Goal: Task Accomplishment & Management: Use online tool/utility

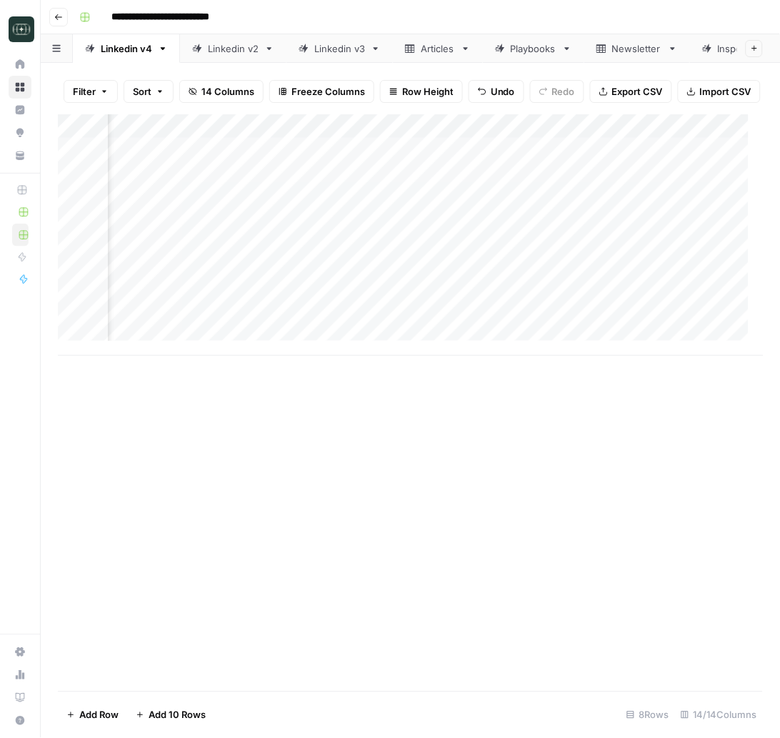
scroll to position [0, 602]
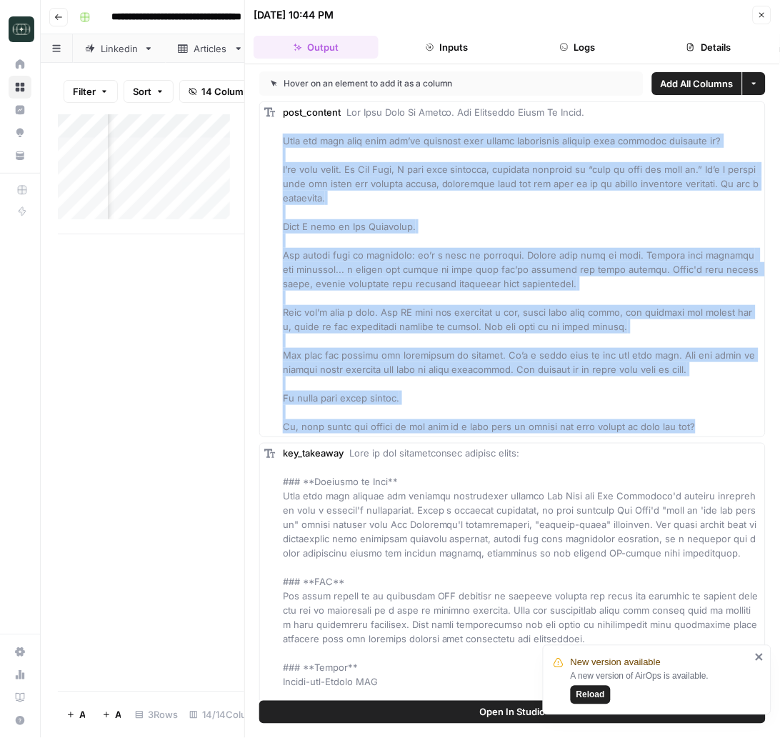
scroll to position [0, 148]
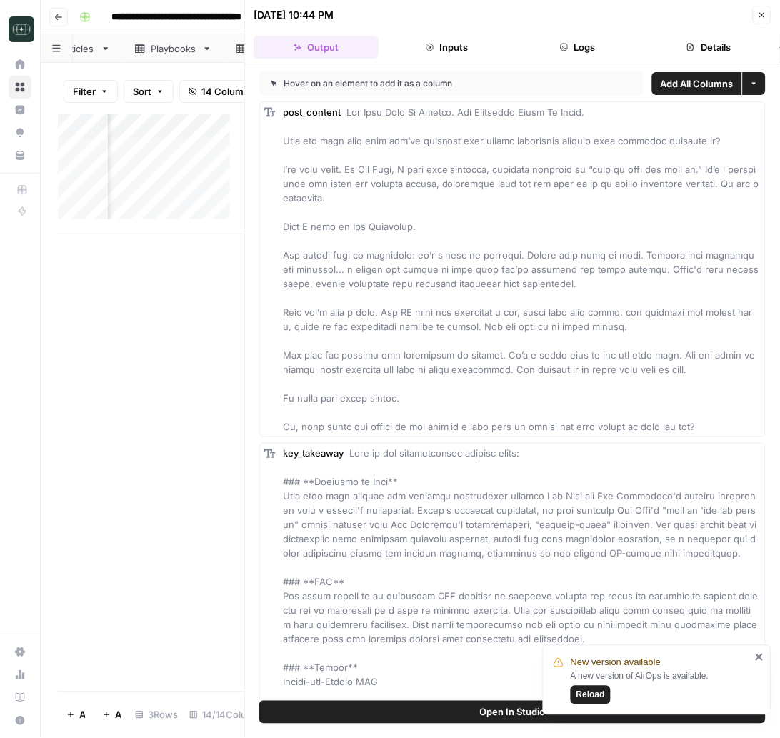
click at [144, 367] on div "Add Column" at bounding box center [151, 402] width 187 height 577
click at [199, 228] on div "Add Column" at bounding box center [151, 174] width 187 height 120
click at [134, 228] on div "Add Column" at bounding box center [151, 186] width 187 height 144
click at [154, 230] on div "Add Column" at bounding box center [151, 186] width 187 height 144
click at [184, 355] on div "Add Column" at bounding box center [151, 402] width 187 height 577
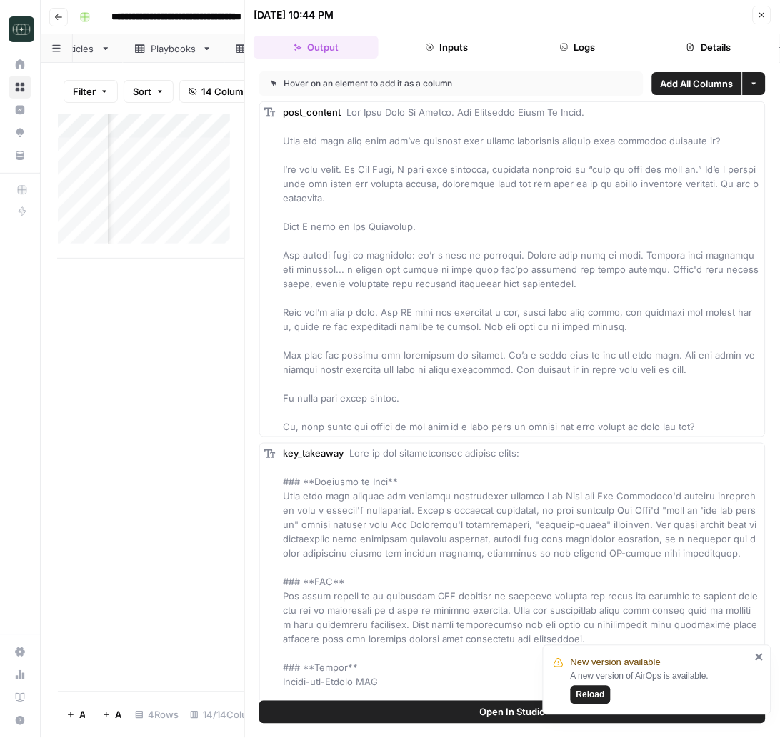
click at [756, 13] on button "Close" at bounding box center [762, 15] width 19 height 19
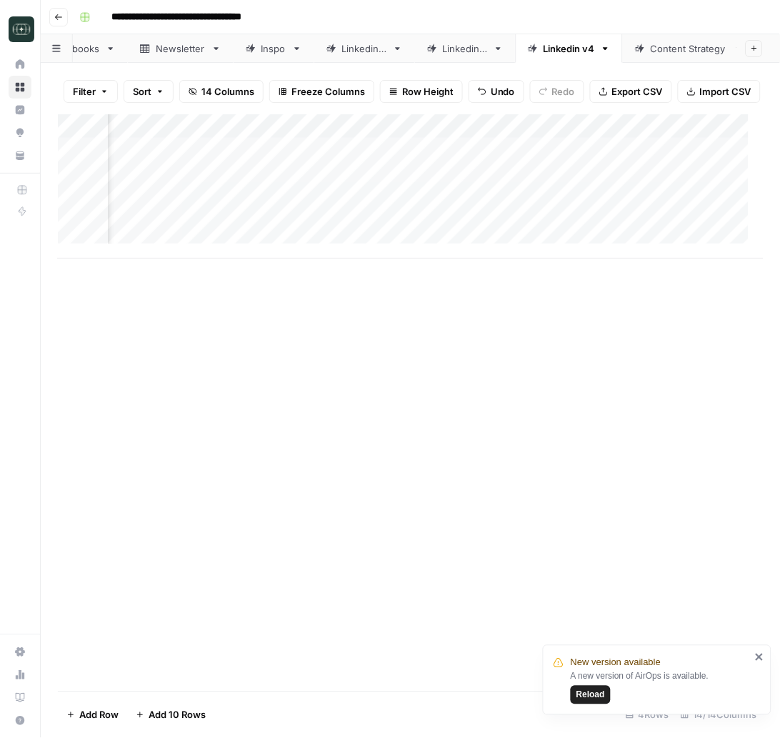
scroll to position [0, 265]
click at [535, 44] on div "Linkedin v4" at bounding box center [550, 48] width 51 height 14
click at [582, 44] on icon "button" at bounding box center [587, 49] width 10 height 10
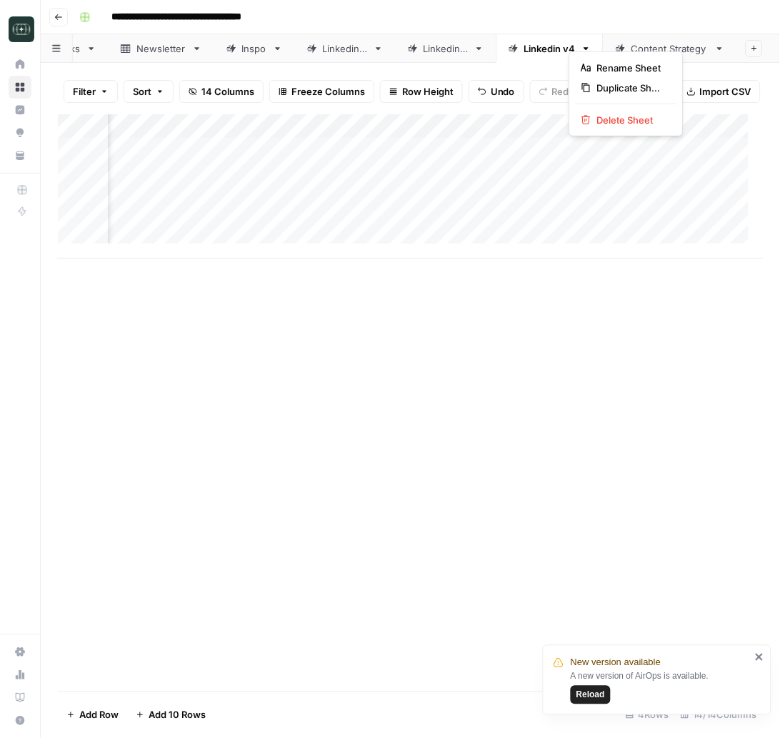
click at [525, 41] on div "Linkedin v4" at bounding box center [550, 48] width 51 height 14
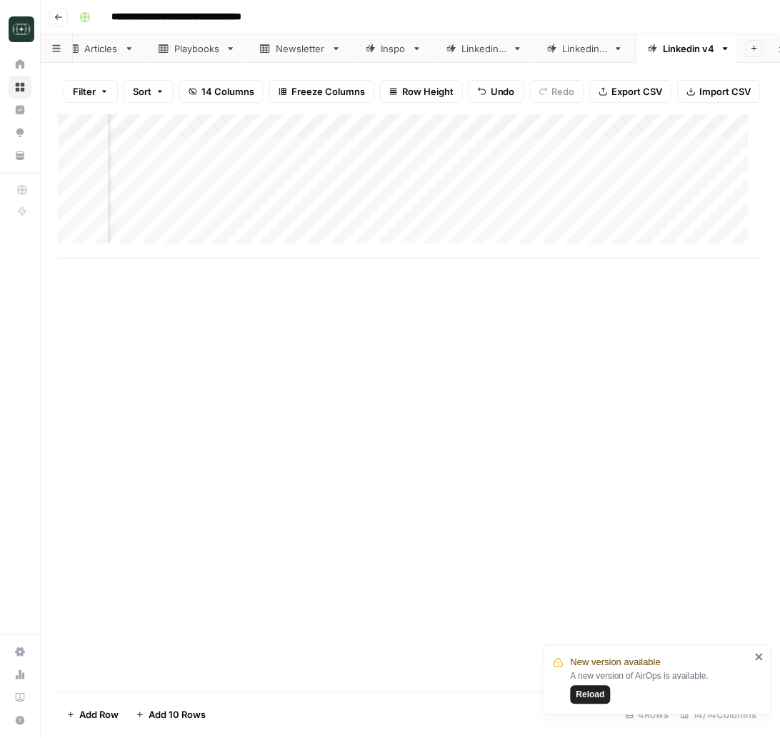
scroll to position [0, 0]
click at [343, 44] on icon at bounding box center [340, 49] width 10 height 10
click at [215, 41] on div "Articles" at bounding box center [211, 48] width 34 height 14
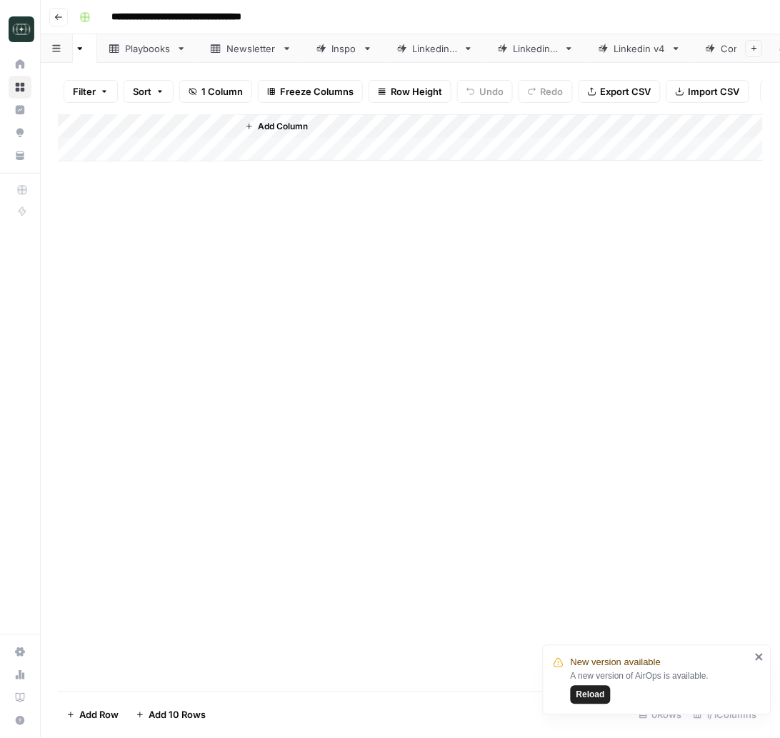
scroll to position [0, 265]
click at [550, 41] on div "Linkedin v4" at bounding box center [550, 48] width 51 height 14
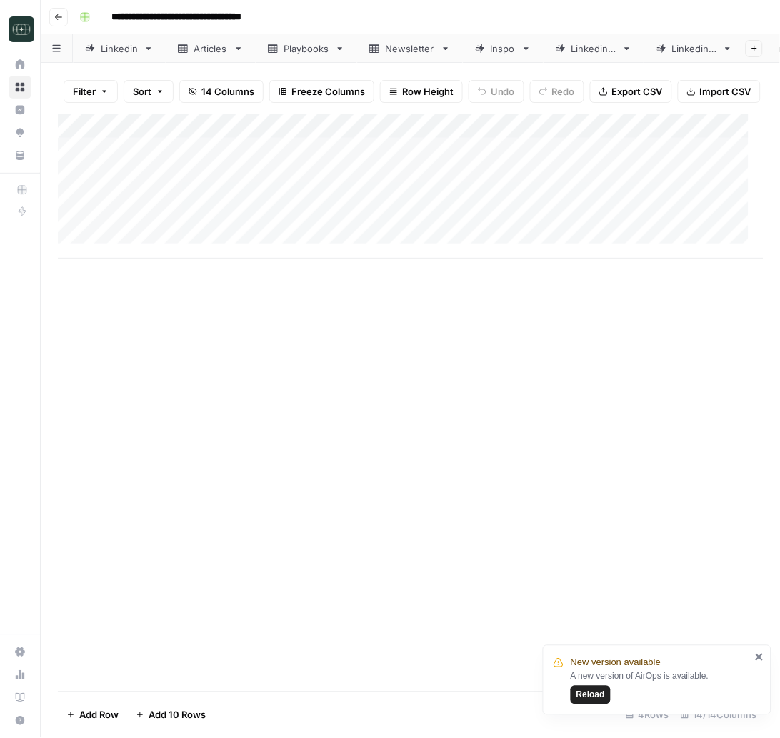
click at [436, 330] on div "Add Column" at bounding box center [410, 402] width 705 height 577
click at [84, 18] on rect "button" at bounding box center [85, 17] width 9 height 9
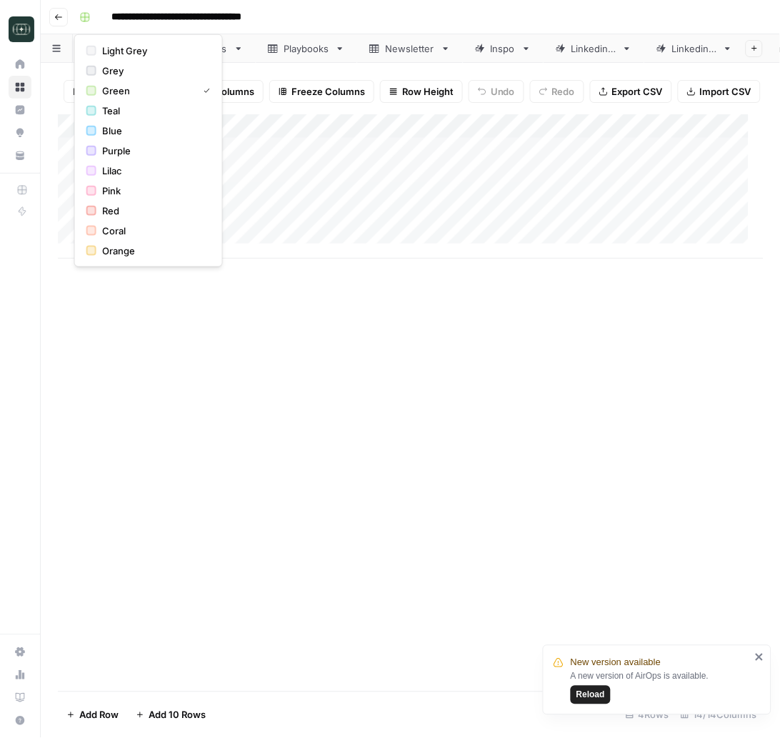
click at [314, 363] on div "Add Column" at bounding box center [410, 402] width 705 height 577
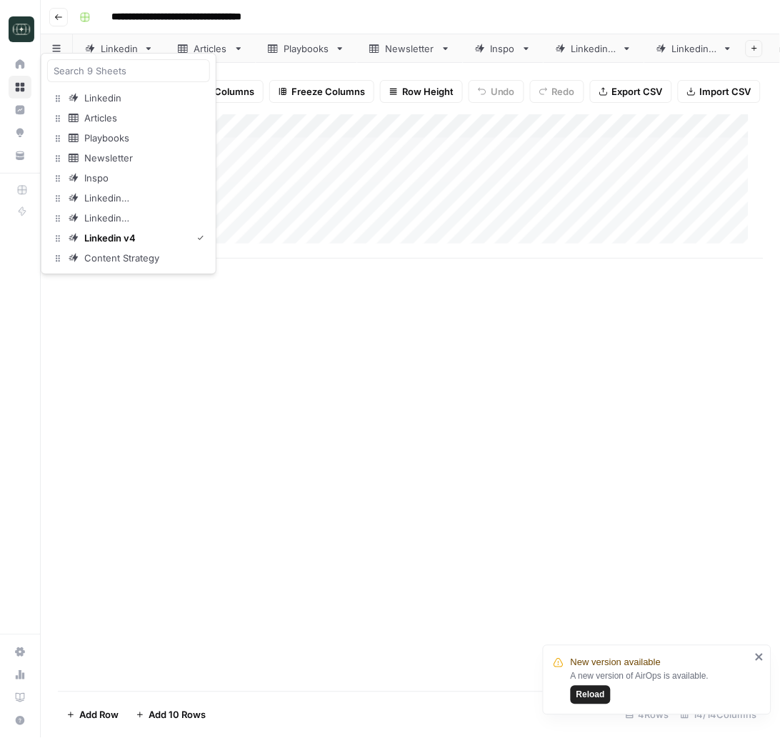
click at [54, 45] on icon "button" at bounding box center [56, 48] width 8 height 7
click at [593, 435] on div "Add Column" at bounding box center [410, 402] width 705 height 577
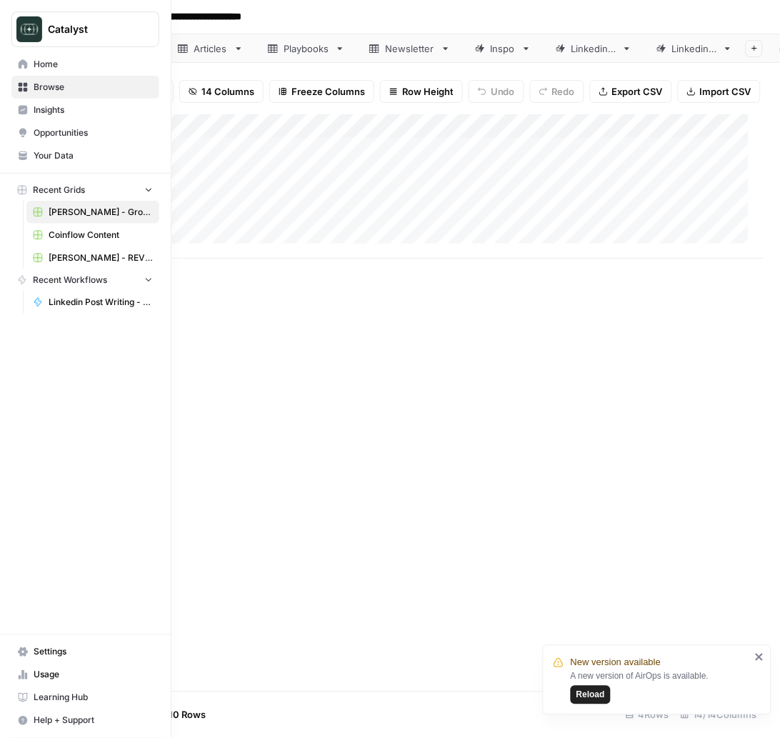
click at [72, 154] on span "Your Data" at bounding box center [93, 155] width 119 height 13
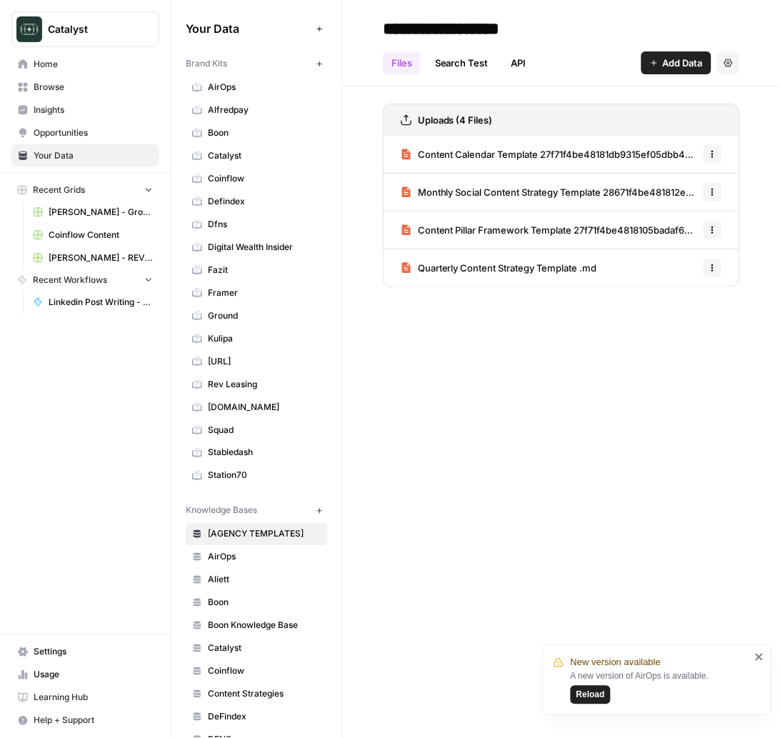
click at [228, 427] on span "Squad" at bounding box center [265, 430] width 114 height 13
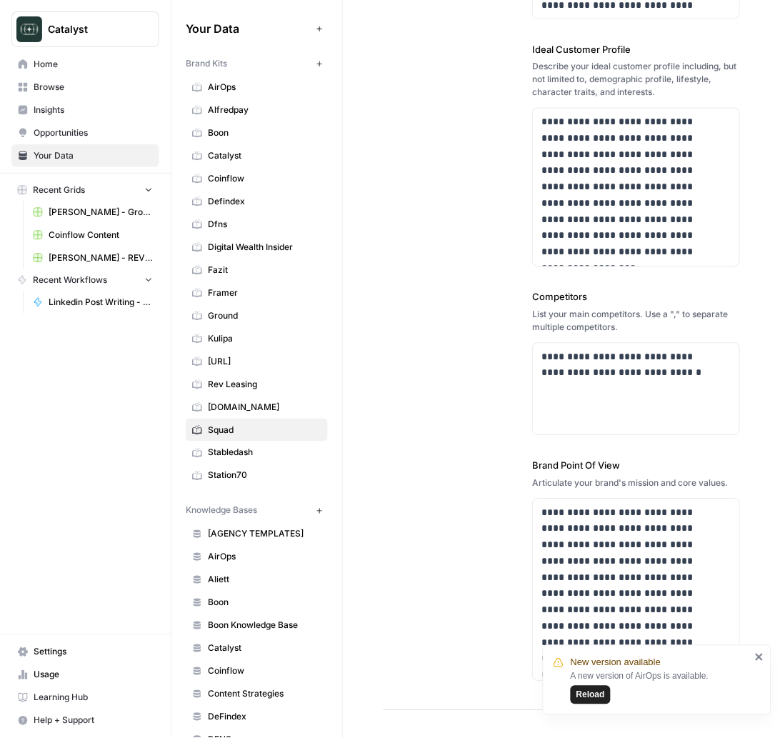
scroll to position [317, 0]
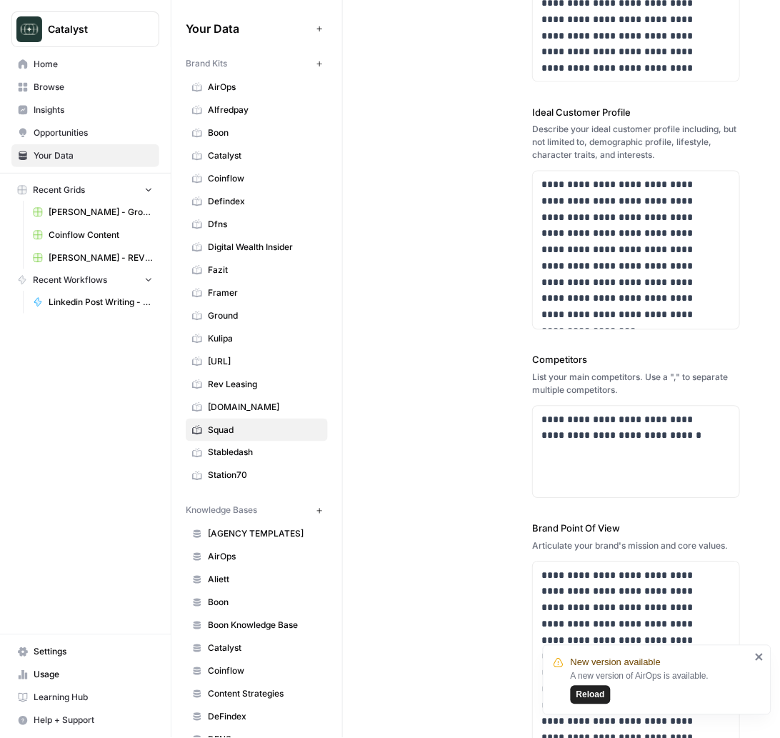
click at [217, 319] on span "Ground" at bounding box center [265, 315] width 114 height 13
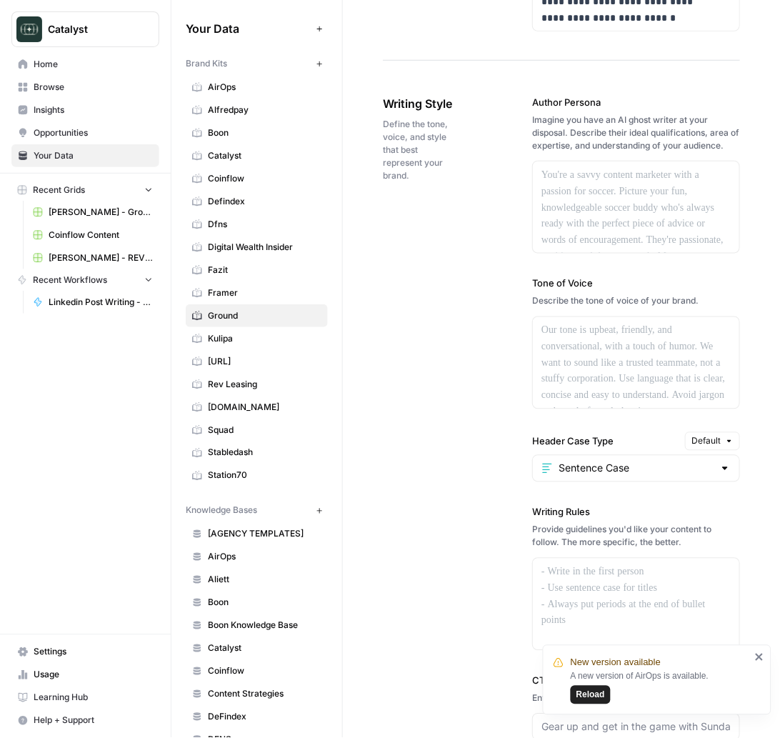
scroll to position [1111, 0]
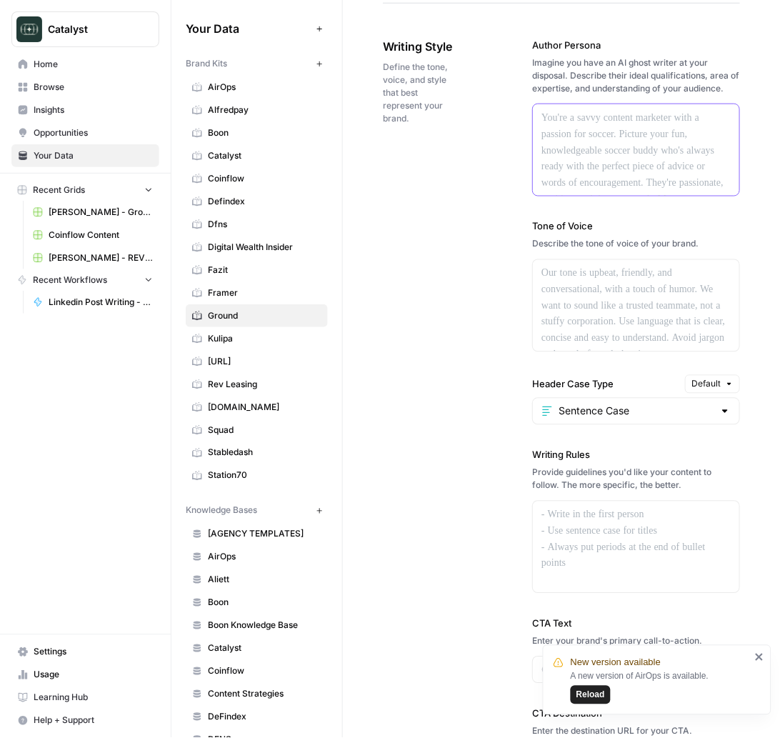
click at [608, 158] on div at bounding box center [636, 149] width 207 height 91
click at [634, 343] on div at bounding box center [636, 305] width 207 height 91
click at [442, 365] on div "Writing Style Define the tone, voice, and style that best represent your brand.…" at bounding box center [561, 406] width 357 height 794
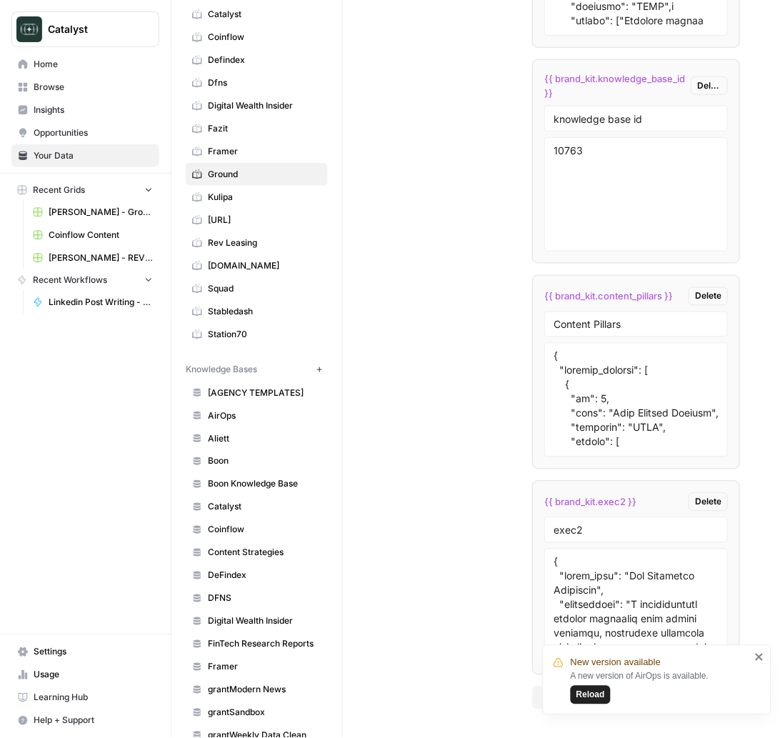
scroll to position [317, 0]
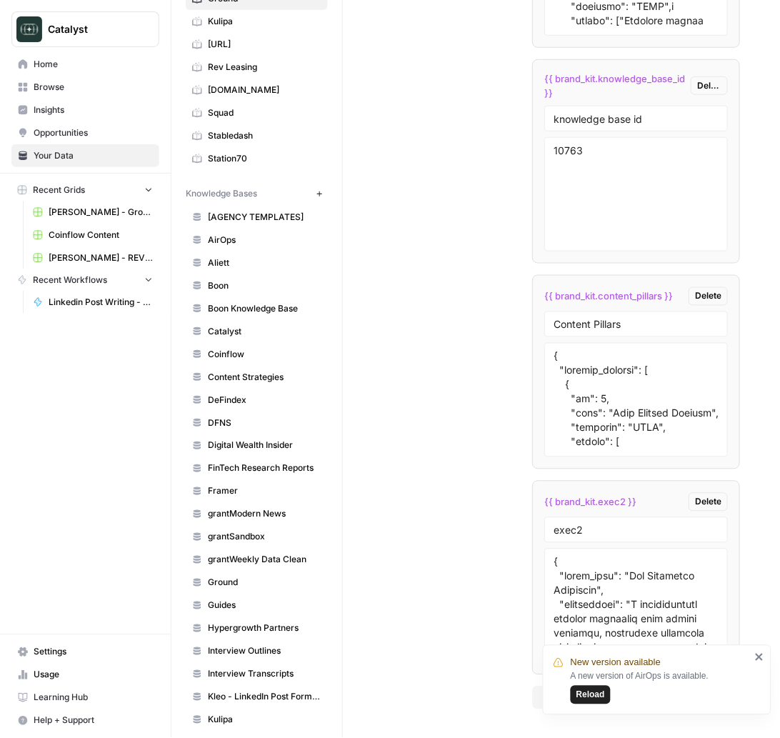
click at [224, 582] on span "Ground" at bounding box center [265, 583] width 114 height 13
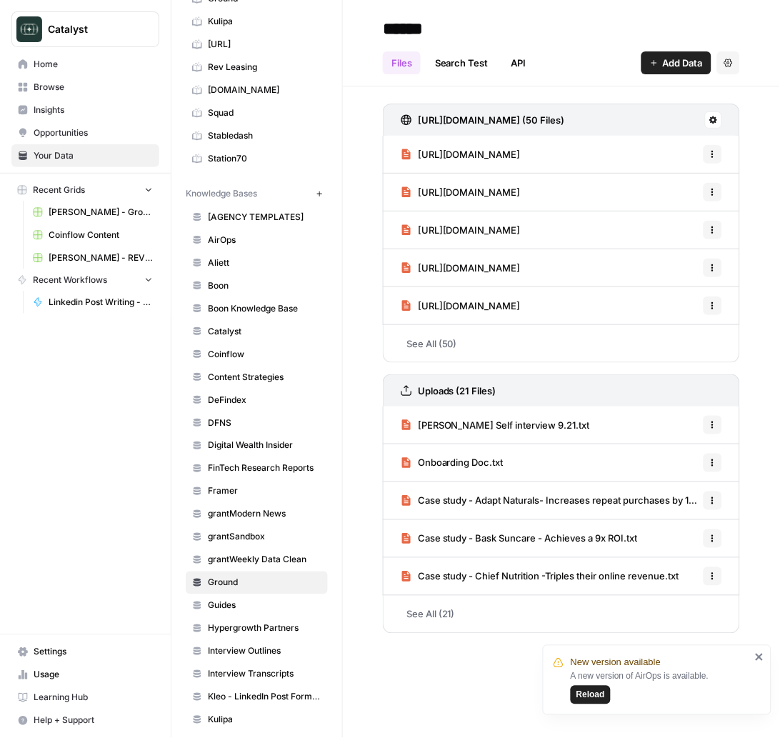
click at [452, 614] on link "See All (21)" at bounding box center [561, 614] width 357 height 37
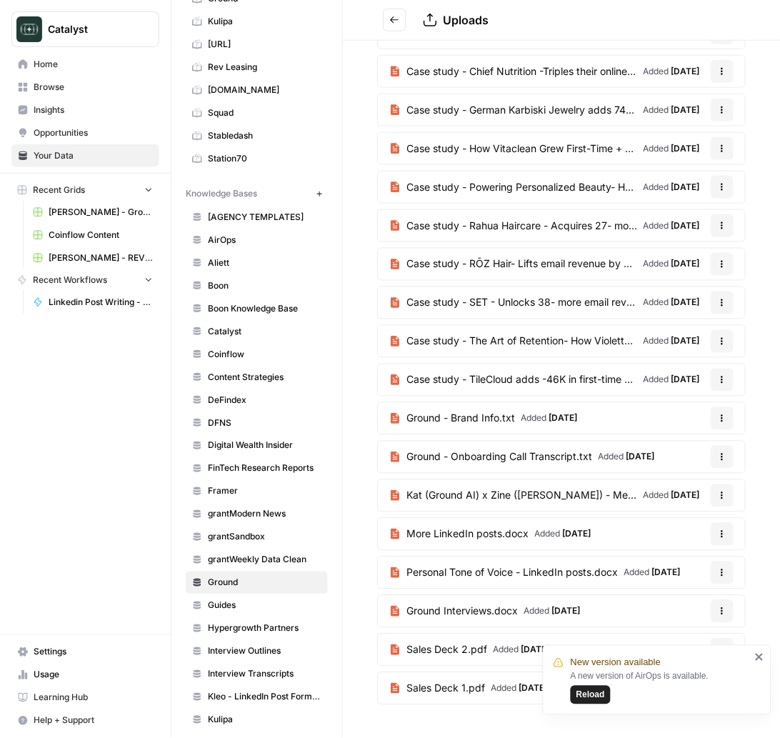
scroll to position [190, 0]
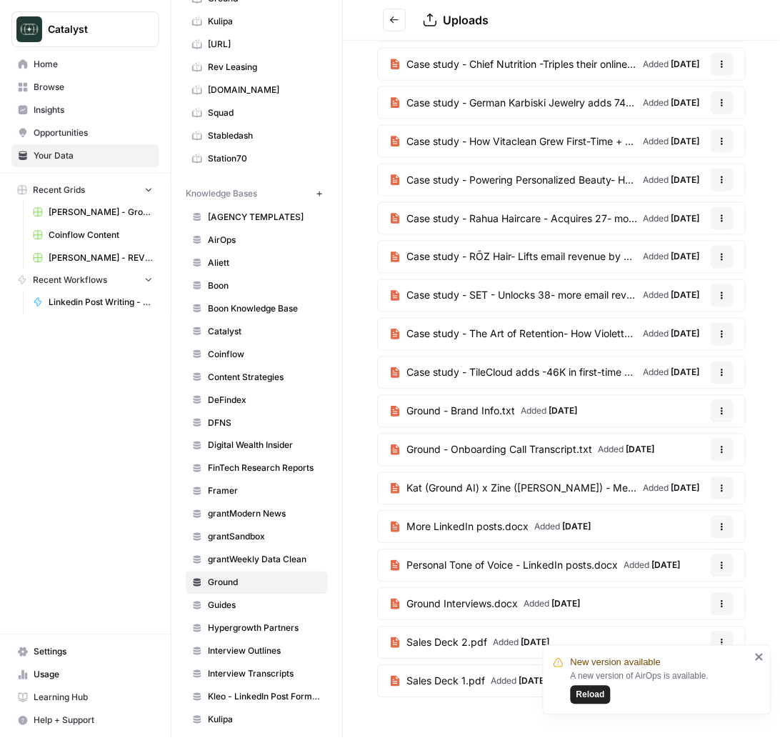
click at [402, 563] on div "Personal Tone of Voice - LinkedIn posts.docx" at bounding box center [504, 566] width 229 height 14
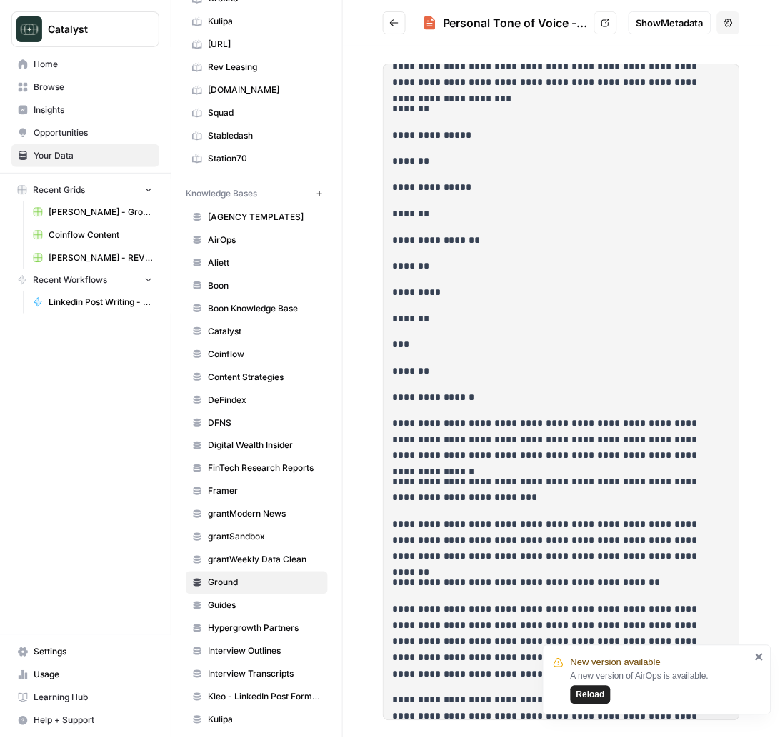
scroll to position [1905, 0]
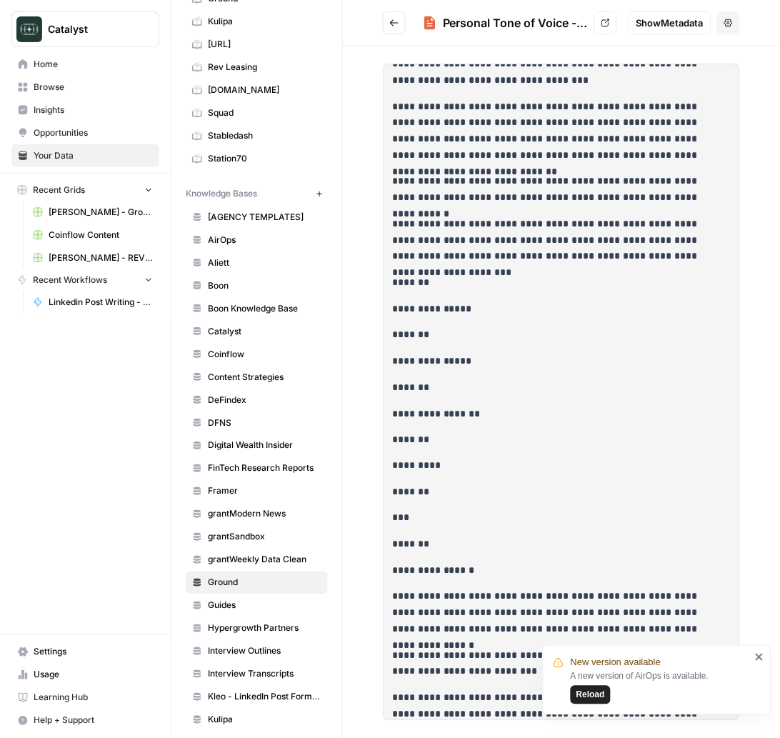
click at [397, 26] on icon "Go back" at bounding box center [395, 23] width 10 height 10
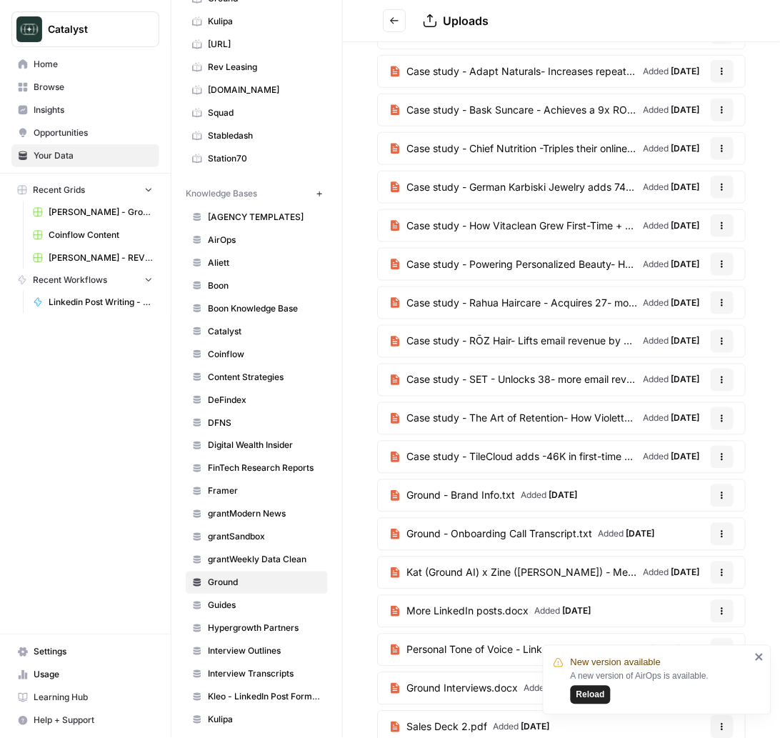
scroll to position [159, 0]
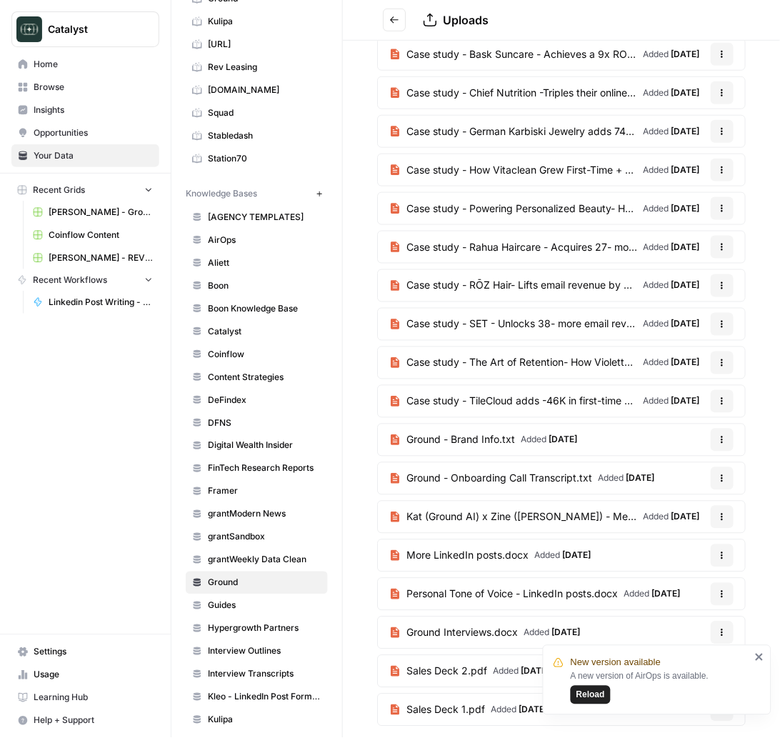
click at [500, 597] on span "Personal Tone of Voice - LinkedIn posts.docx" at bounding box center [513, 594] width 212 height 14
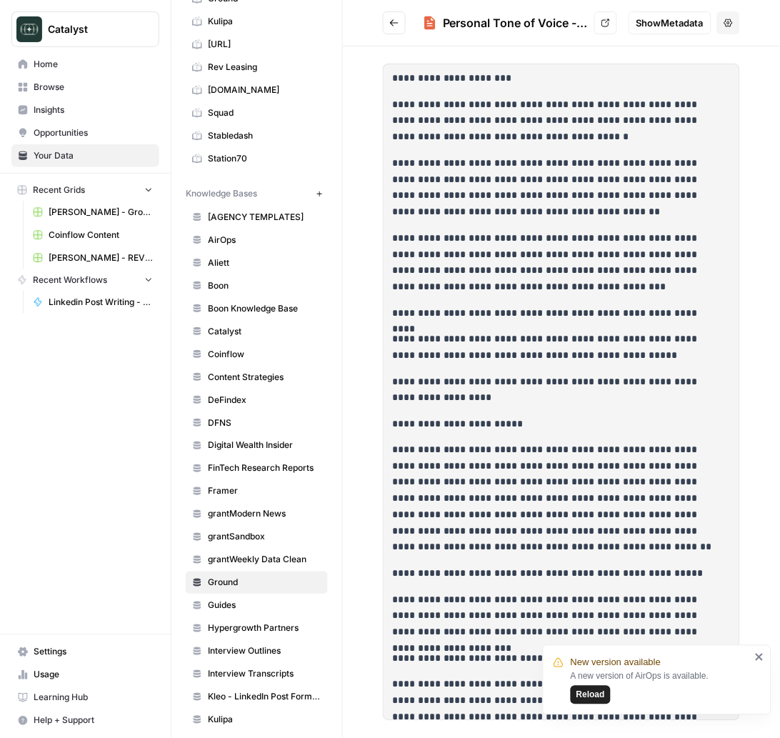
click at [388, 13] on button "Go back" at bounding box center [394, 22] width 23 height 23
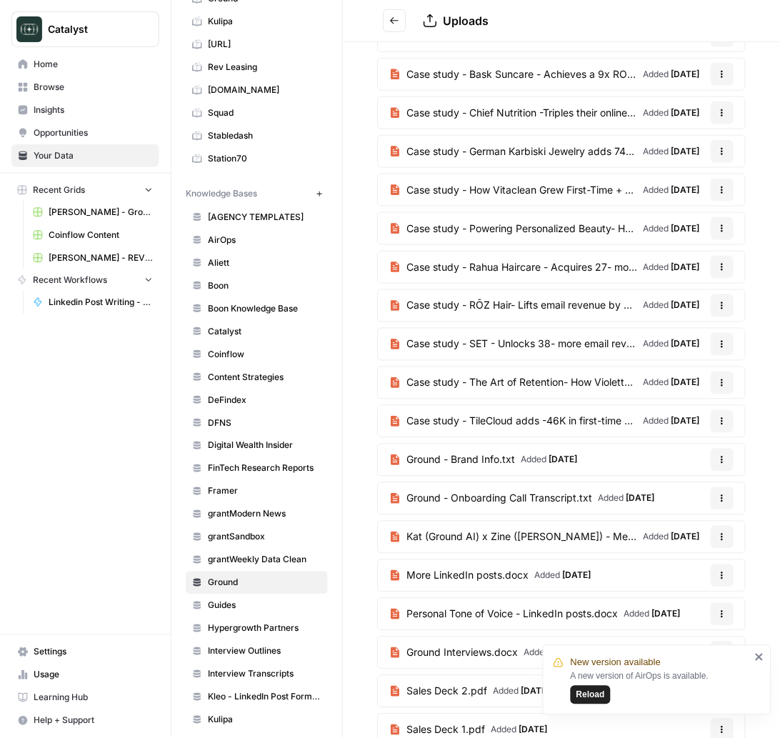
scroll to position [190, 0]
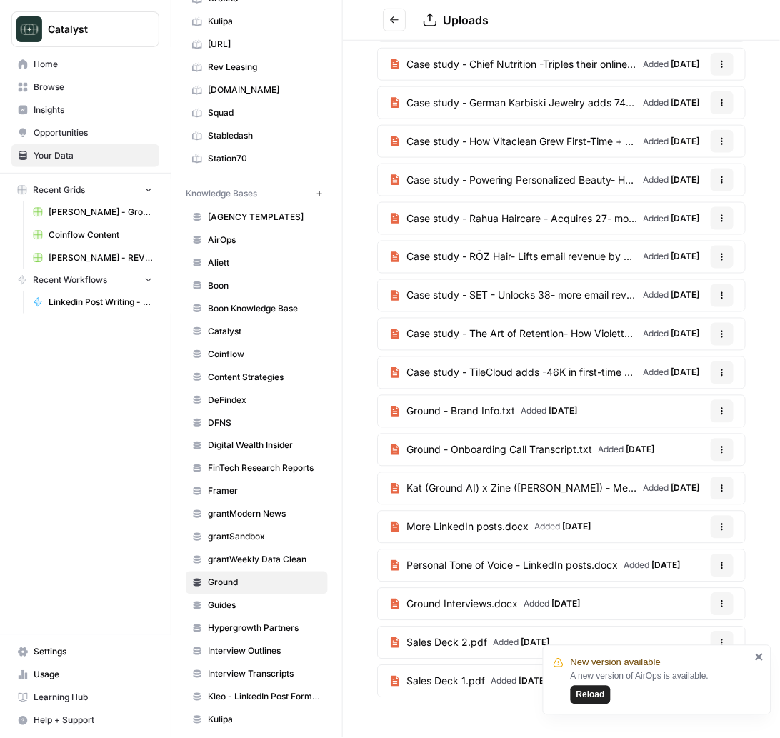
click at [486, 607] on span "Ground Interviews.docx" at bounding box center [462, 604] width 111 height 14
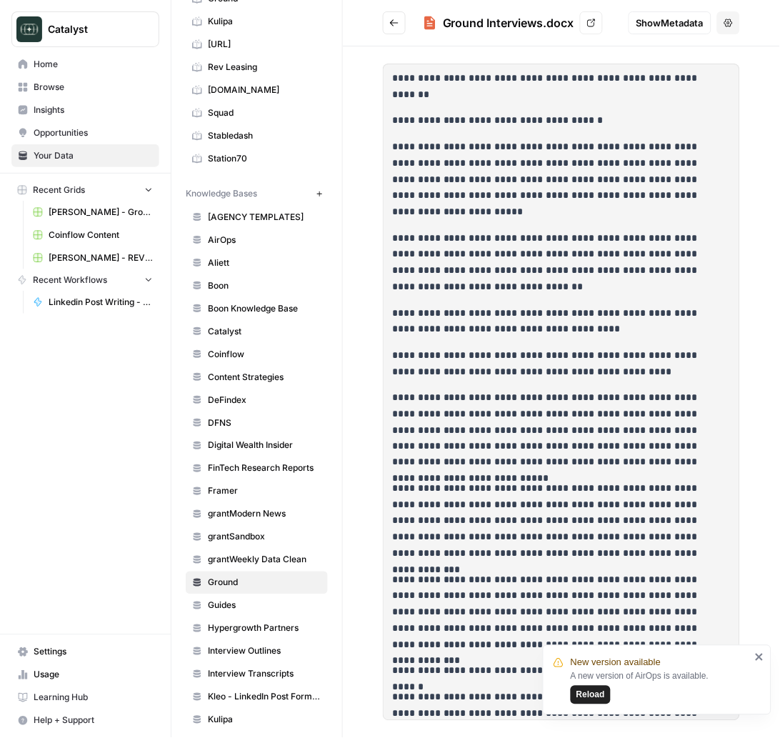
click at [395, 25] on icon "Go back" at bounding box center [395, 23] width 10 height 10
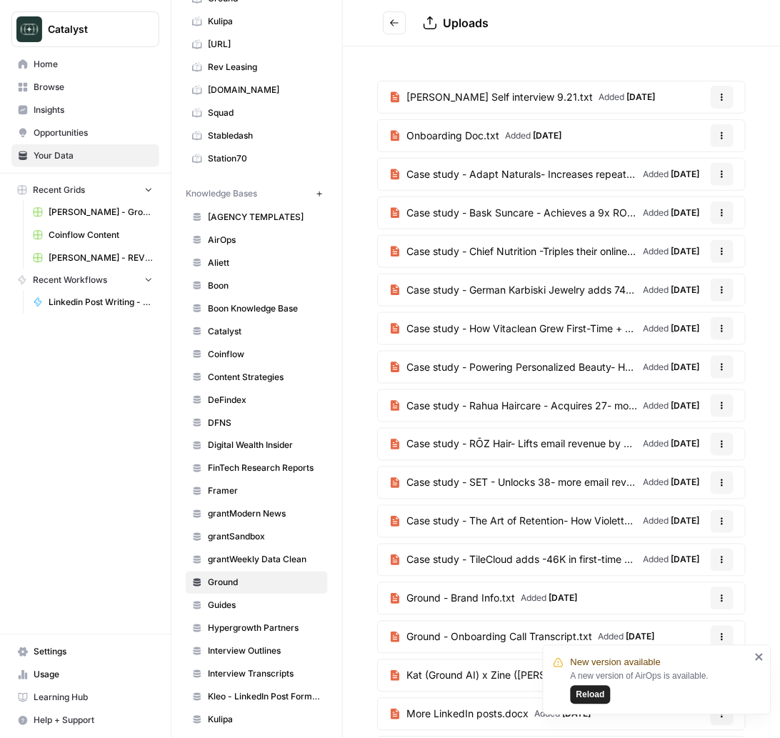
click at [466, 96] on span "Kat Ecomm Self interview 9.21.txt" at bounding box center [500, 97] width 187 height 14
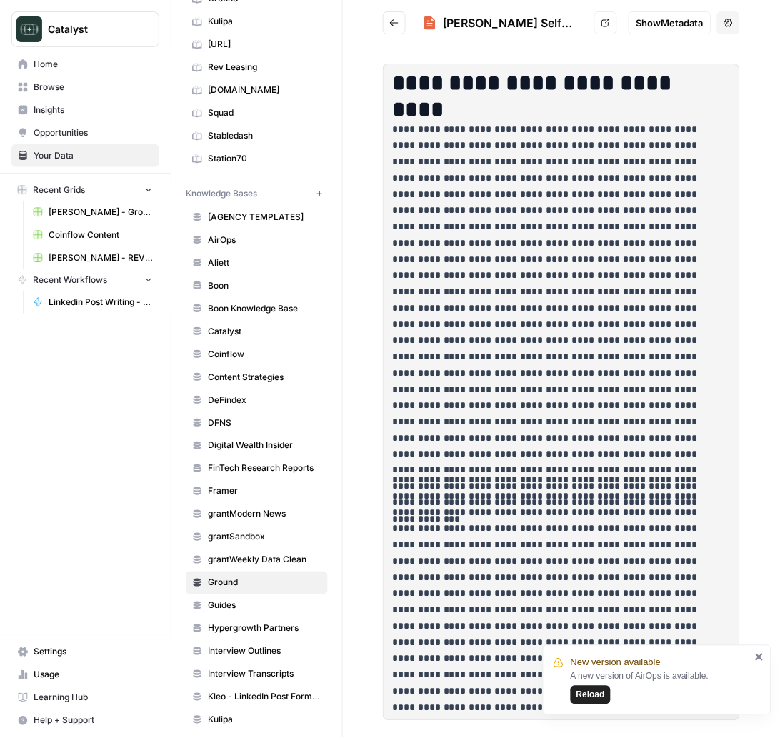
click at [401, 22] on button "Go back" at bounding box center [394, 22] width 23 height 23
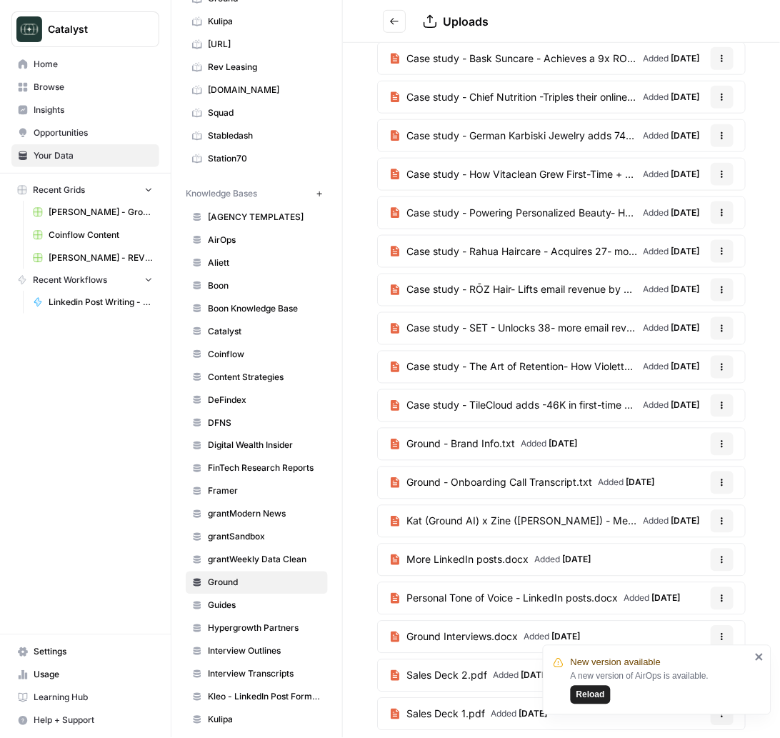
scroll to position [190, 0]
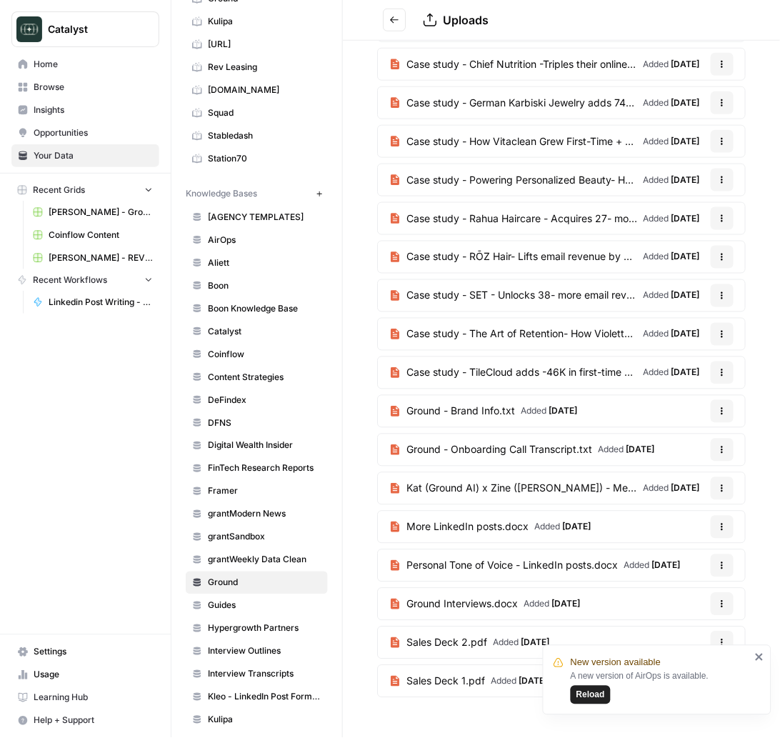
click at [91, 207] on span "[PERSON_NAME] - Ground Content - [DATE]" at bounding box center [101, 212] width 104 height 13
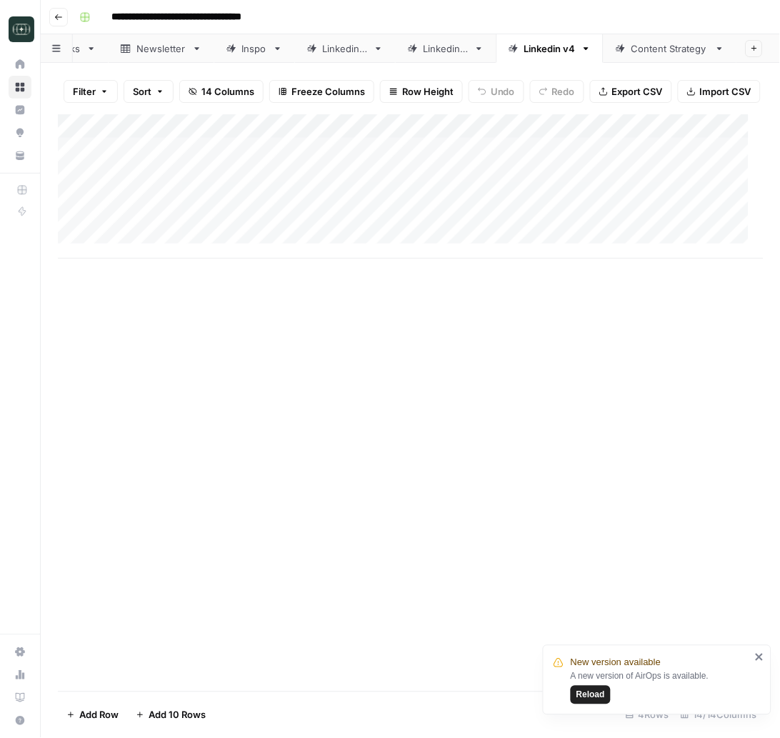
scroll to position [0, 265]
click at [540, 41] on div "Linkedin v4" at bounding box center [550, 48] width 51 height 14
click at [540, 44] on div "Linkedin v4" at bounding box center [550, 48] width 51 height 14
click at [304, 229] on div "Add Column" at bounding box center [411, 186] width 706 height 144
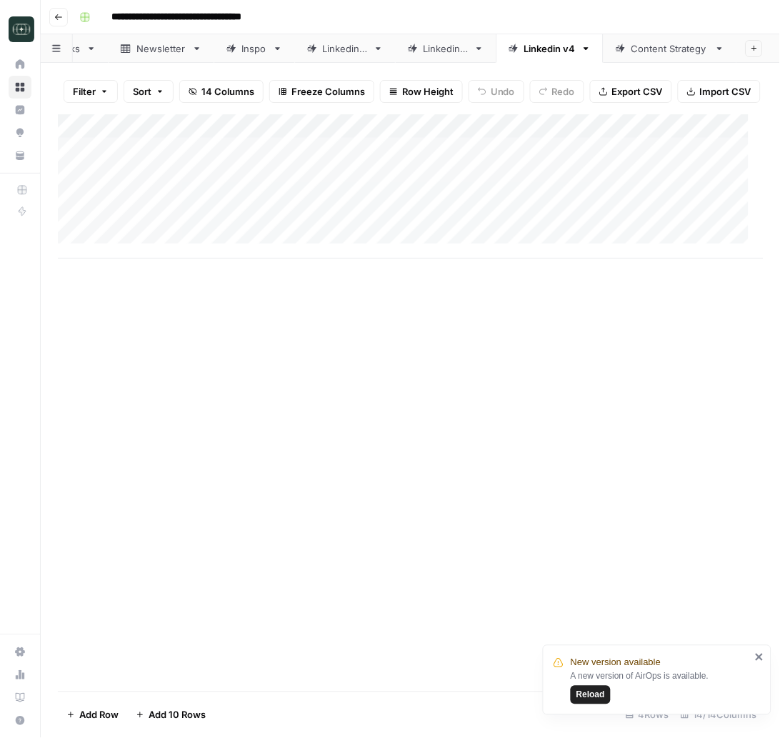
click at [304, 229] on div "Add Column" at bounding box center [411, 186] width 706 height 144
type textarea "**********"
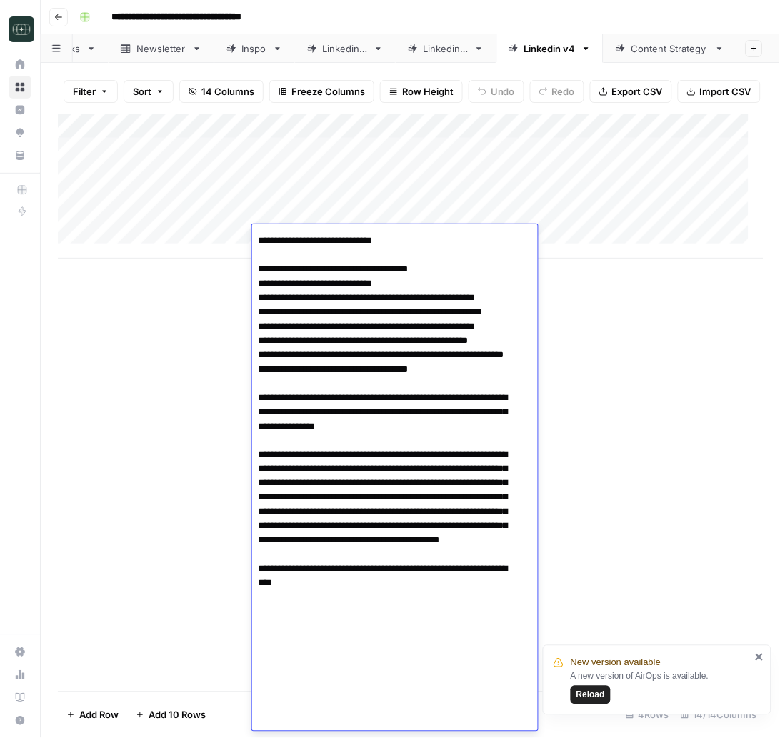
scroll to position [288, 0]
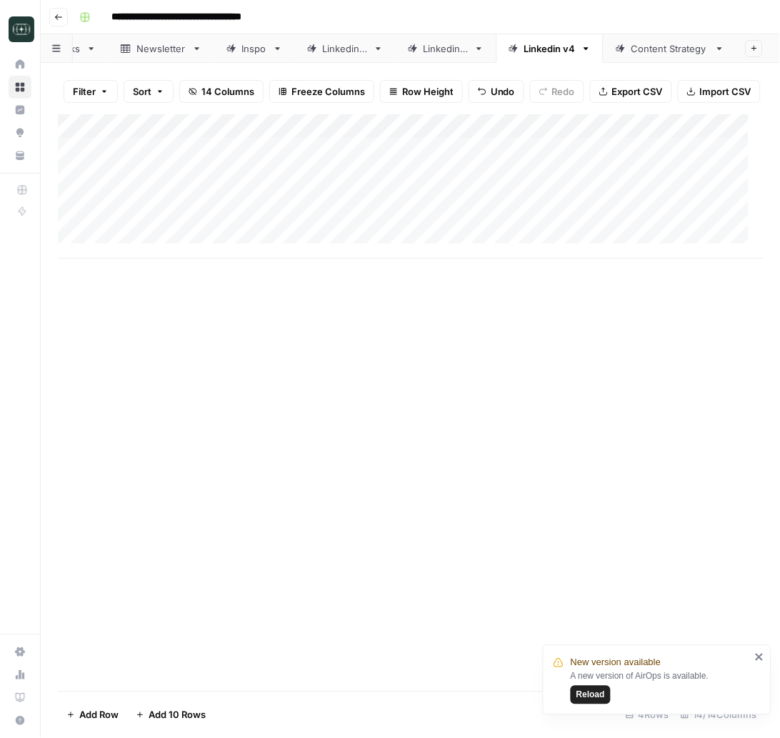
click at [572, 237] on div "Add Column" at bounding box center [411, 186] width 706 height 144
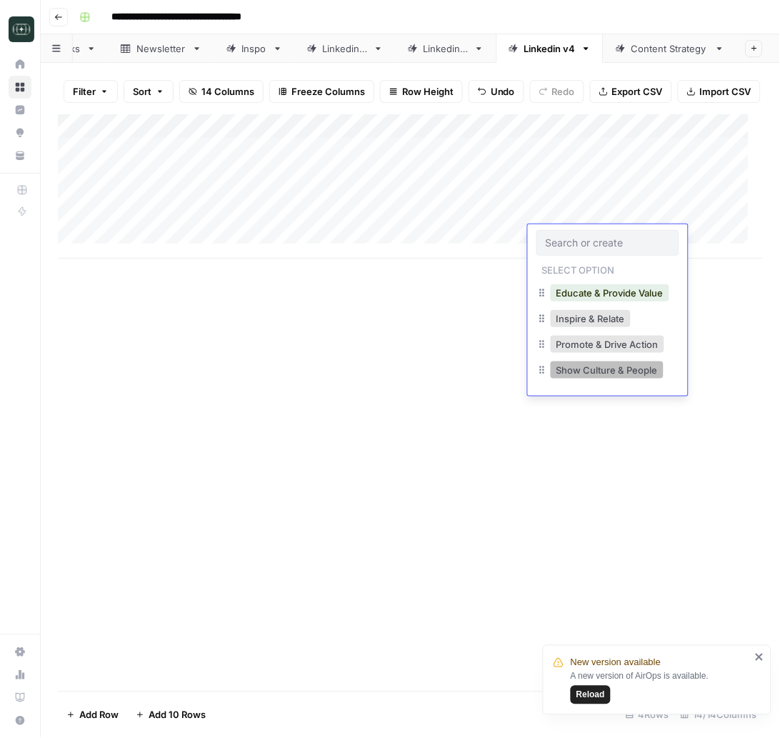
click at [582, 376] on button "Show Culture & People" at bounding box center [607, 370] width 113 height 17
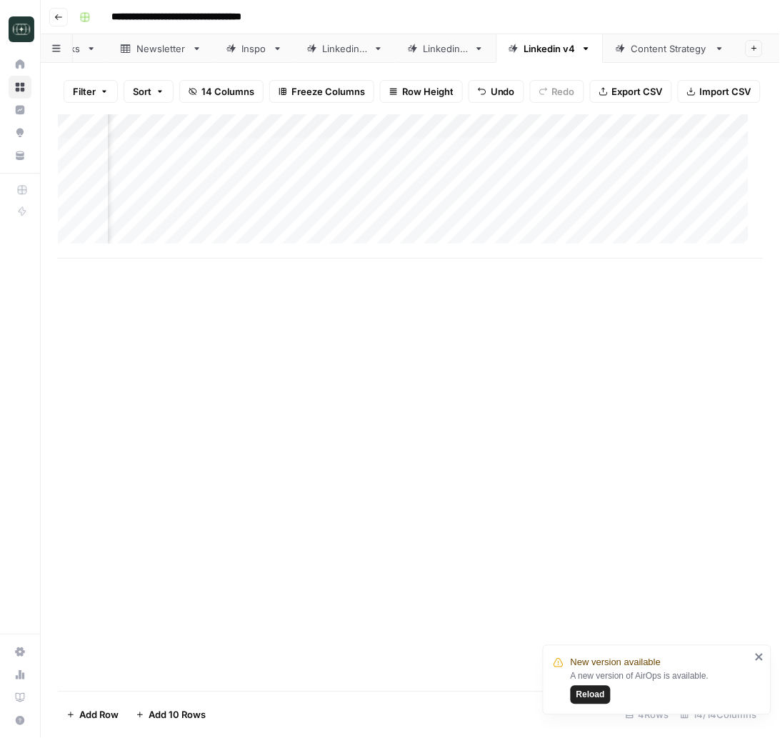
scroll to position [0, 452]
click at [248, 225] on div "Add Column" at bounding box center [411, 186] width 706 height 144
click at [250, 227] on div "Add Column" at bounding box center [411, 186] width 706 height 144
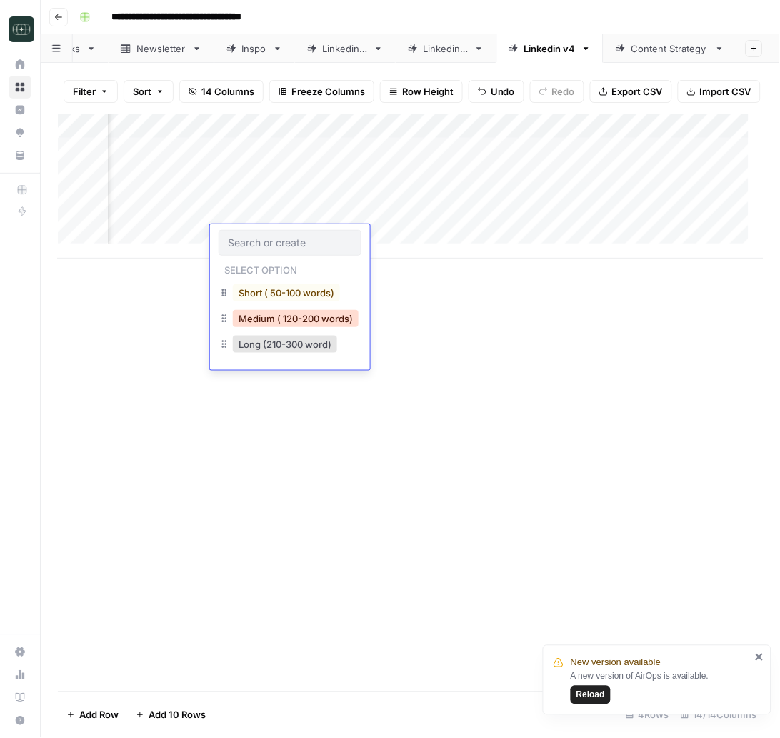
click at [282, 321] on button "Medium ( 120-200 words)" at bounding box center [296, 318] width 126 height 17
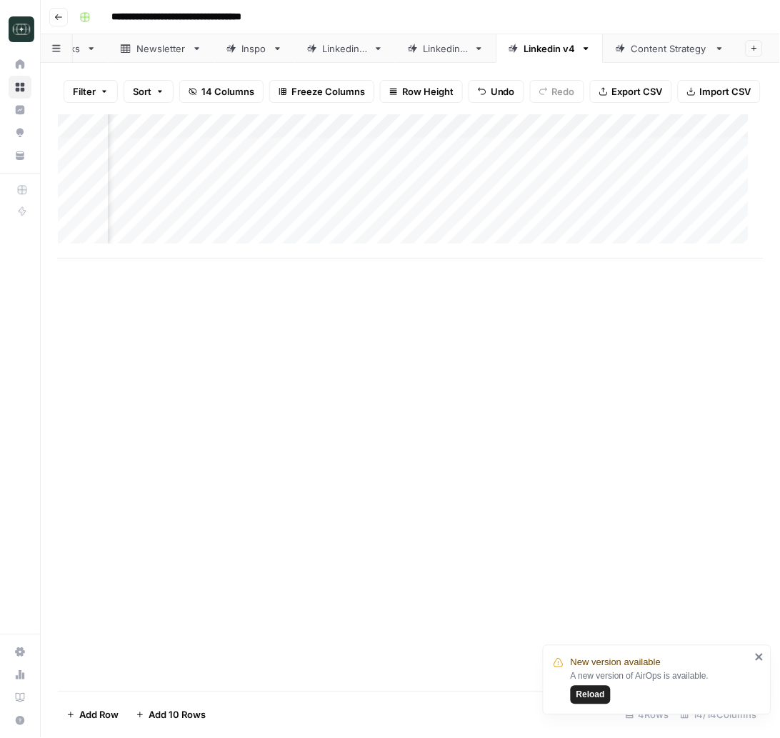
click at [391, 234] on div "Add Column" at bounding box center [411, 186] width 706 height 144
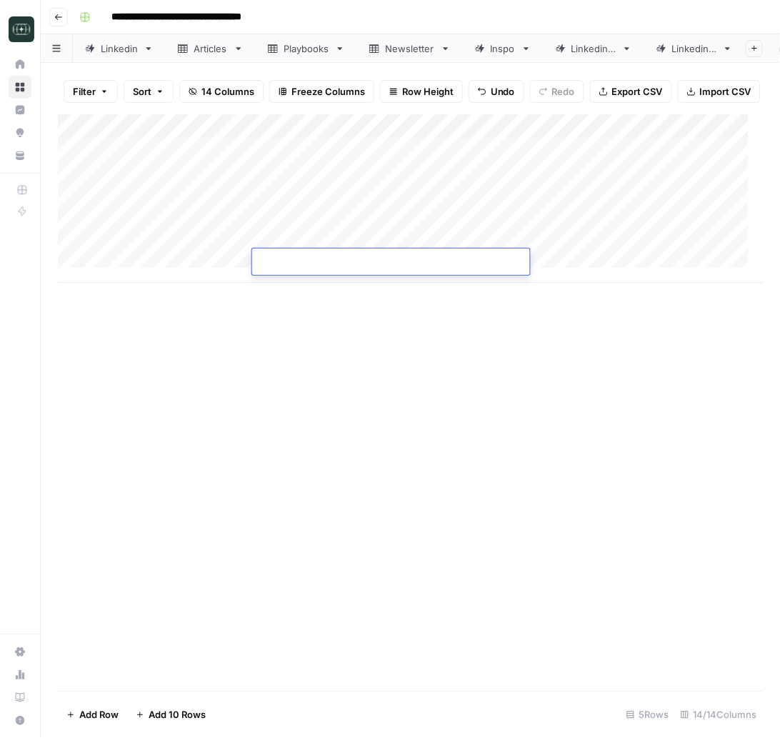
type textarea "**********"
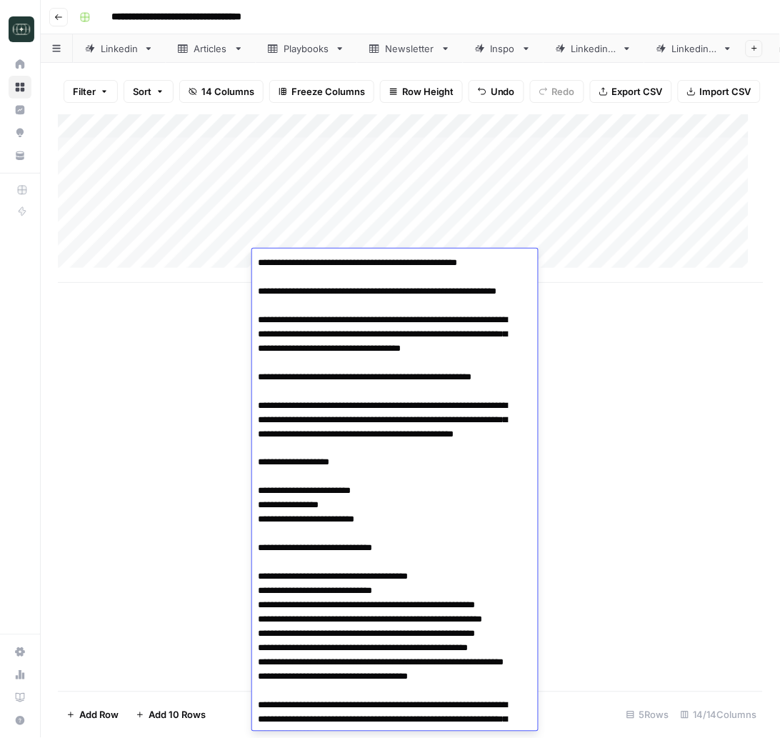
click at [405, 368] on textarea at bounding box center [387, 649] width 271 height 792
click at [613, 368] on div "Add Column" at bounding box center [410, 402] width 705 height 577
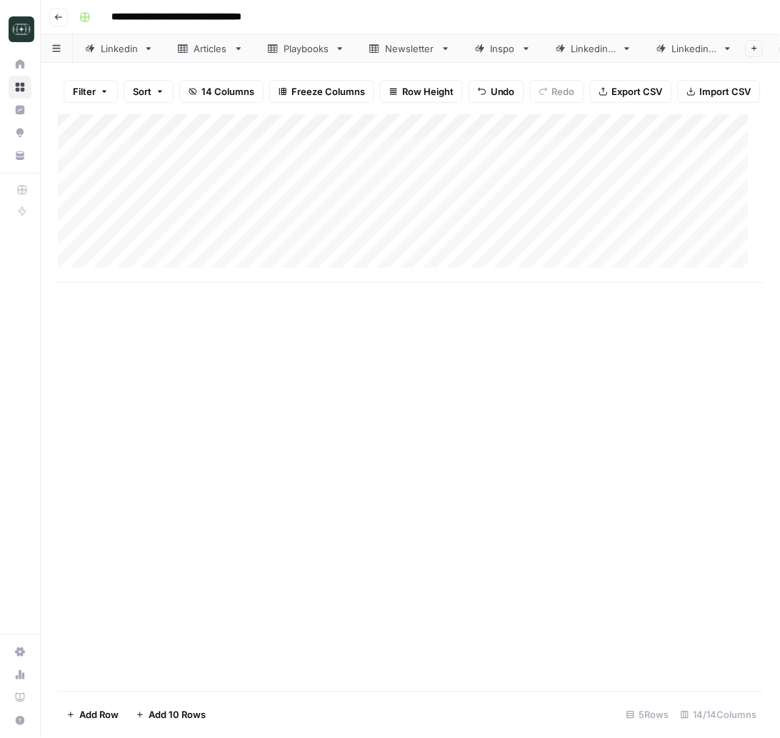
click at [576, 257] on div "Add Column" at bounding box center [411, 198] width 706 height 169
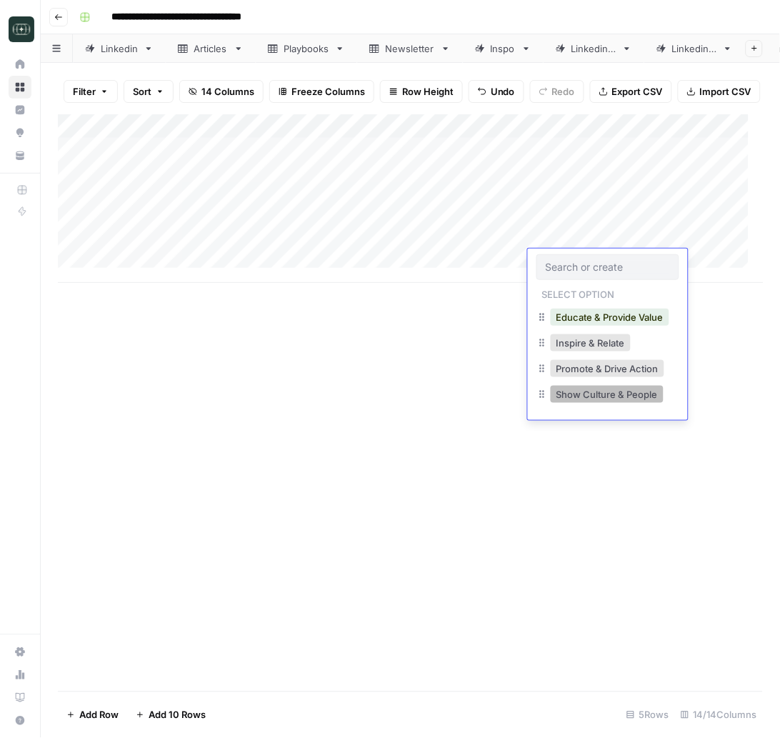
click at [582, 399] on button "Show Culture & People" at bounding box center [607, 394] width 113 height 17
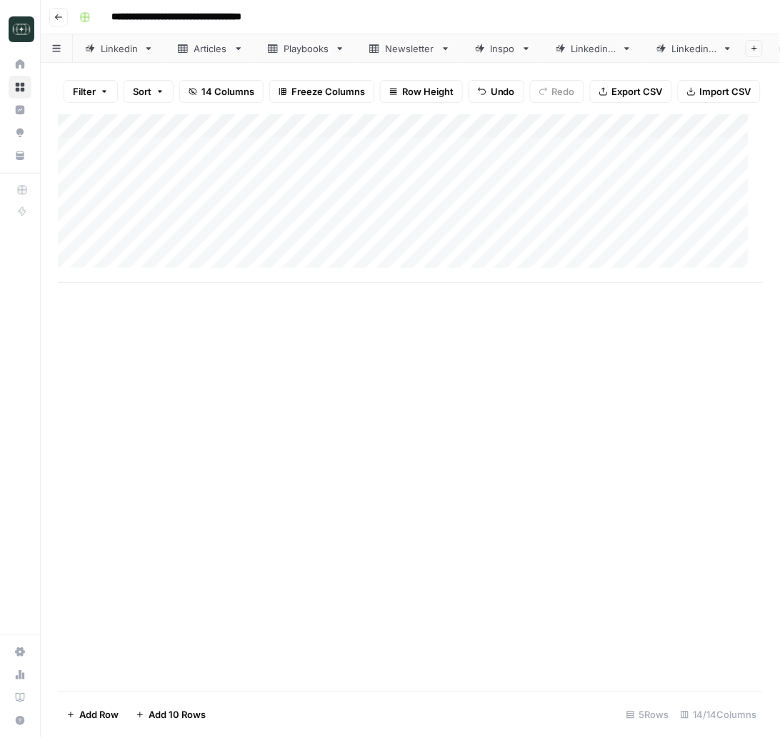
click at [458, 374] on div "Add Column" at bounding box center [410, 402] width 705 height 577
click at [292, 265] on div "Add Column" at bounding box center [411, 198] width 706 height 169
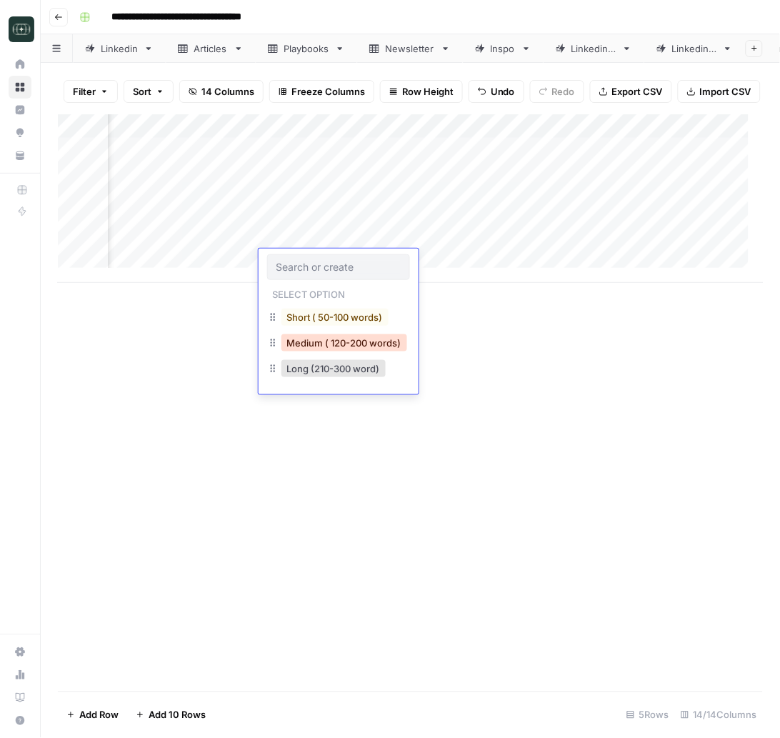
drag, startPoint x: 318, startPoint y: 338, endPoint x: 331, endPoint y: 322, distance: 20.3
click at [319, 339] on button "Medium ( 120-200 words)" at bounding box center [345, 342] width 126 height 17
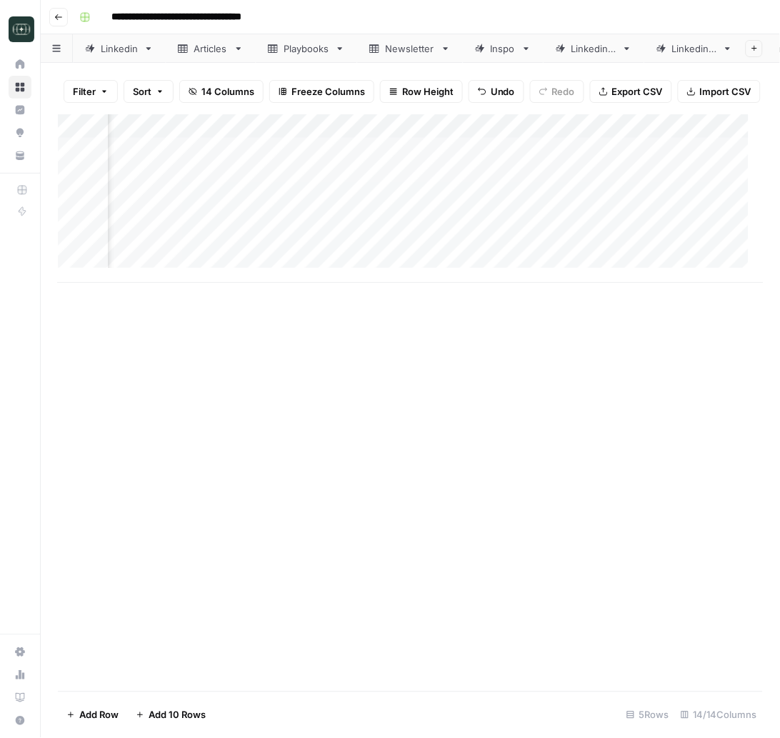
click at [430, 258] on div "Add Column" at bounding box center [411, 198] width 706 height 169
click at [482, 258] on div "Add Column" at bounding box center [411, 198] width 706 height 169
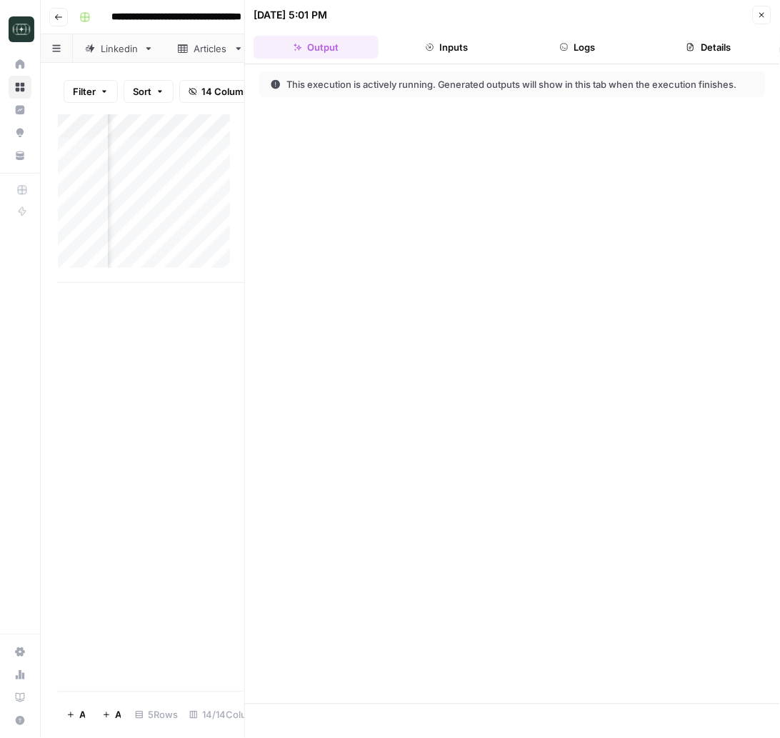
drag, startPoint x: 766, startPoint y: 14, endPoint x: 652, endPoint y: 59, distance: 122.6
click at [765, 15] on button "Close" at bounding box center [762, 15] width 19 height 19
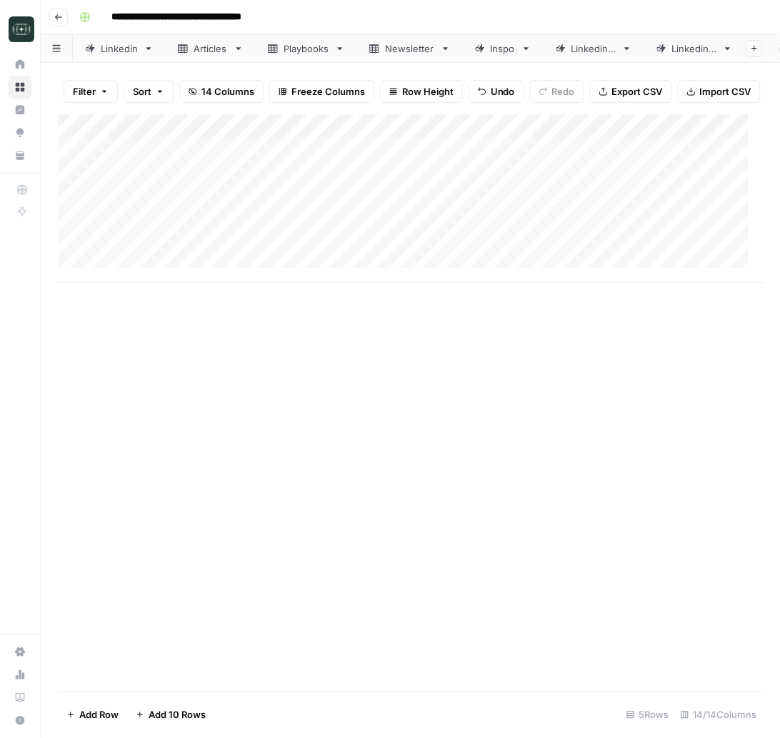
click at [300, 279] on div "Add Column" at bounding box center [411, 198] width 706 height 169
click at [360, 275] on div "Add Column" at bounding box center [411, 198] width 706 height 169
click at [352, 300] on div "Add Column" at bounding box center [411, 210] width 706 height 193
click at [342, 327] on div "Add Column" at bounding box center [411, 222] width 706 height 217
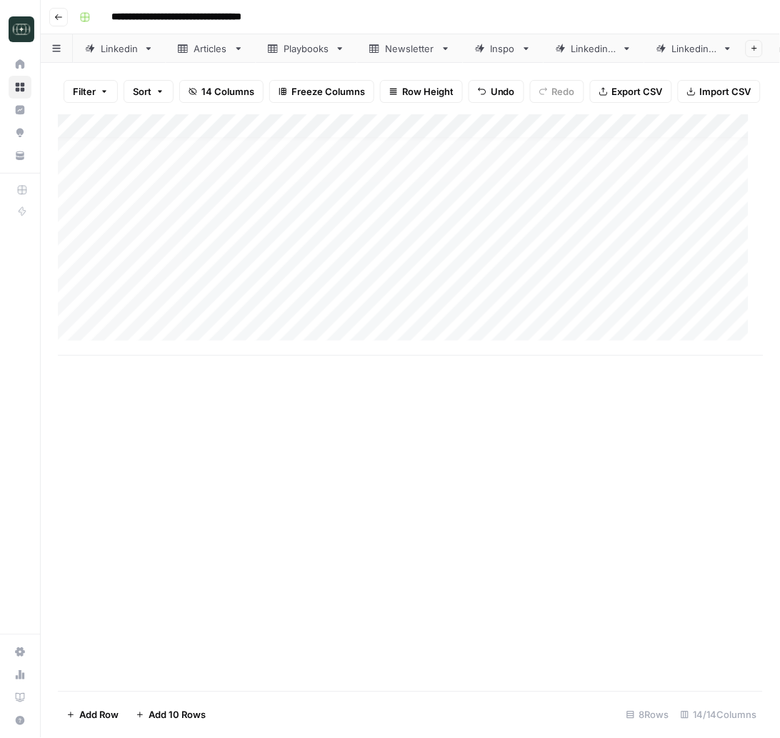
click at [319, 267] on div "Add Column" at bounding box center [411, 235] width 706 height 242
type textarea "**********"
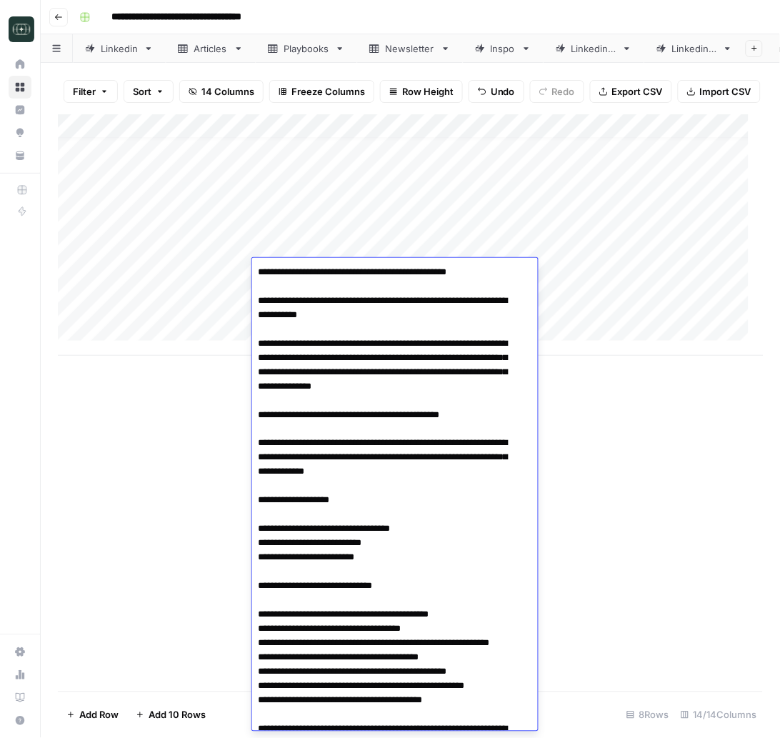
scroll to position [247, 0]
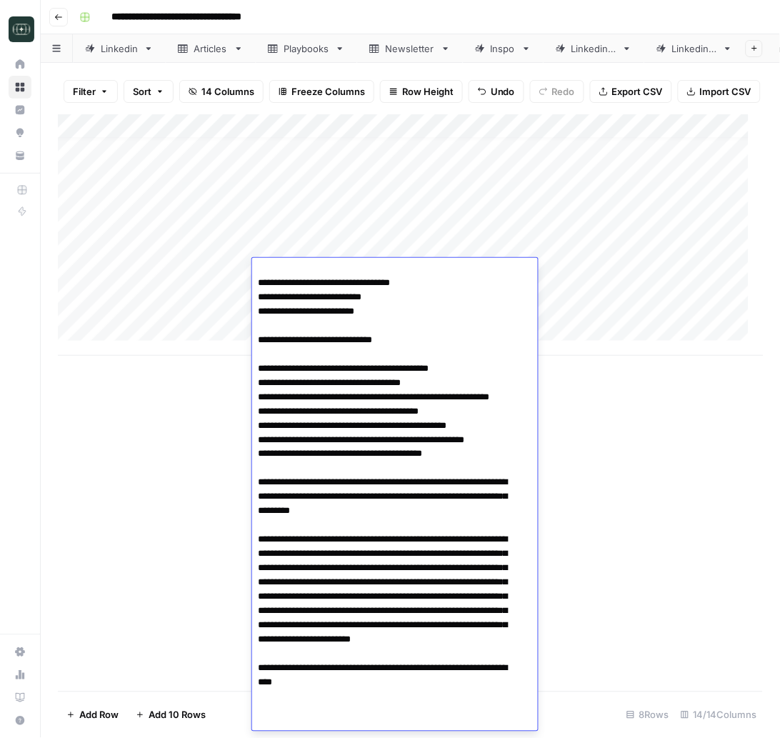
click at [594, 274] on div "Add Column" at bounding box center [411, 235] width 706 height 242
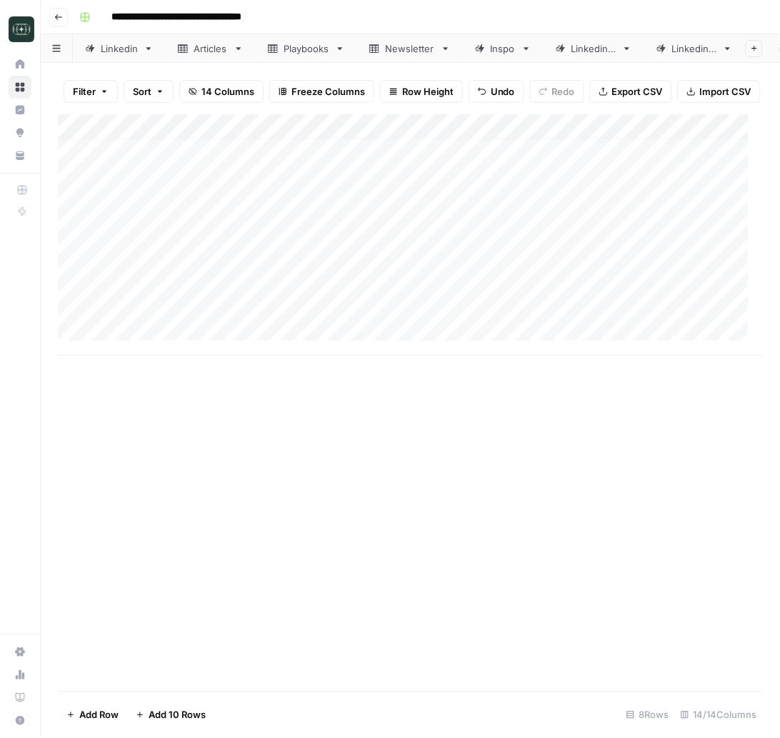
click at [594, 274] on div "Add Column" at bounding box center [411, 235] width 706 height 242
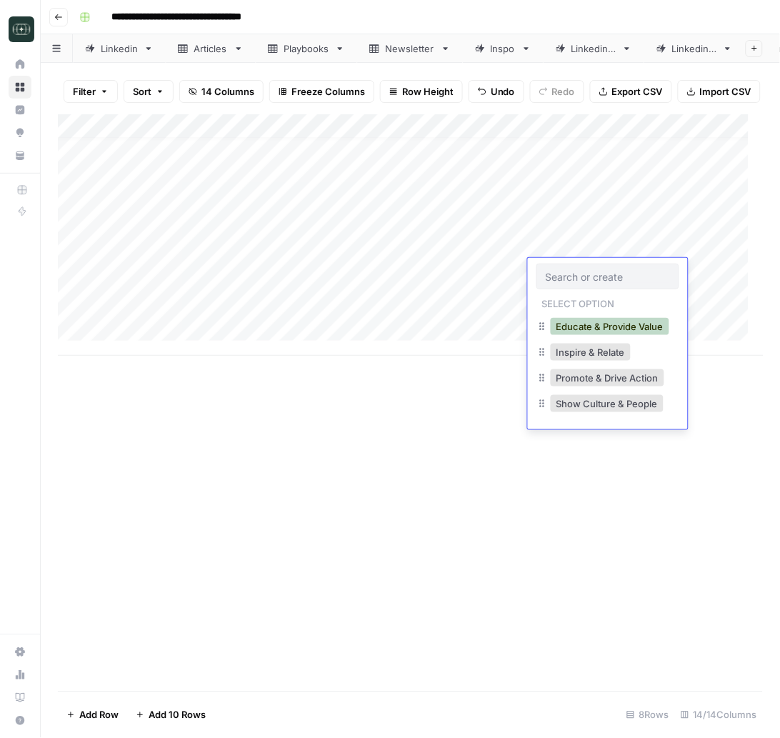
click at [582, 324] on button "Educate & Provide Value" at bounding box center [610, 326] width 119 height 17
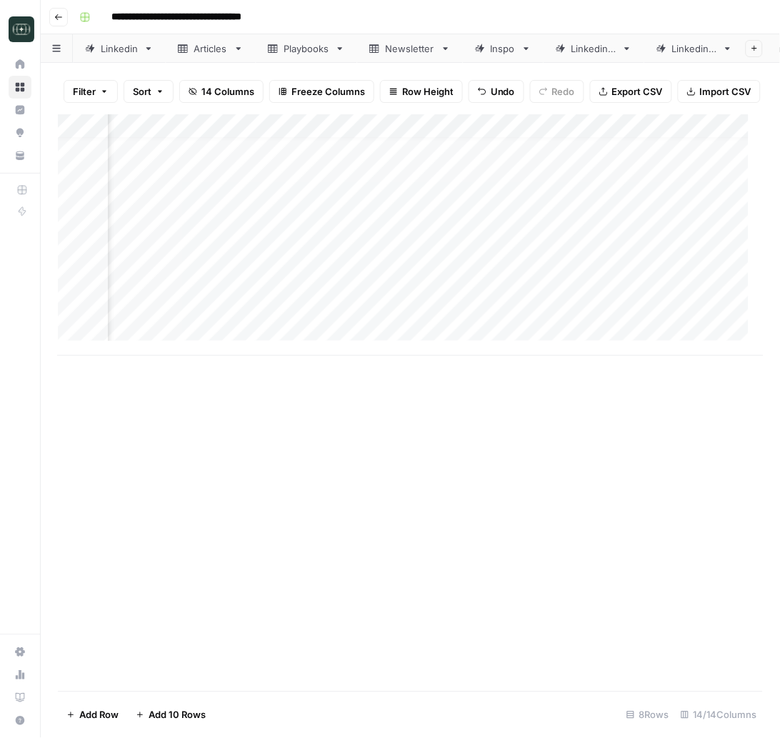
scroll to position [14, 358]
click at [342, 276] on div "Add Column" at bounding box center [411, 235] width 706 height 242
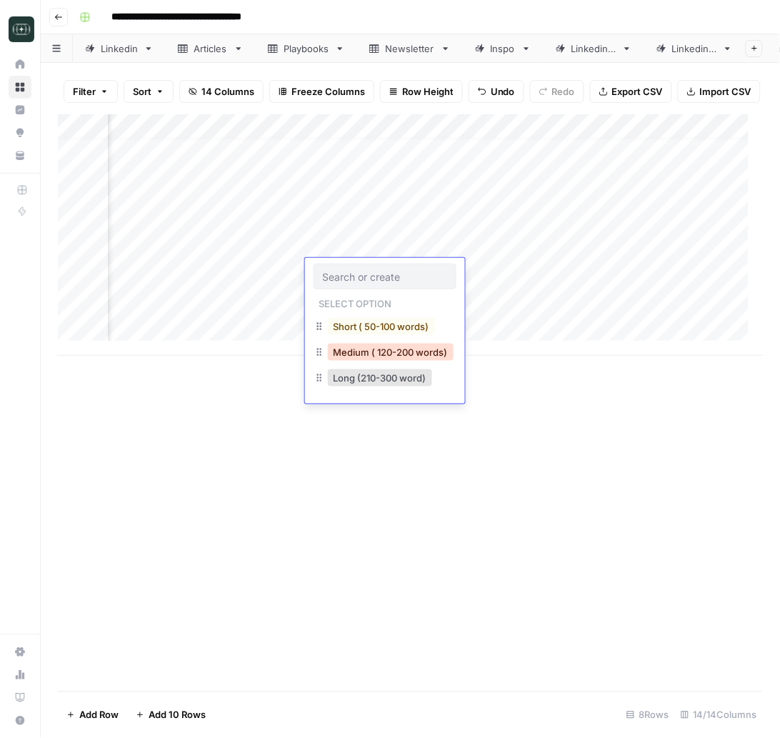
click at [365, 348] on button "Medium ( 120-200 words)" at bounding box center [391, 352] width 126 height 17
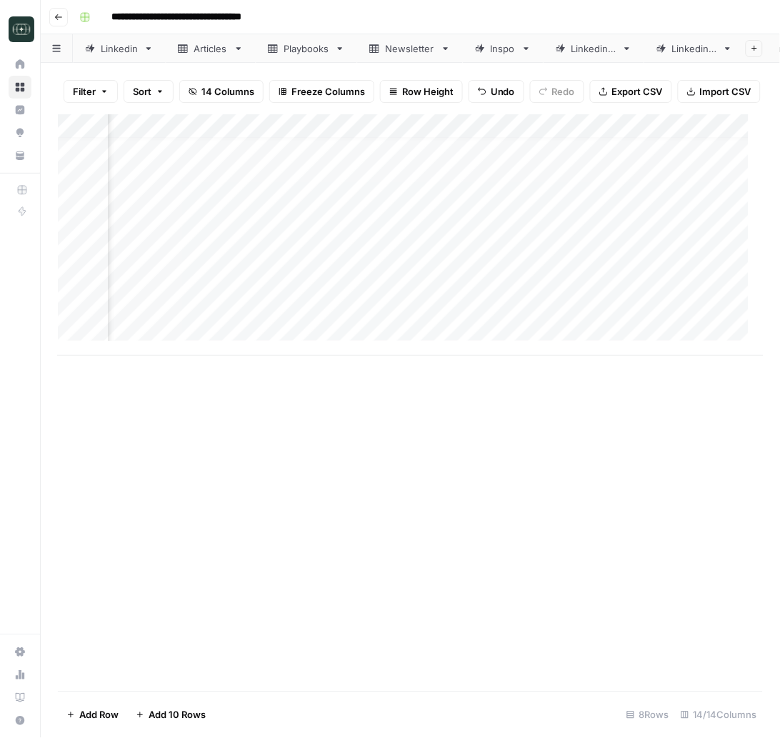
scroll to position [14, 510]
click at [359, 276] on div "Add Column" at bounding box center [411, 235] width 706 height 242
click at [279, 308] on div "Add Column" at bounding box center [411, 235] width 706 height 242
click at [287, 289] on div "Add Column" at bounding box center [411, 235] width 706 height 242
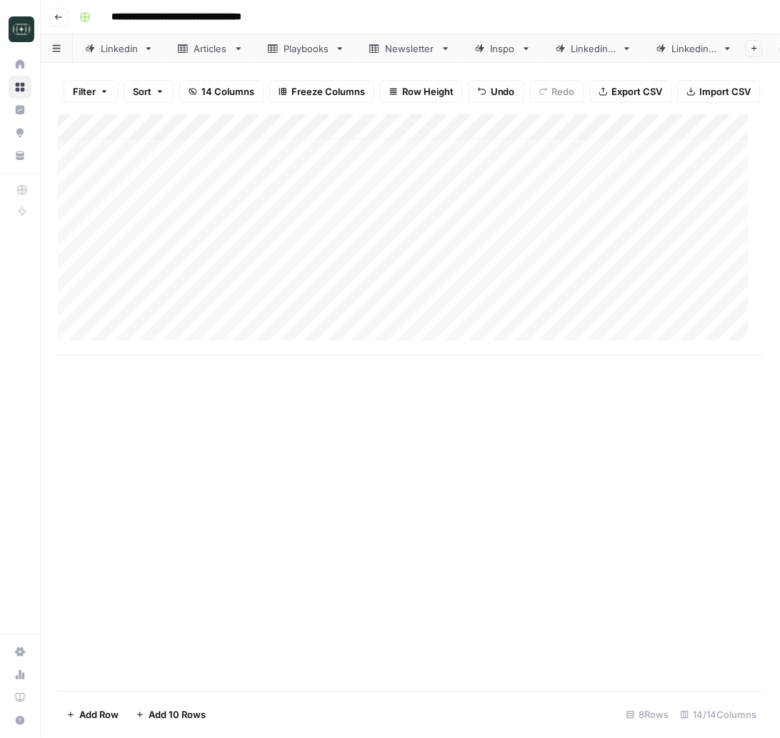
click at [287, 289] on div "Add Column" at bounding box center [411, 235] width 706 height 242
type textarea "**********"
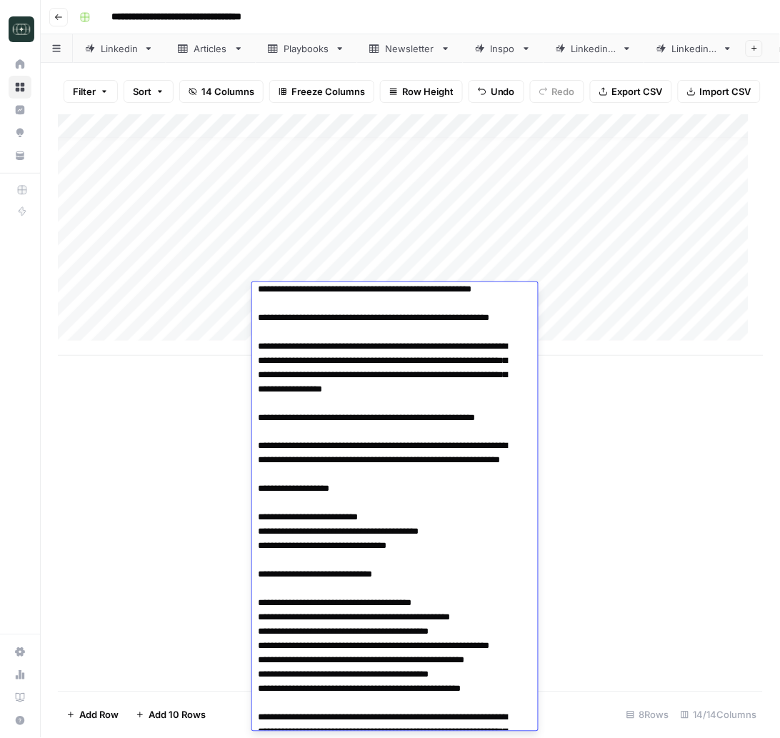
scroll to position [0, 0]
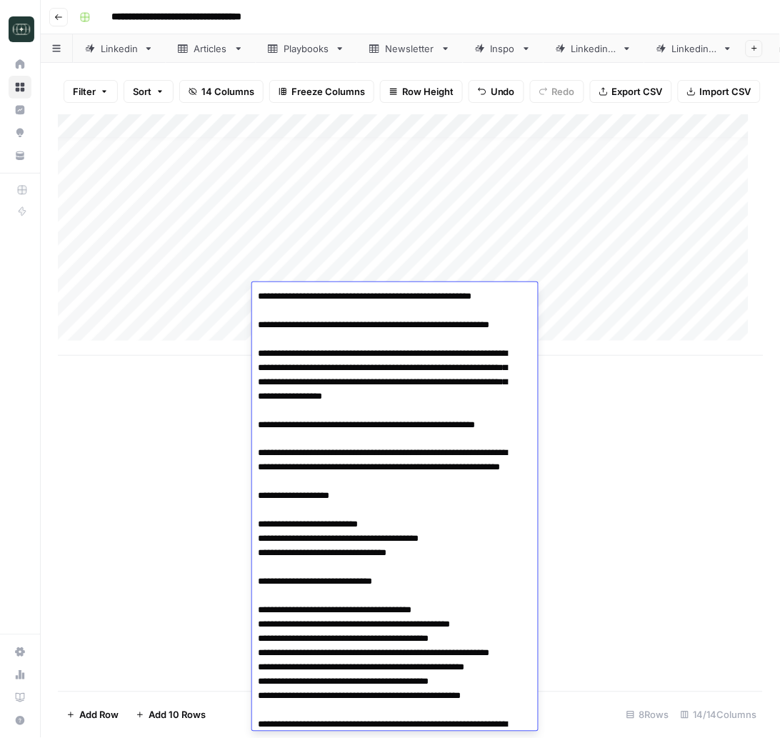
click at [586, 287] on div "Add Column" at bounding box center [411, 235] width 706 height 242
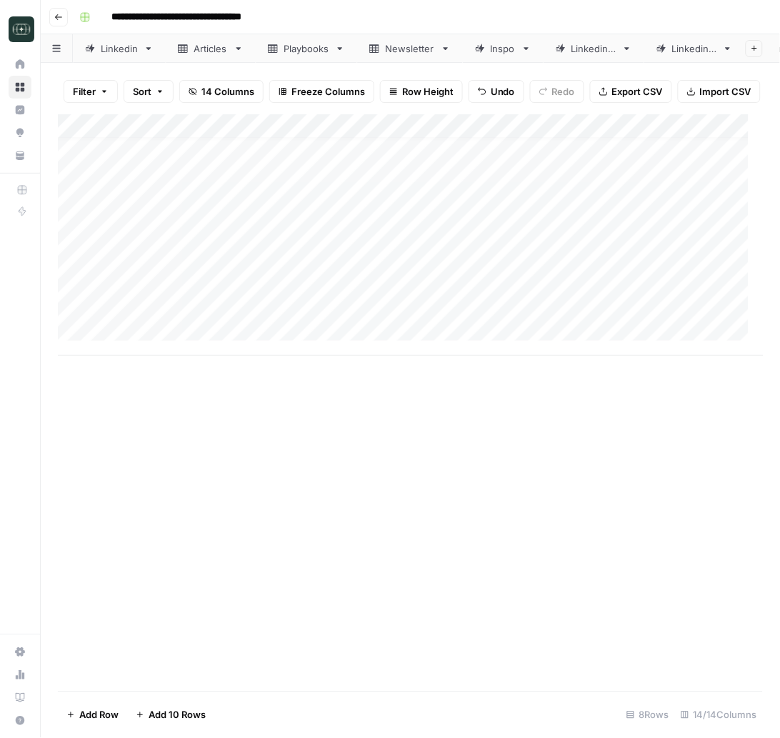
click at [587, 297] on div "Add Column" at bounding box center [411, 235] width 706 height 242
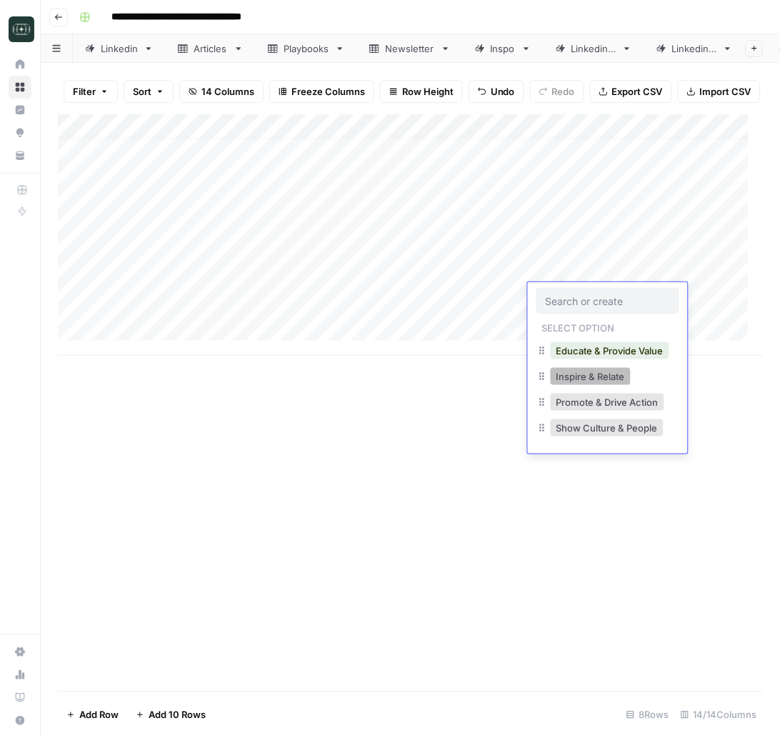
click at [599, 382] on button "Inspire & Relate" at bounding box center [591, 376] width 80 height 17
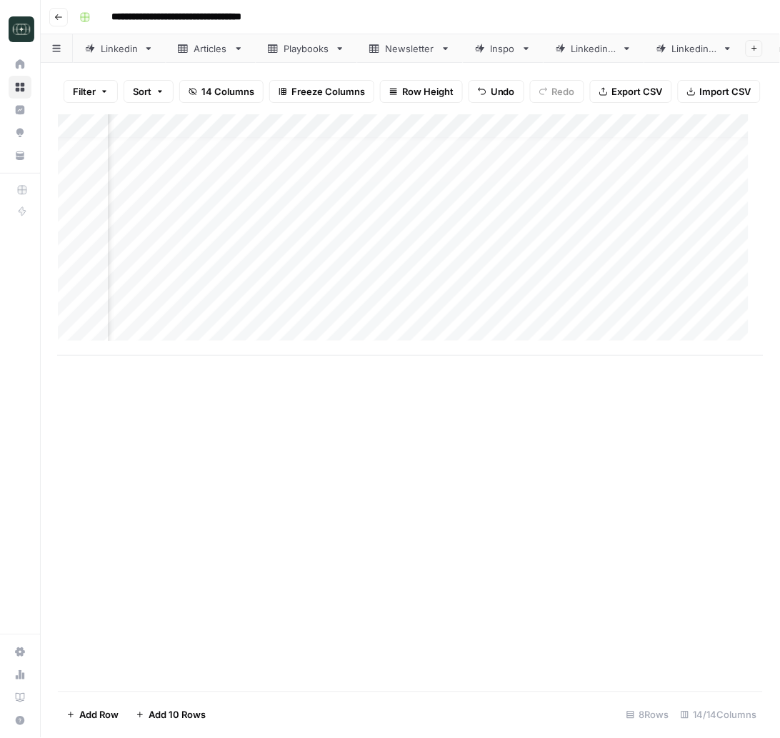
scroll to position [14, 471]
click at [293, 292] on div "Add Column" at bounding box center [411, 235] width 706 height 242
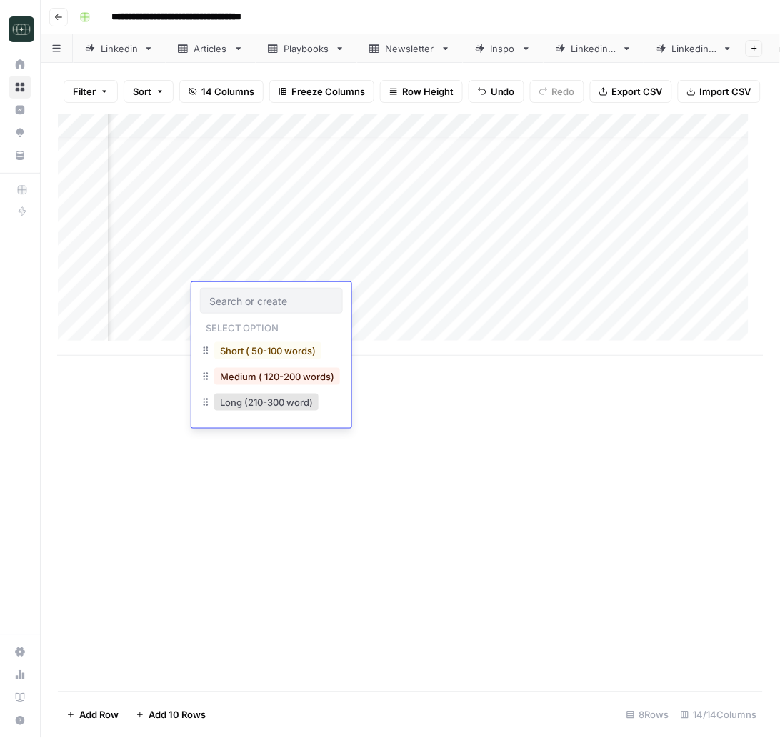
click at [287, 387] on div "Medium ( 120-200 words)" at bounding box center [271, 378] width 143 height 26
click at [287, 382] on button "Medium ( 120-200 words)" at bounding box center [277, 376] width 126 height 17
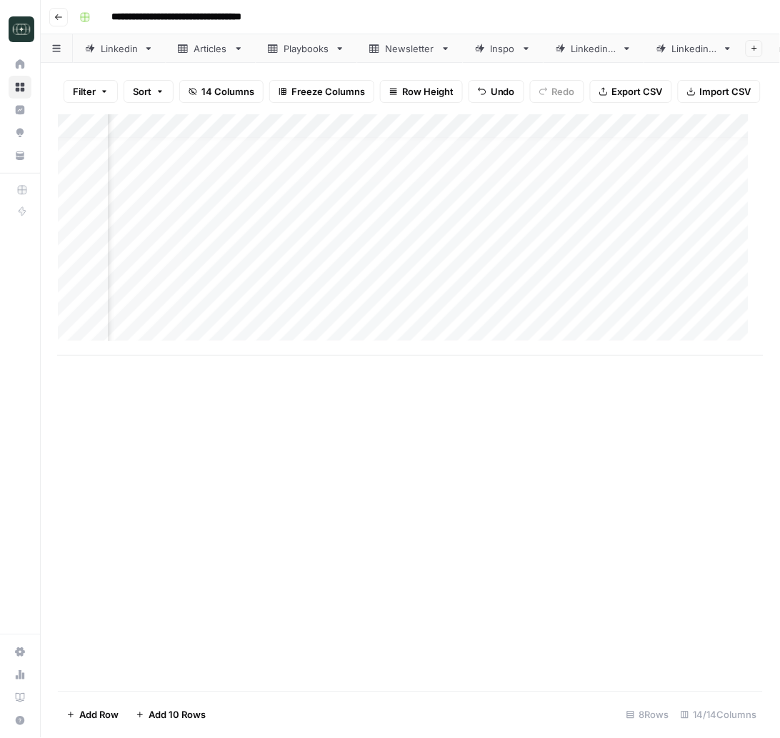
click at [426, 292] on div "Add Column" at bounding box center [411, 235] width 706 height 242
click at [273, 319] on div "Add Column" at bounding box center [411, 235] width 706 height 242
type textarea "**********"
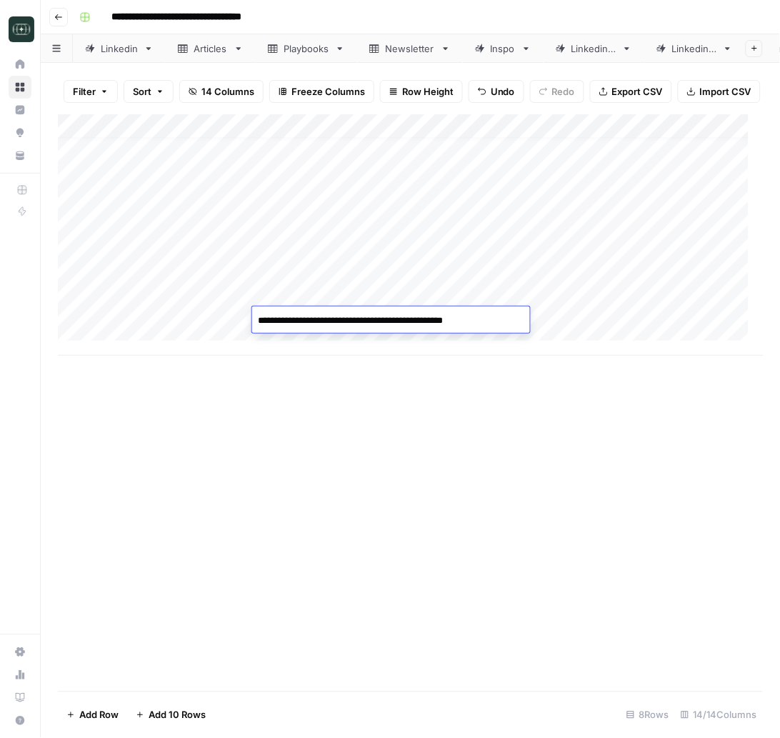
scroll to position [295, 0]
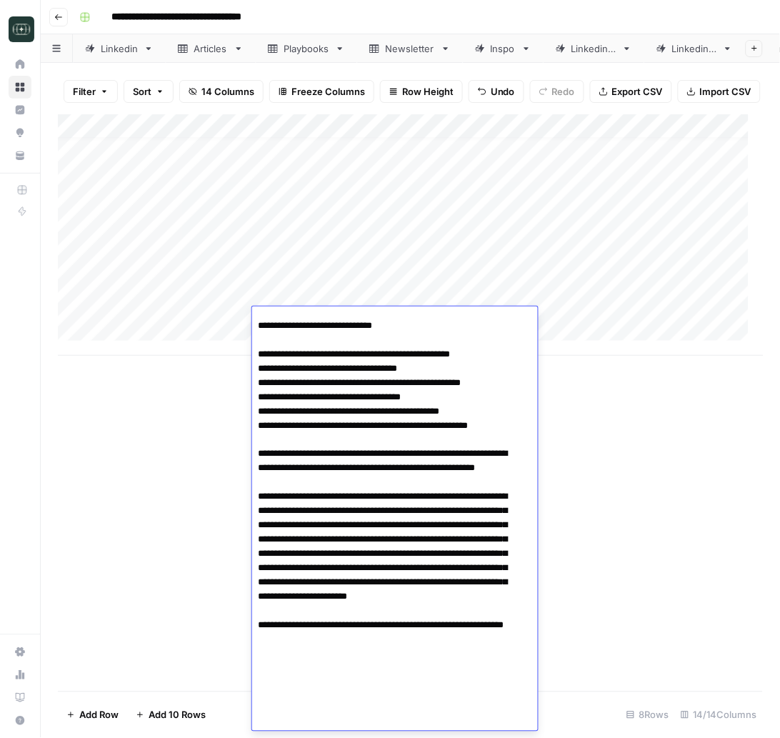
click at [638, 497] on div "Add Column" at bounding box center [410, 402] width 705 height 577
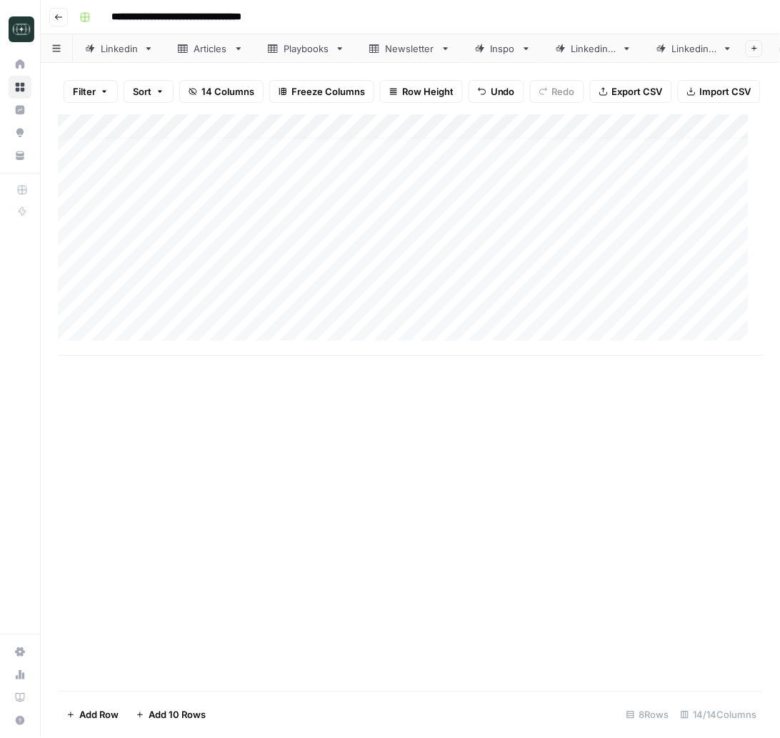
click at [556, 323] on div "Add Column" at bounding box center [411, 235] width 706 height 242
click at [557, 322] on div "Add Column" at bounding box center [411, 235] width 706 height 242
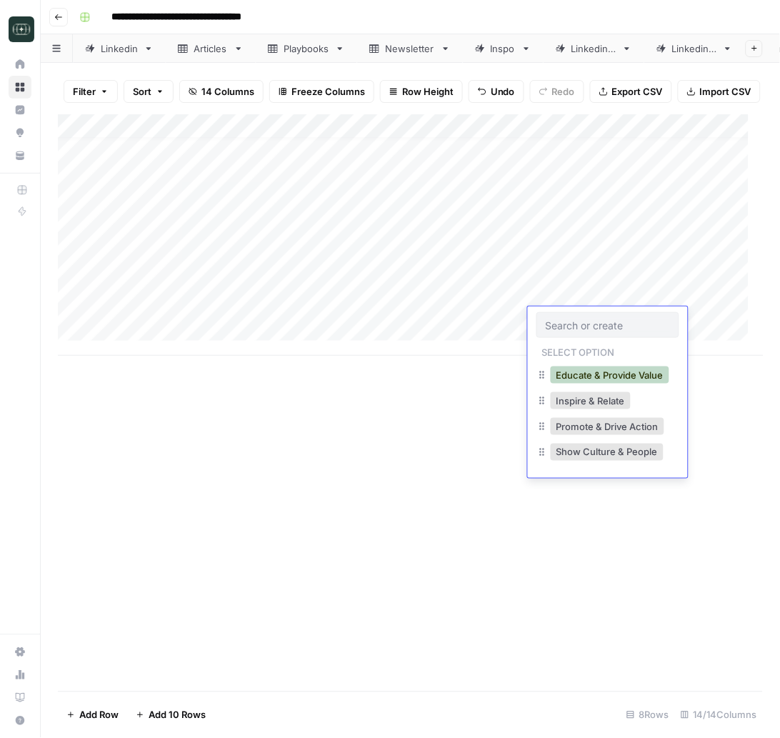
click at [580, 372] on button "Educate & Provide Value" at bounding box center [610, 375] width 119 height 17
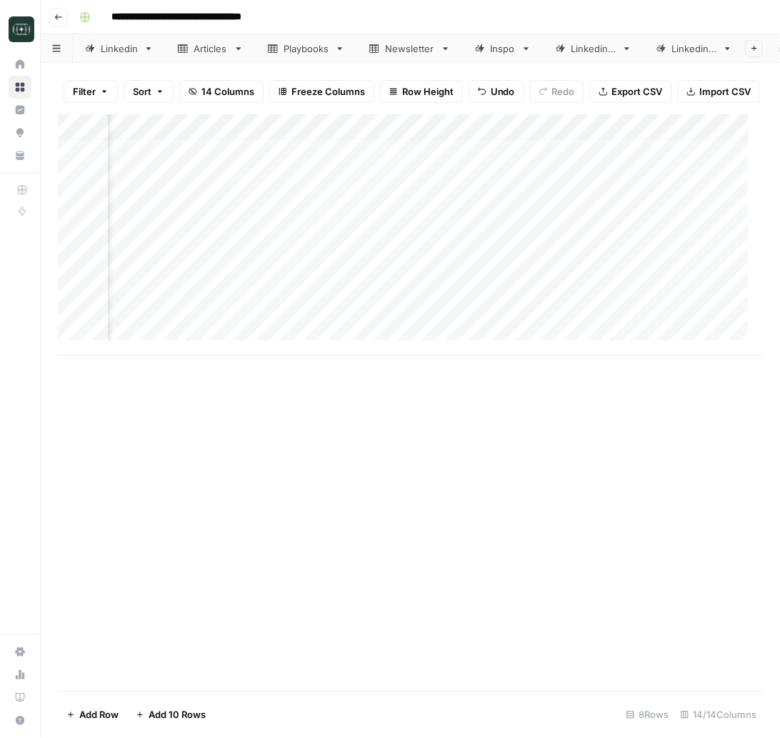
scroll to position [14, 380]
click at [322, 305] on div "Add Column" at bounding box center [411, 235] width 706 height 242
click at [323, 323] on div "Add Column" at bounding box center [411, 235] width 706 height 242
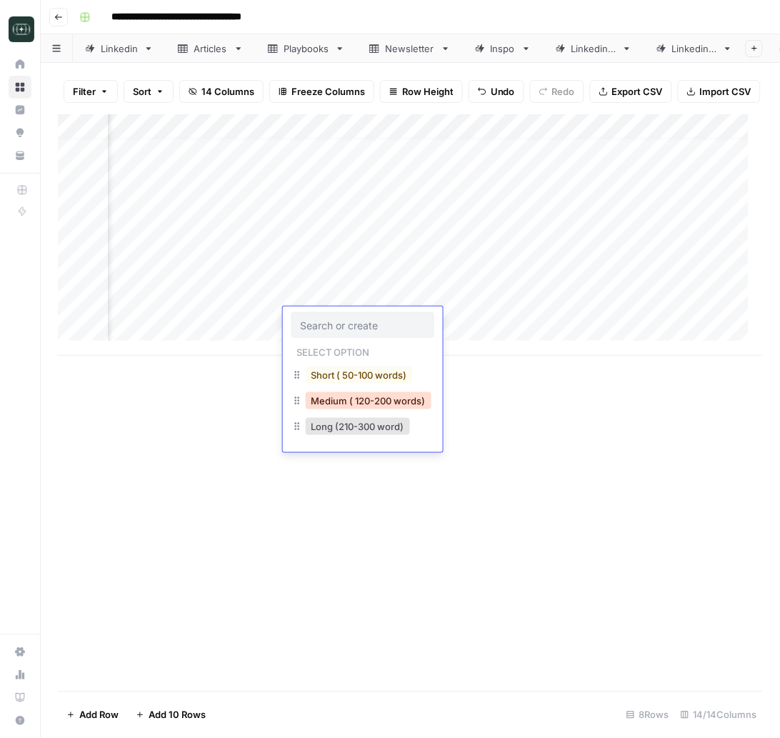
click at [339, 397] on button "Medium ( 120-200 words)" at bounding box center [369, 400] width 126 height 17
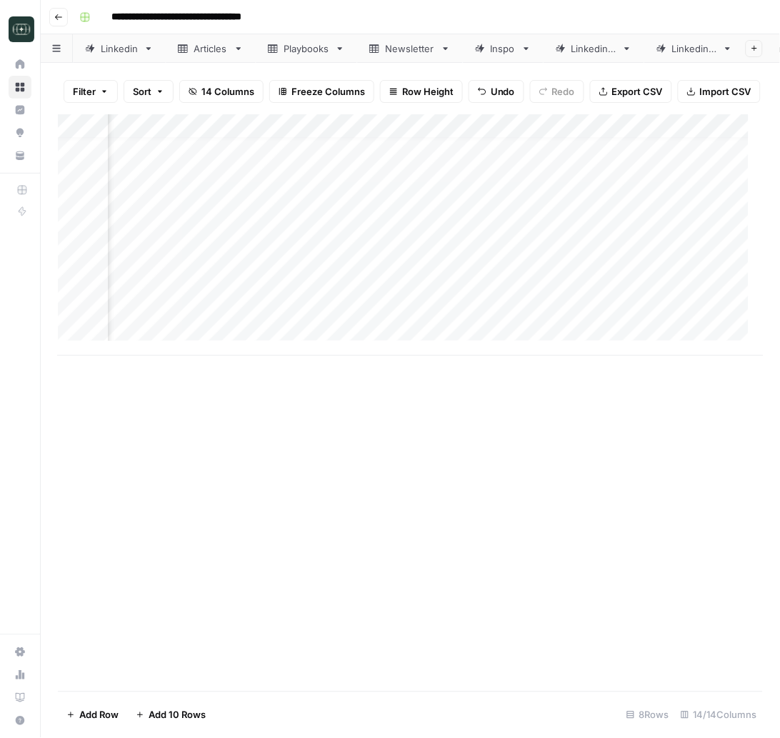
click at [452, 318] on div "Add Column" at bounding box center [411, 235] width 706 height 242
click at [715, 245] on div "Add Column" at bounding box center [411, 235] width 706 height 242
click at [522, 250] on div "Add Column" at bounding box center [411, 235] width 706 height 242
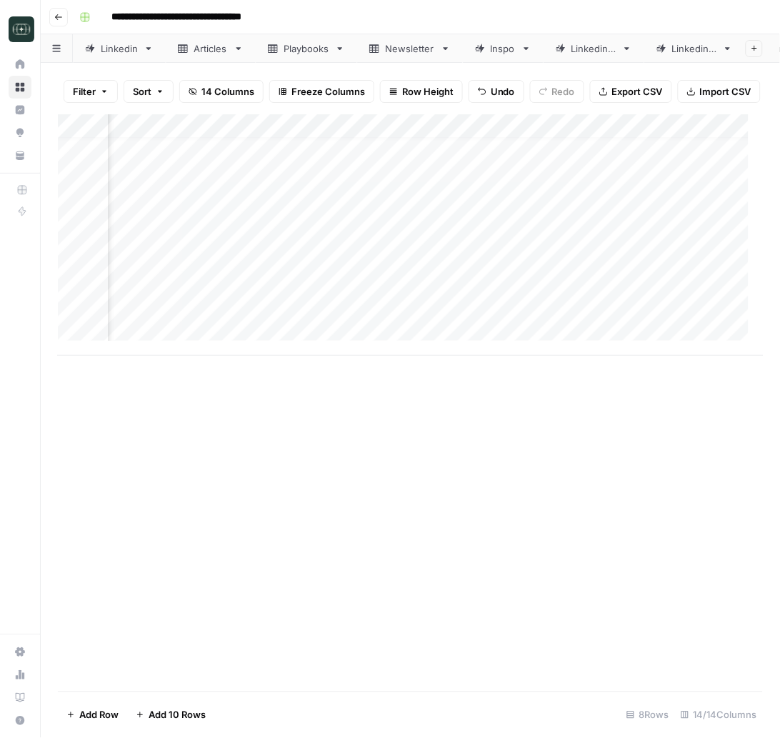
click at [522, 250] on div "Add Column" at bounding box center [411, 235] width 706 height 242
click at [385, 461] on div "Add Column" at bounding box center [410, 402] width 705 height 577
click at [485, 224] on div "Add Column" at bounding box center [411, 235] width 706 height 242
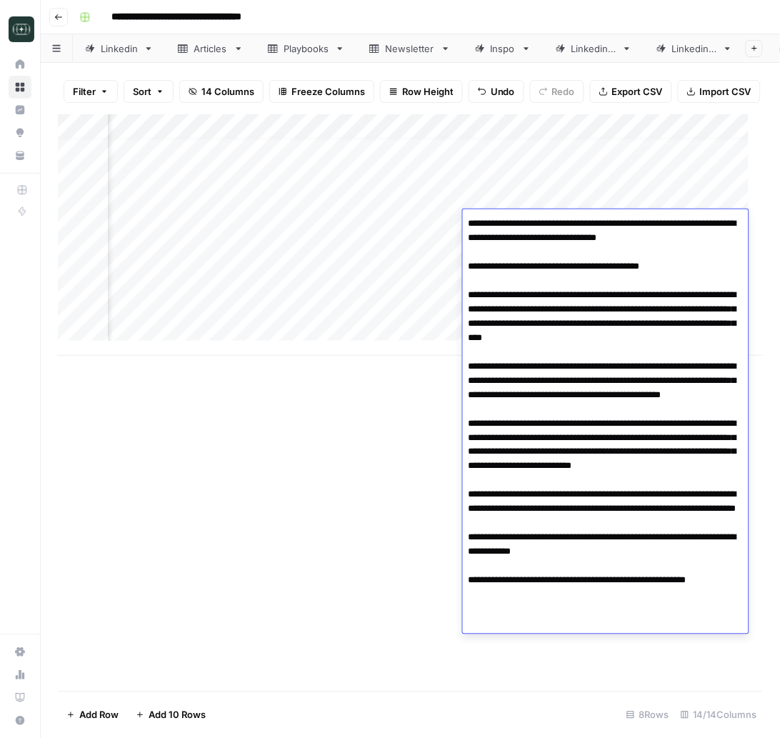
click at [375, 453] on div "Add Column" at bounding box center [410, 402] width 705 height 577
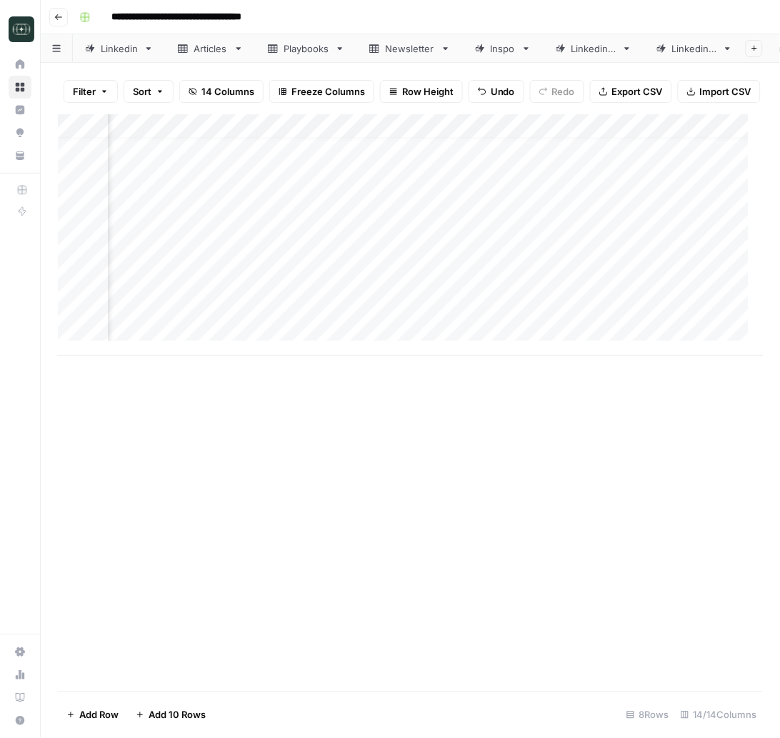
click at [505, 264] on div "Add Column" at bounding box center [411, 235] width 706 height 242
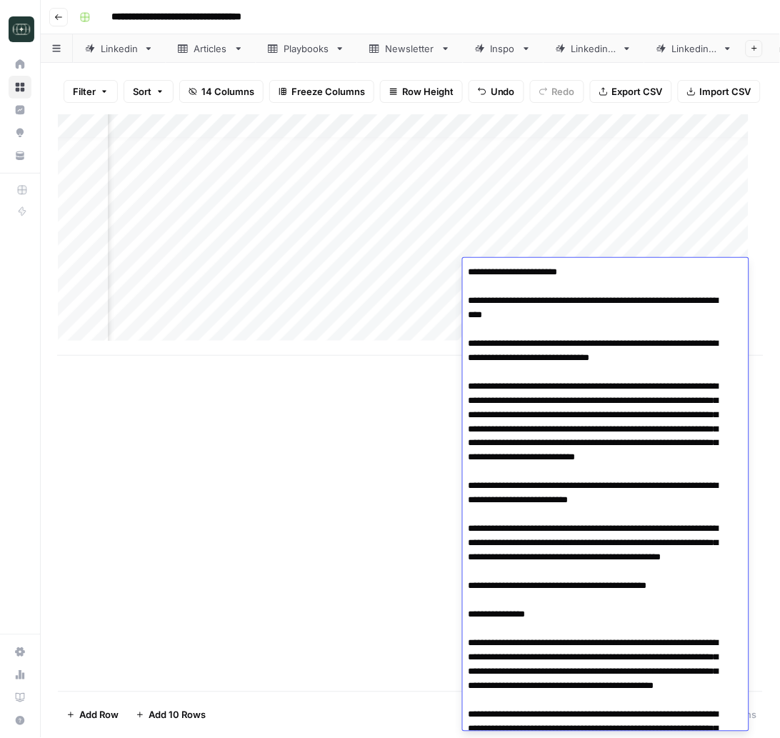
scroll to position [508, 0]
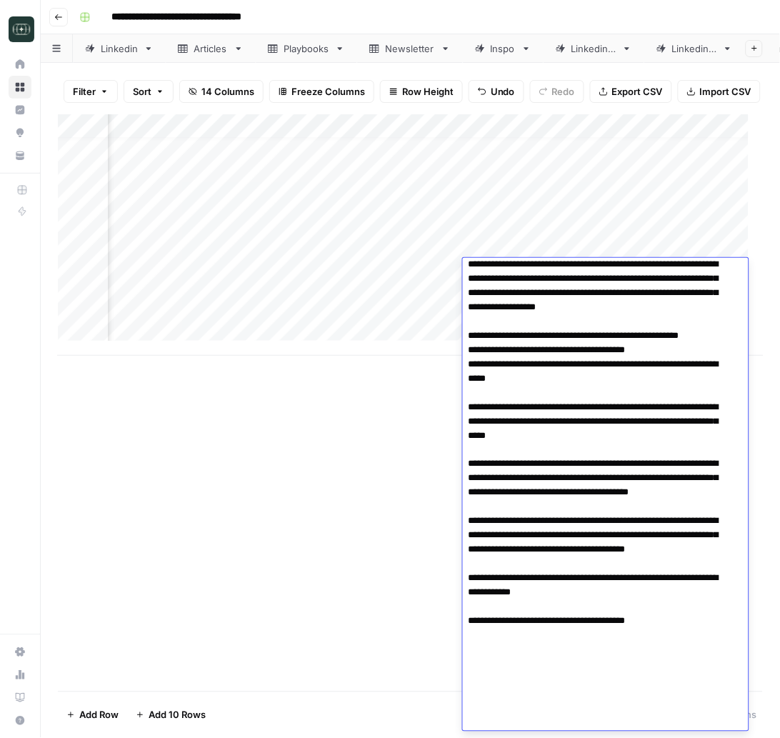
click at [518, 240] on div "Add Column" at bounding box center [411, 235] width 706 height 242
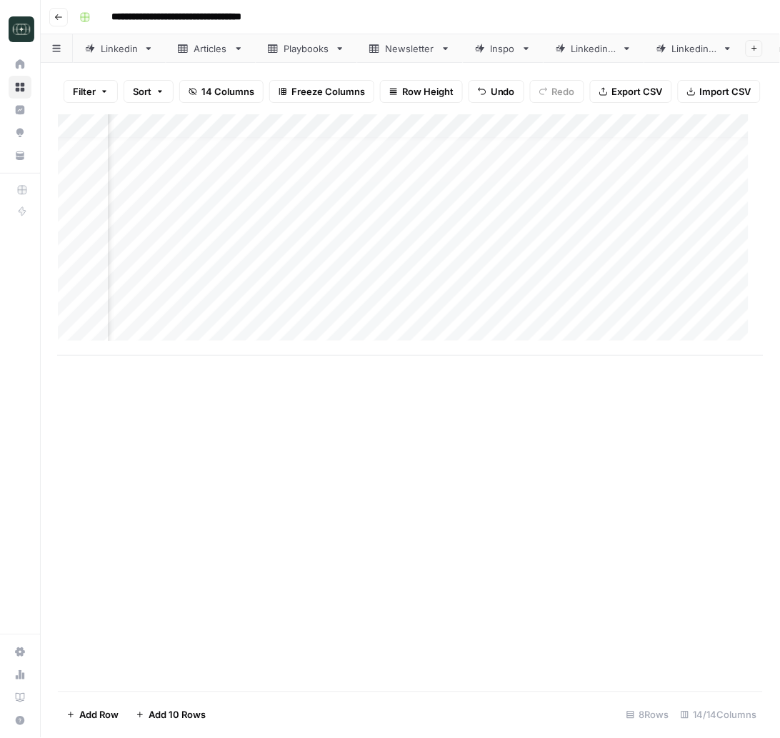
click at [518, 240] on div "Add Column" at bounding box center [411, 235] width 706 height 242
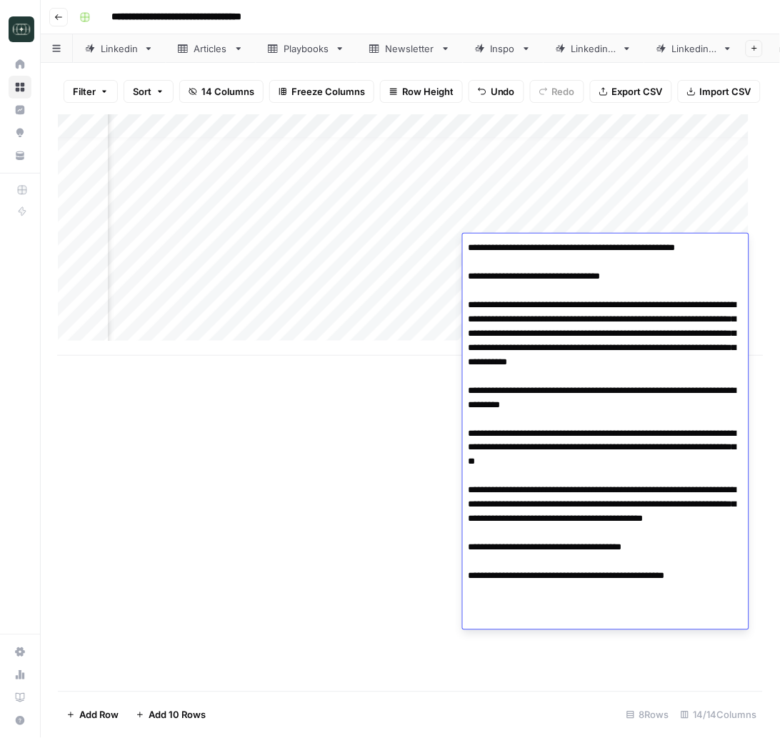
click at [556, 322] on textarea "**********" at bounding box center [606, 426] width 286 height 377
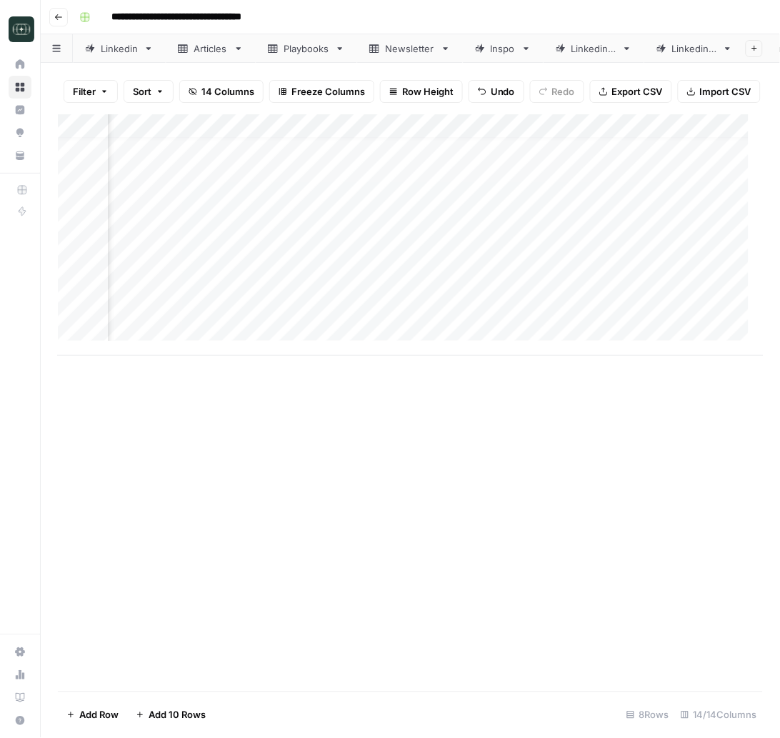
click at [315, 522] on div "Add Column" at bounding box center [410, 402] width 705 height 577
click at [542, 274] on div "Add Column" at bounding box center [411, 235] width 706 height 242
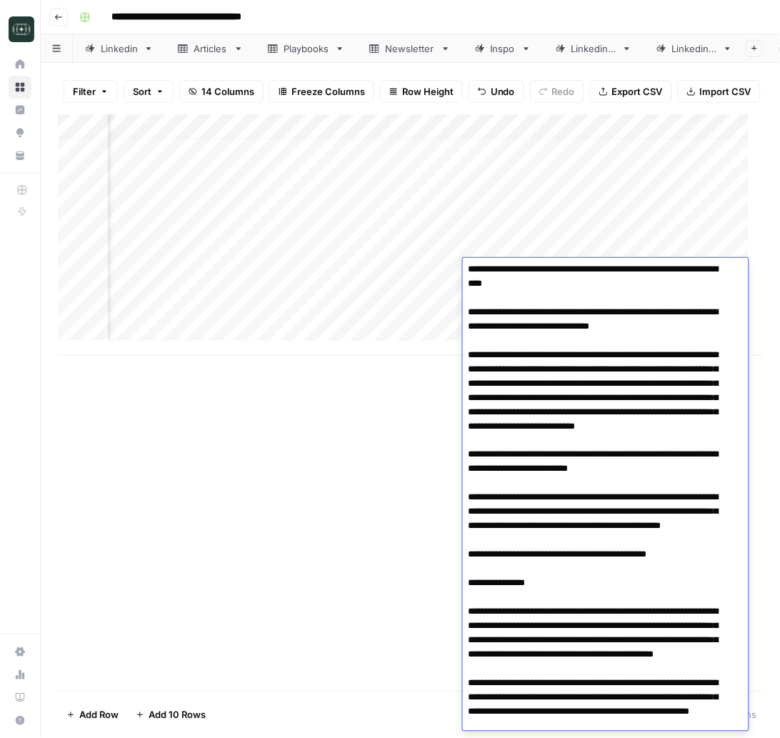
scroll to position [0, 0]
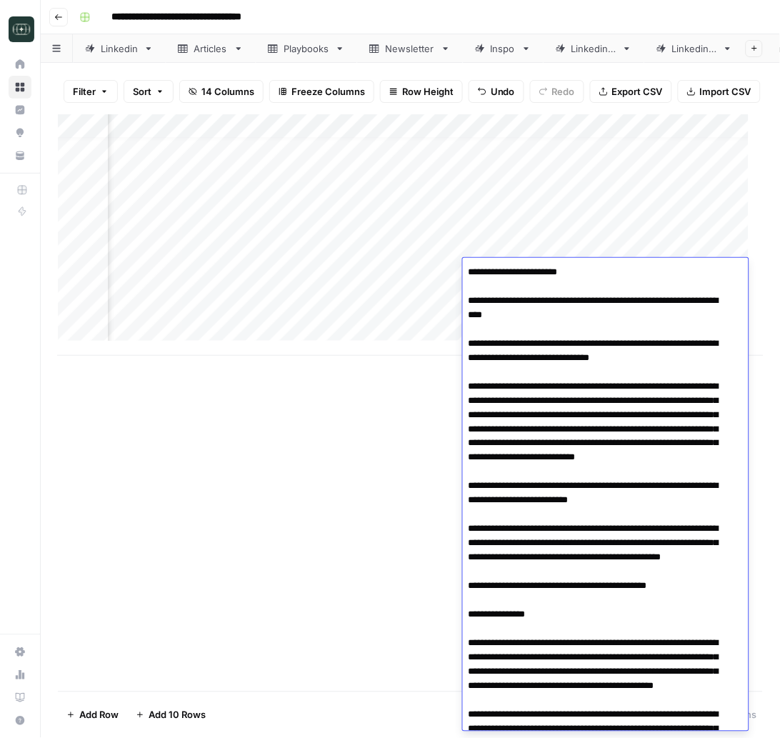
click at [372, 405] on div "Add Column" at bounding box center [410, 402] width 705 height 577
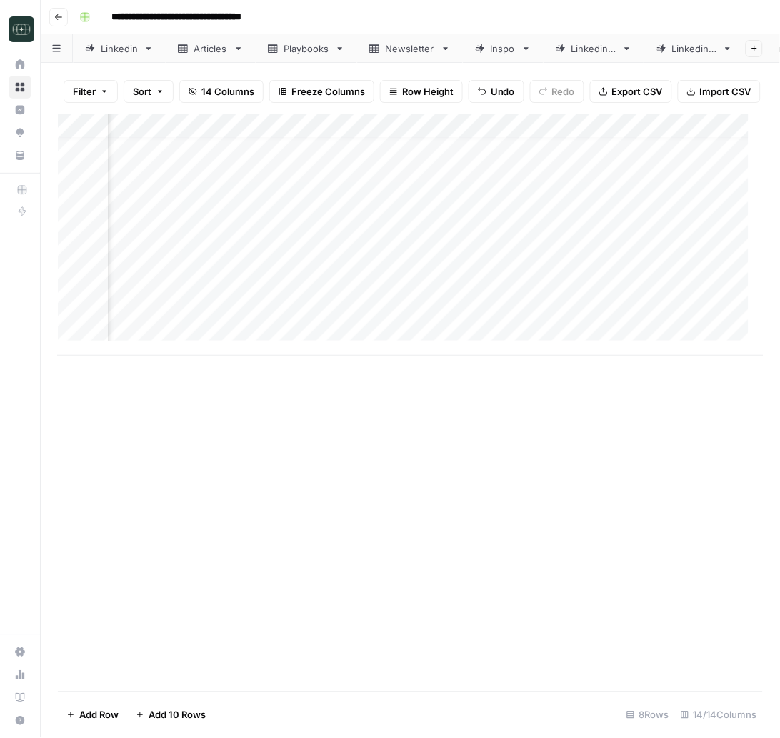
drag, startPoint x: 358, startPoint y: 355, endPoint x: 366, endPoint y: 352, distance: 8.4
click at [366, 352] on div "Add Column" at bounding box center [411, 235] width 706 height 242
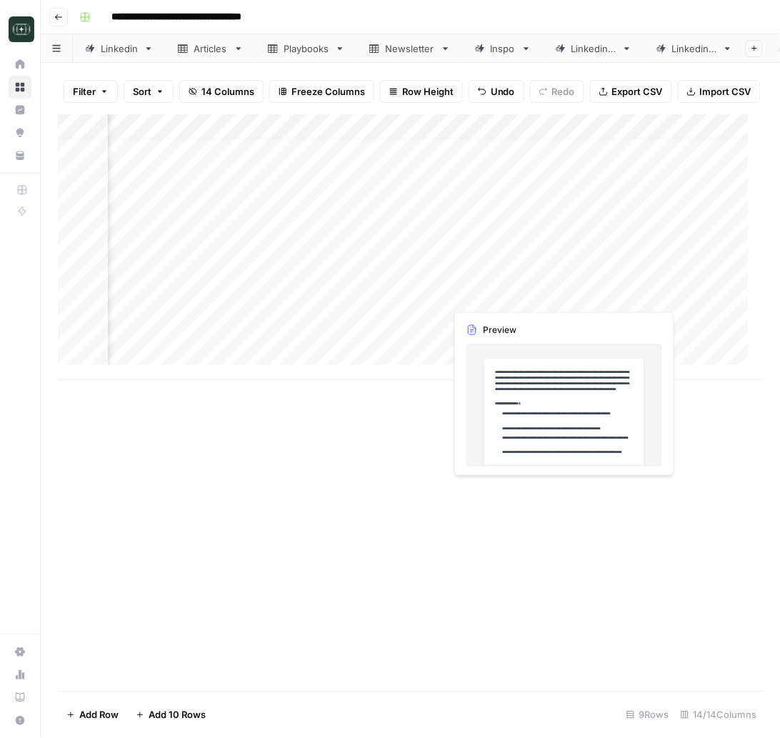
click at [590, 269] on div "Add Column" at bounding box center [411, 247] width 706 height 266
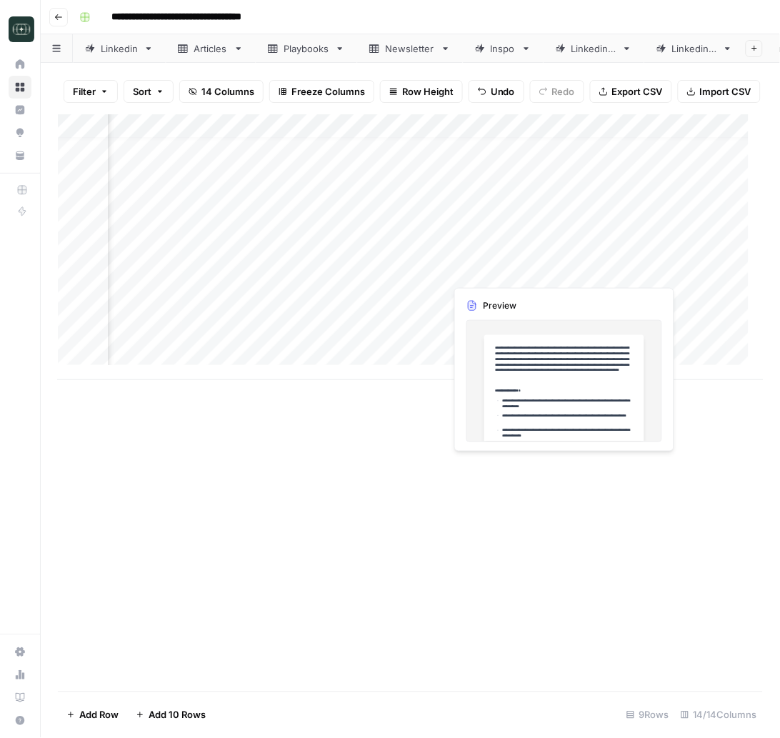
click at [590, 269] on div "Add Column" at bounding box center [411, 247] width 706 height 266
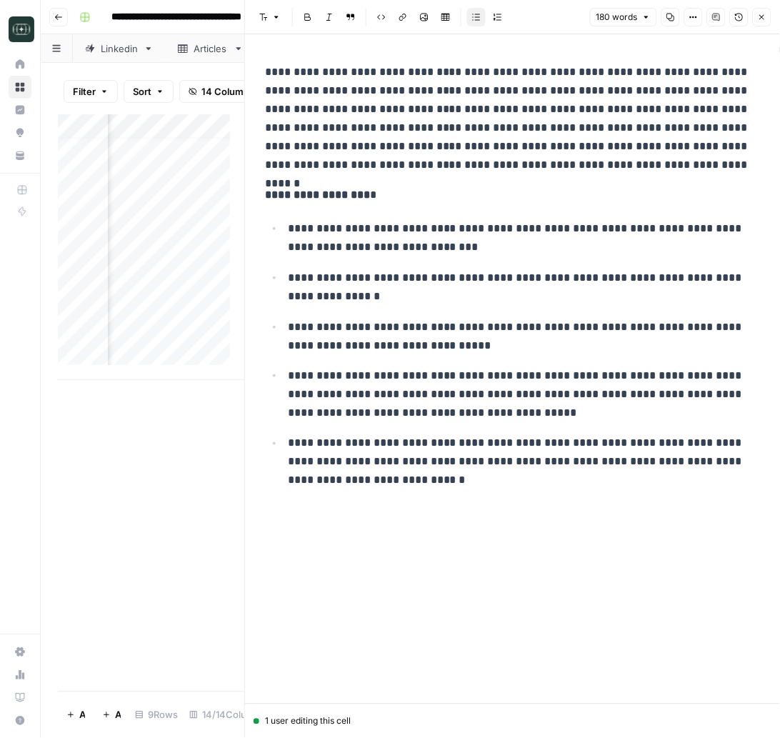
scroll to position [14, 1588]
click at [762, 19] on icon "button" at bounding box center [762, 17] width 9 height 9
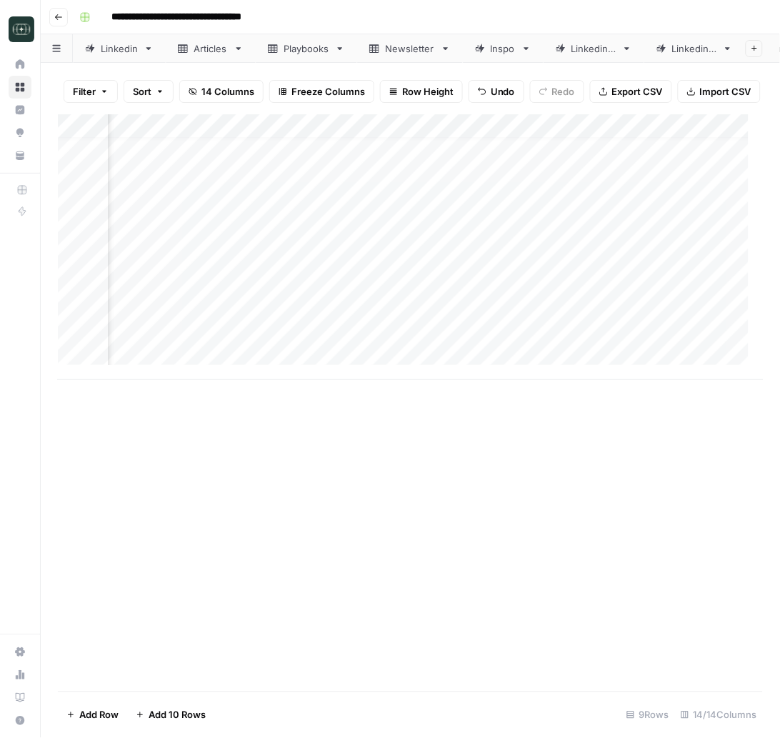
scroll to position [14, 550]
click at [520, 267] on div "Add Column" at bounding box center [411, 247] width 706 height 266
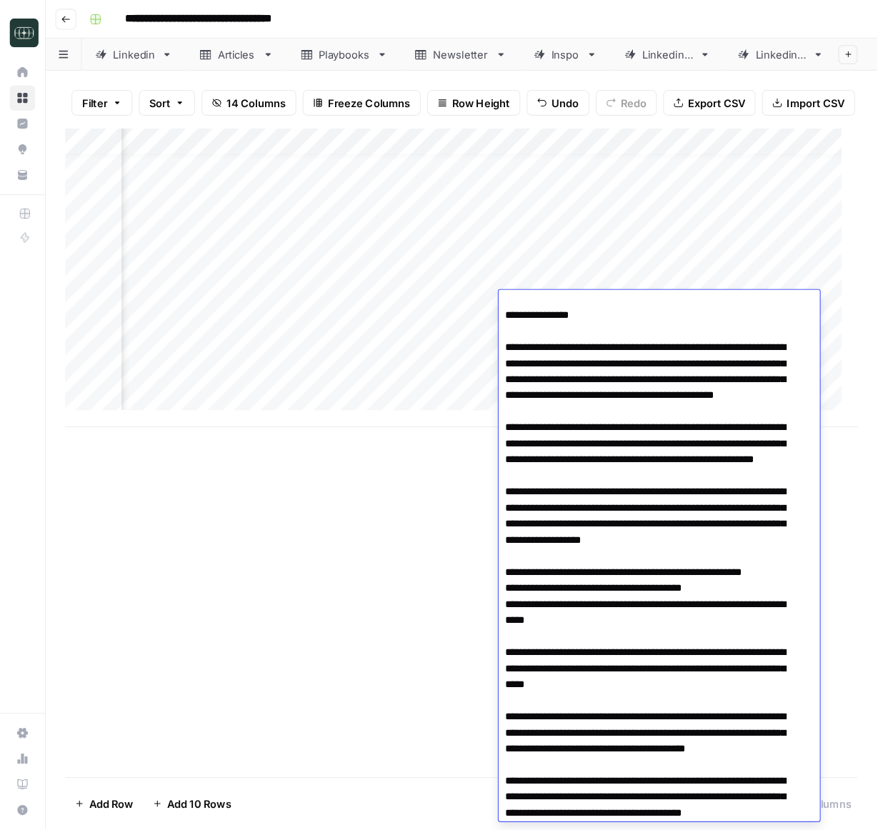
scroll to position [190, 0]
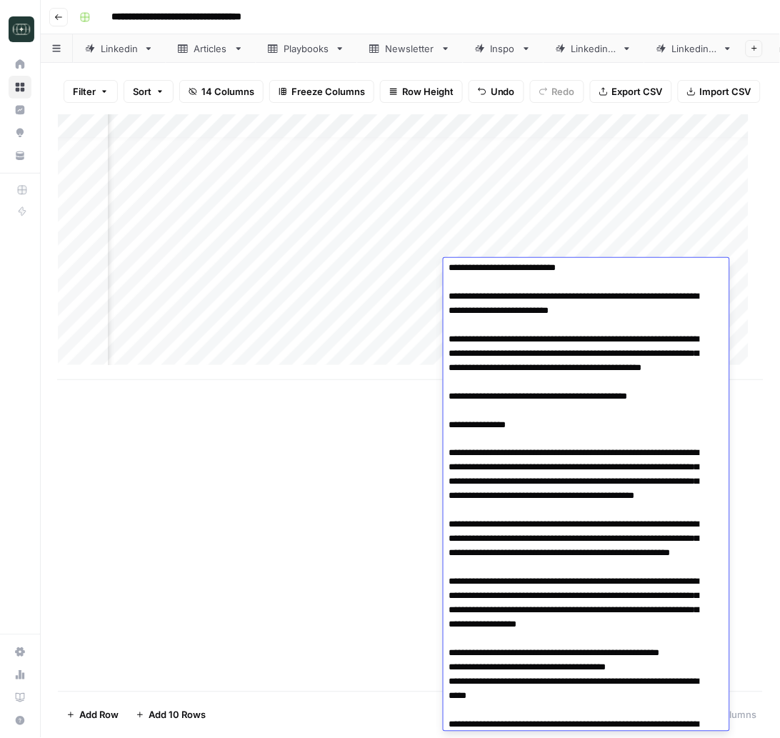
click at [464, 535] on textarea at bounding box center [579, 561] width 271 height 978
click at [472, 501] on textarea at bounding box center [579, 561] width 271 height 978
click at [301, 459] on div "Add Column" at bounding box center [410, 402] width 705 height 577
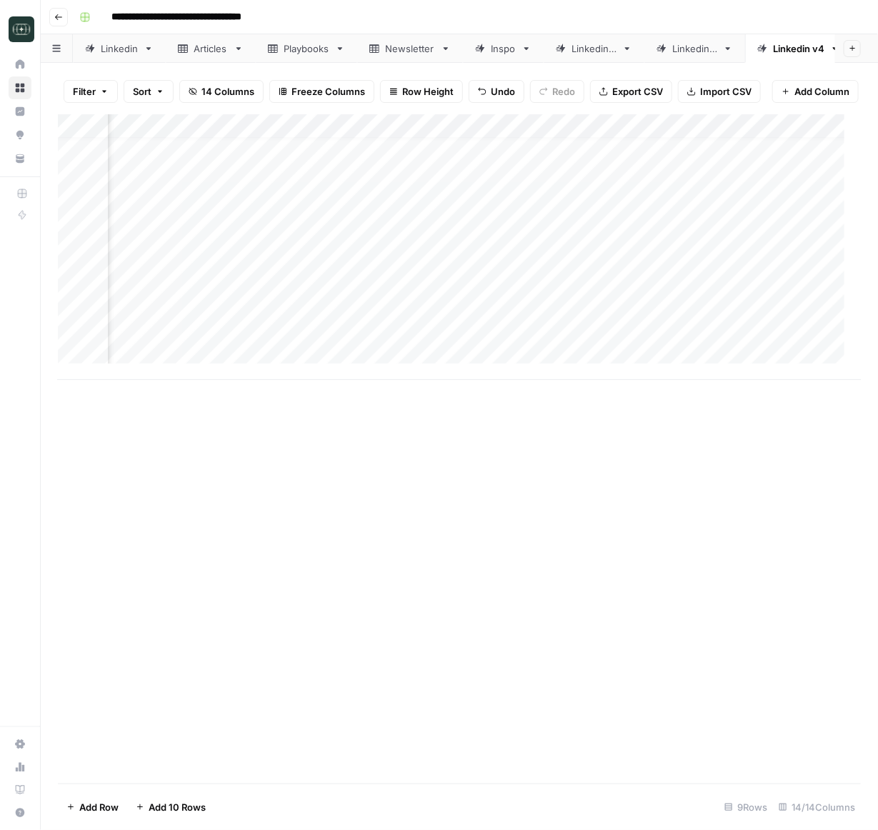
scroll to position [14, 775]
click at [400, 253] on div "Add Column" at bounding box center [459, 247] width 803 height 266
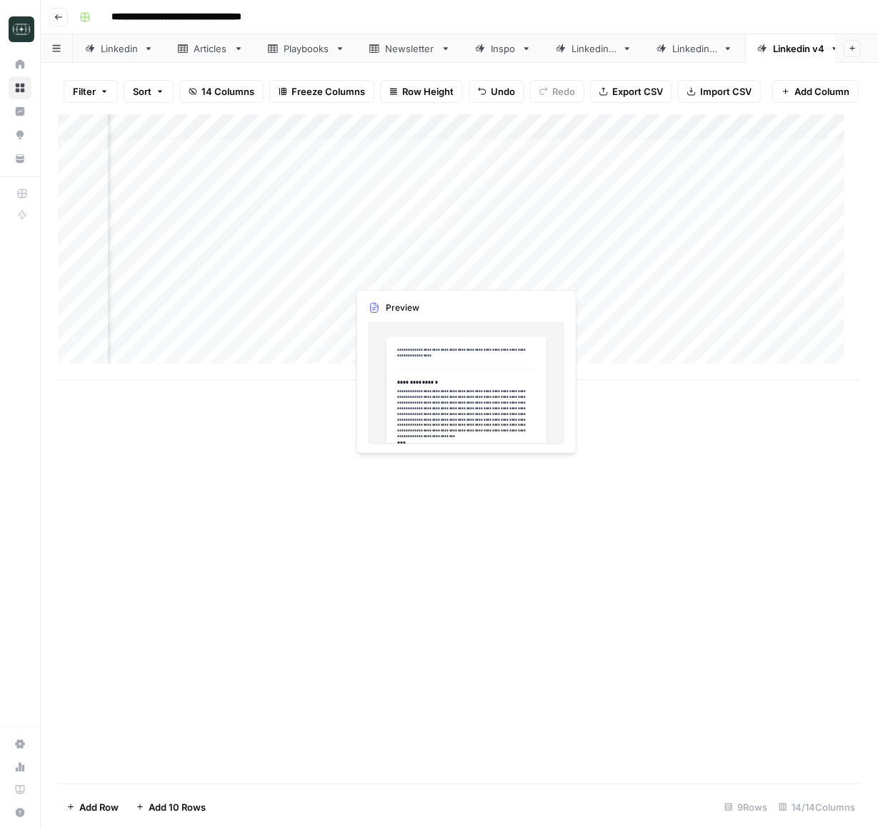
click at [363, 268] on div "Add Column" at bounding box center [459, 247] width 803 height 266
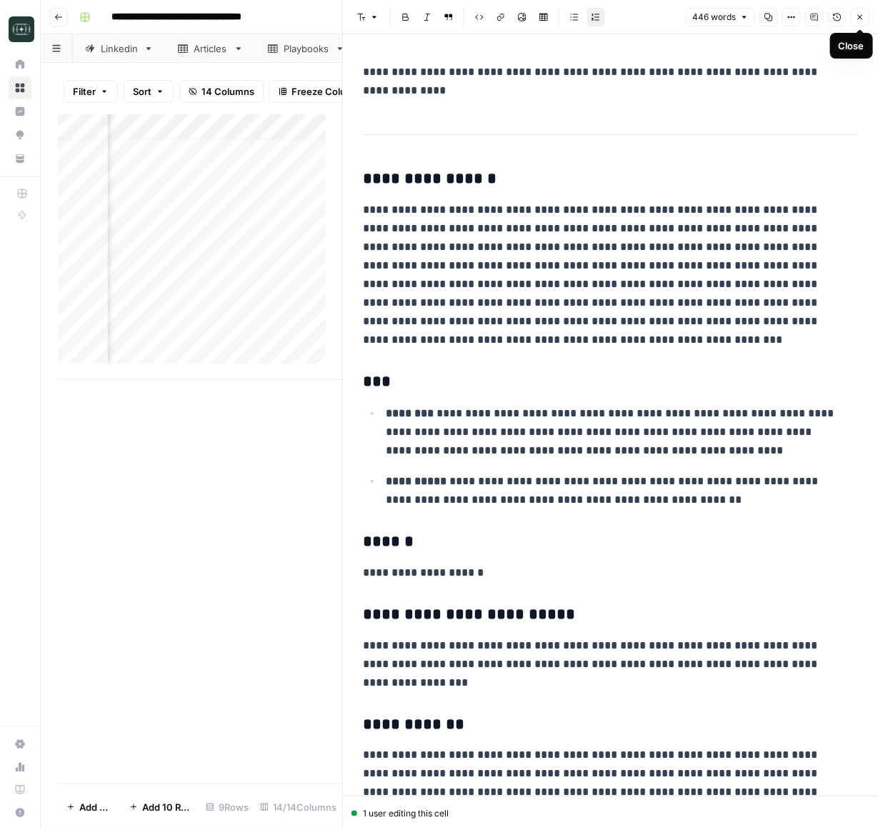
click at [780, 18] on icon "button" at bounding box center [860, 17] width 9 height 9
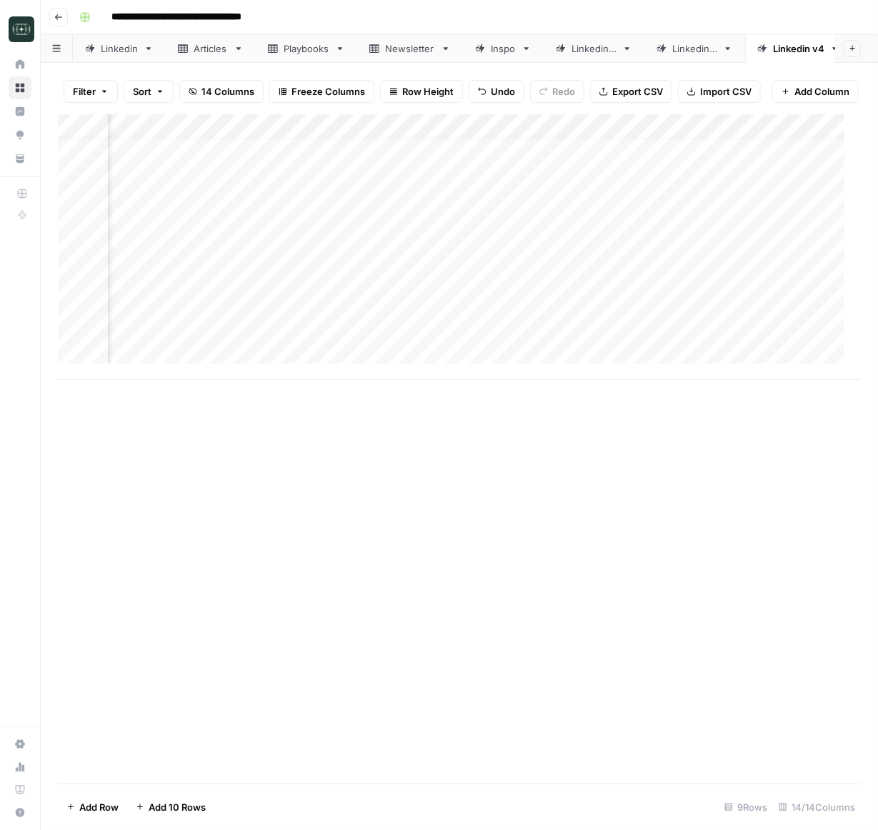
scroll to position [14, 1102]
click at [557, 276] on div "Add Column" at bounding box center [459, 247] width 803 height 266
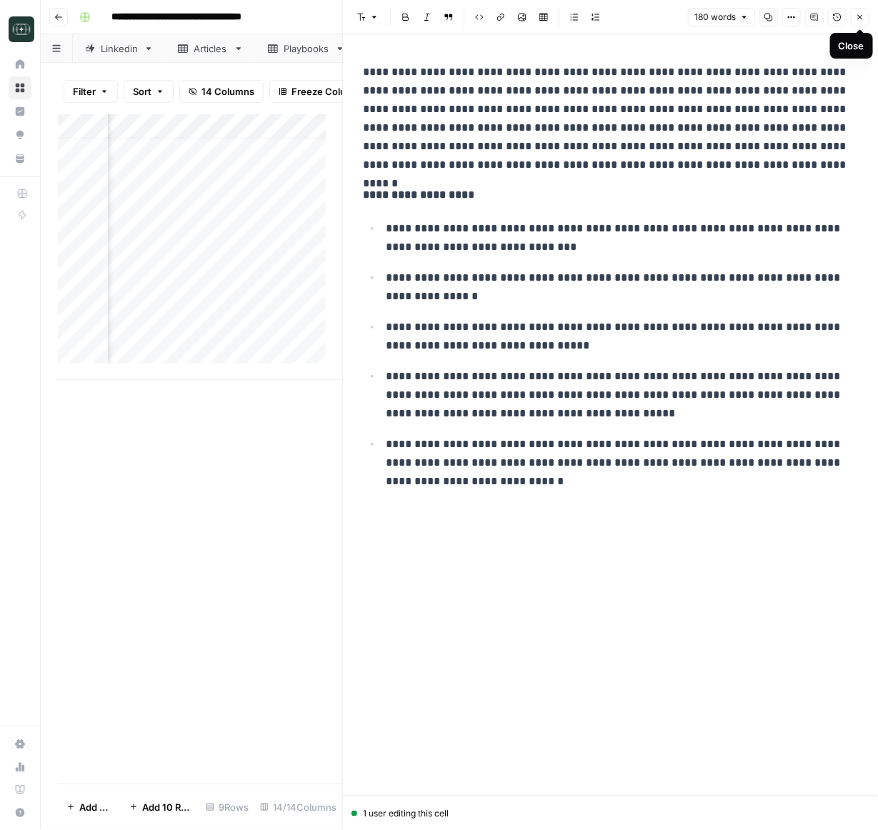
click at [780, 19] on icon "button" at bounding box center [860, 17] width 5 height 5
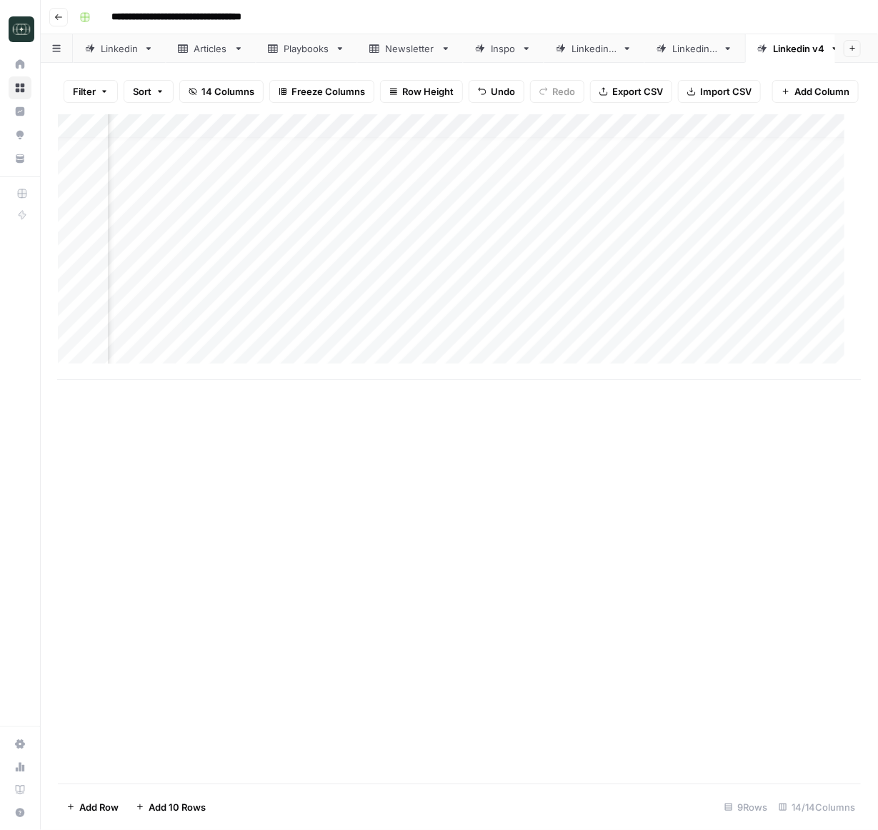
scroll to position [14, 473]
click at [490, 276] on div "Add Column" at bounding box center [459, 247] width 803 height 266
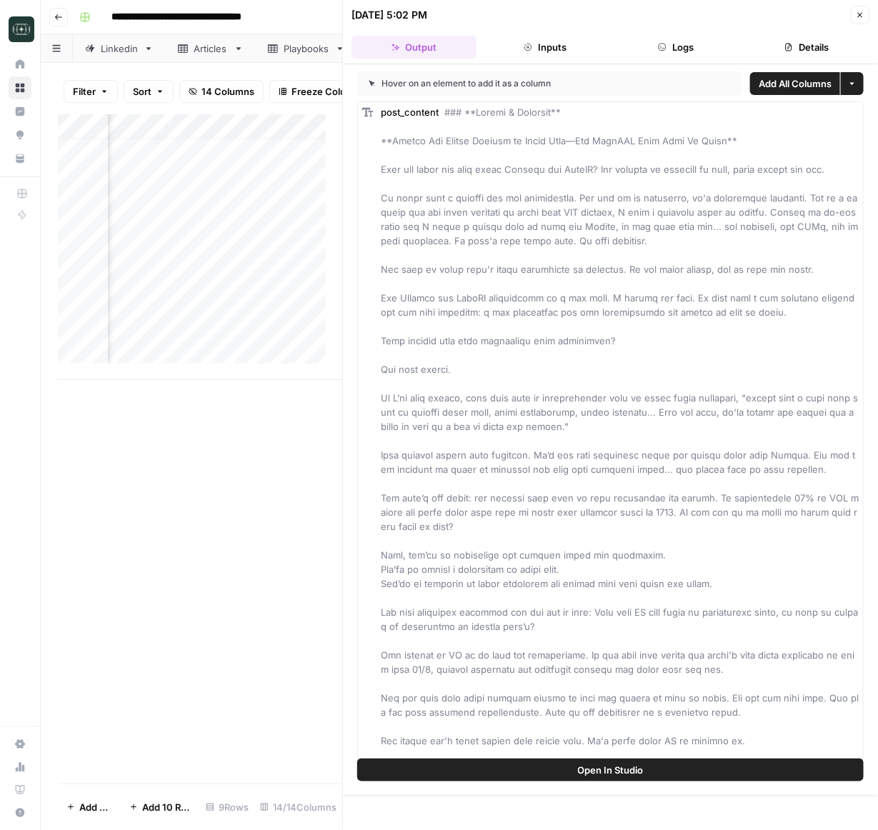
click at [780, 11] on icon "button" at bounding box center [860, 15] width 9 height 9
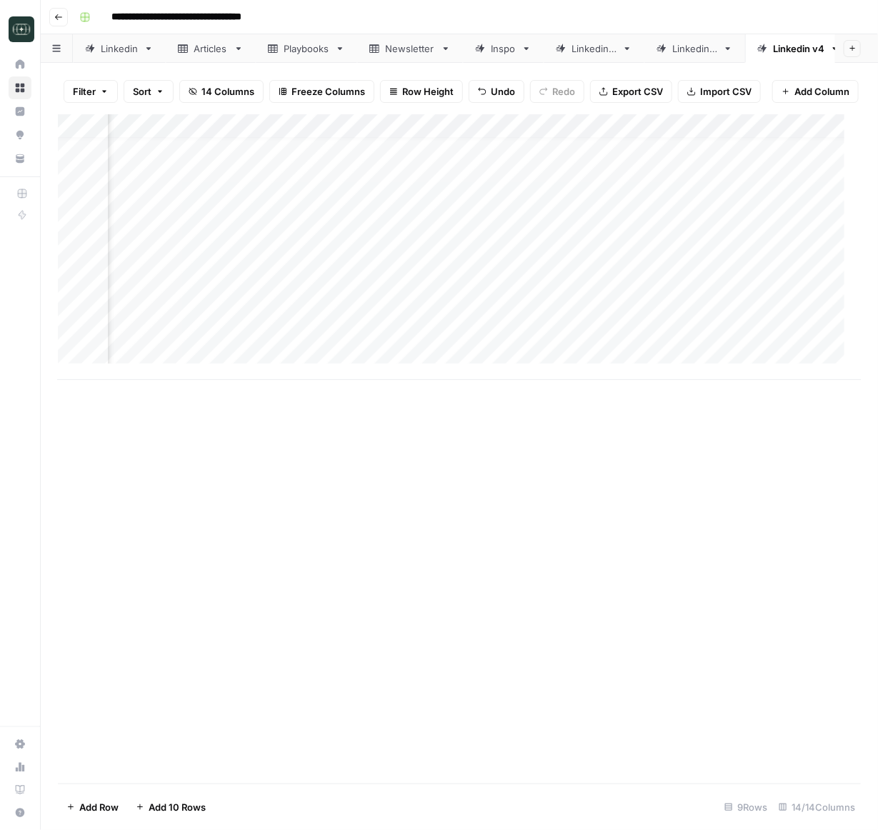
click at [572, 271] on div "Add Column" at bounding box center [459, 247] width 803 height 266
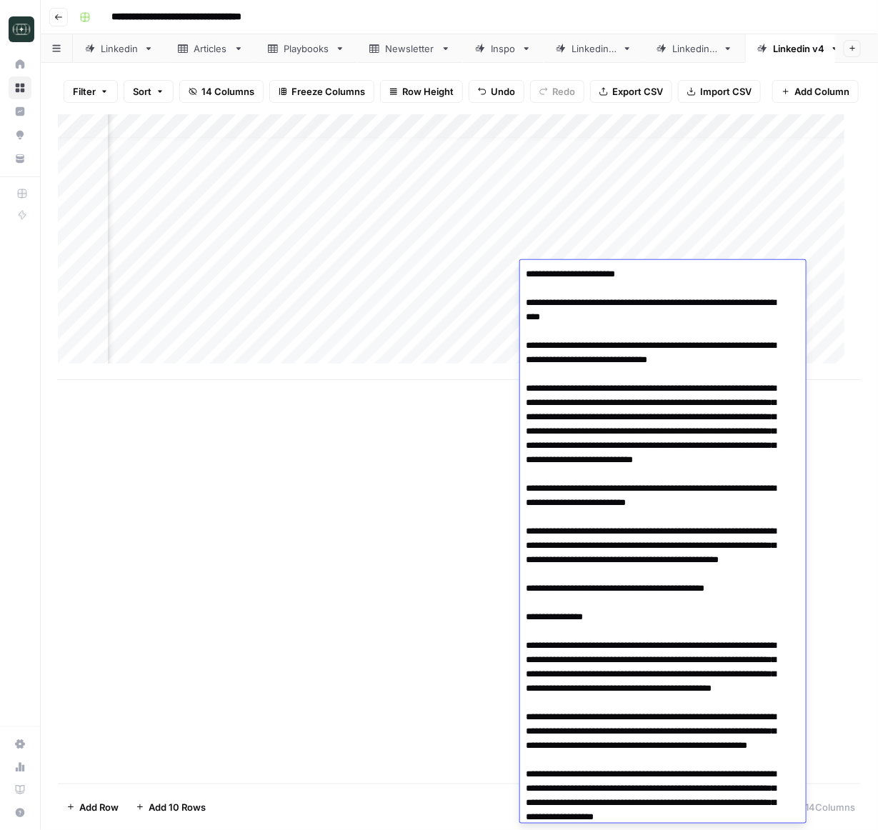
click at [584, 309] on textarea at bounding box center [654, 752] width 269 height 977
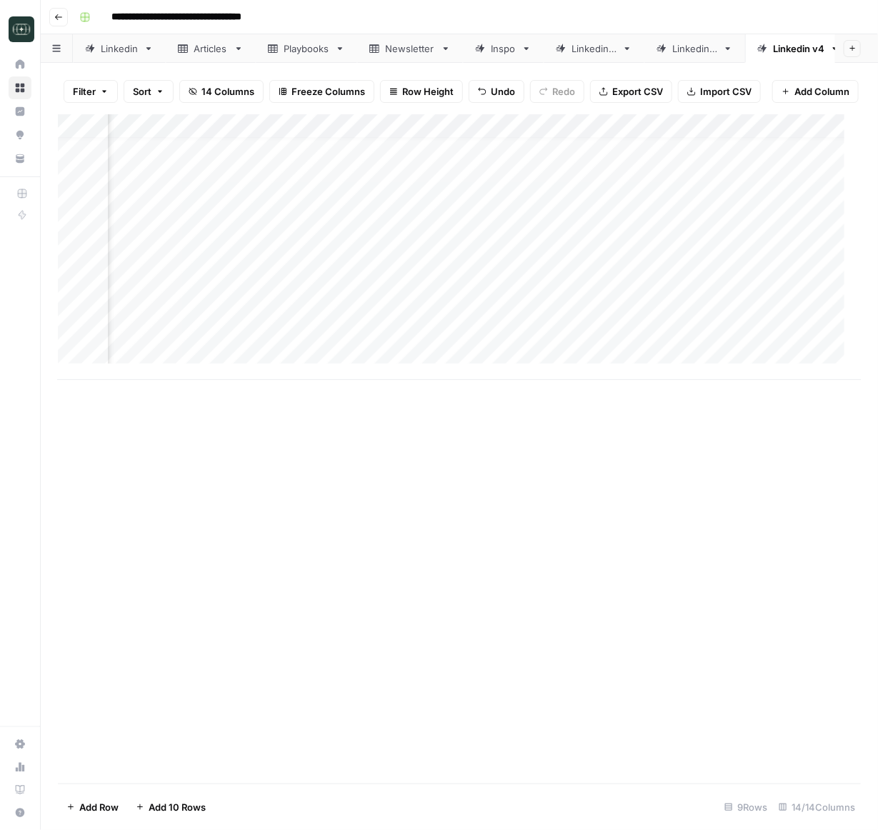
scroll to position [14, 0]
click at [291, 351] on div "Add Column" at bounding box center [459, 247] width 803 height 266
type textarea "**********"
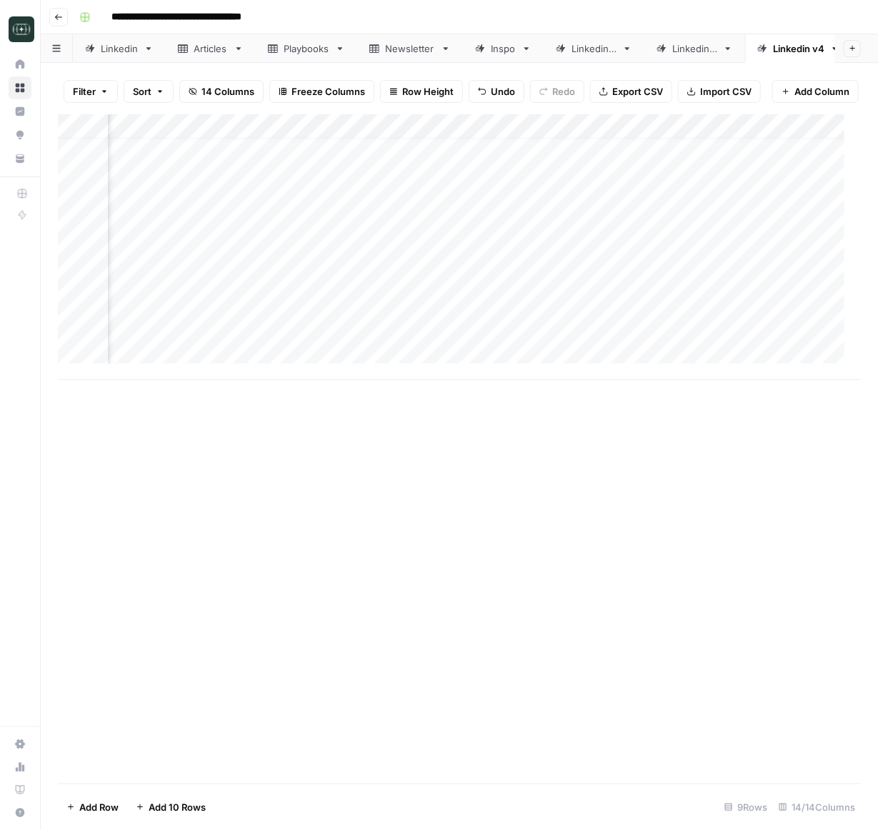
click at [335, 338] on div "Add Column" at bounding box center [459, 247] width 803 height 266
click at [335, 339] on div "Add Column" at bounding box center [459, 247] width 803 height 266
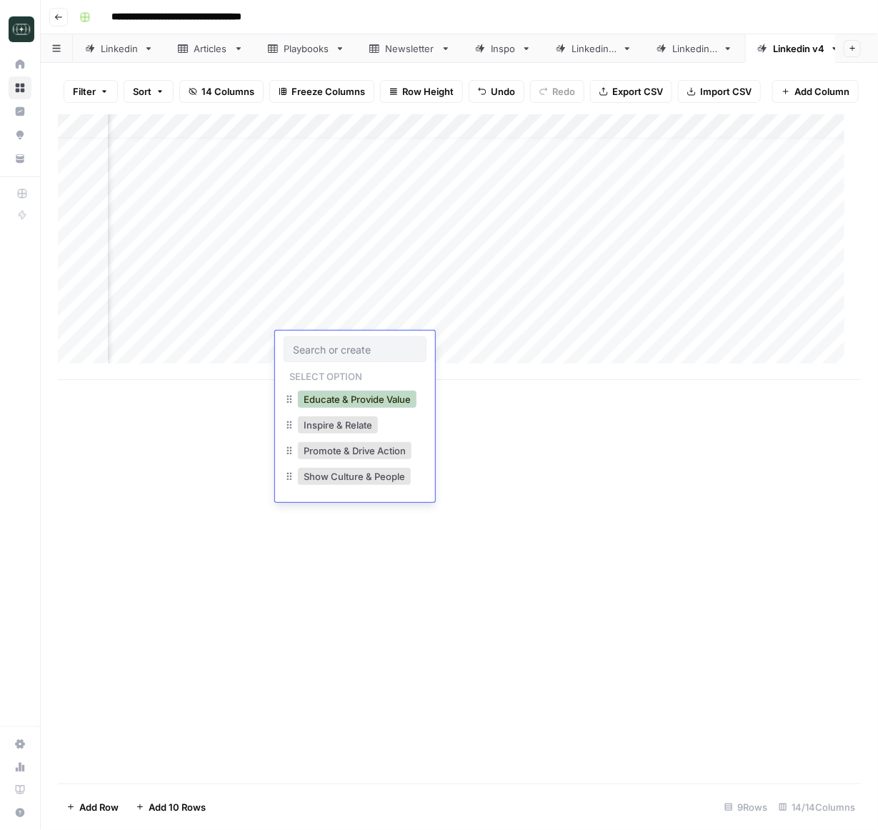
click at [371, 401] on button "Educate & Provide Value" at bounding box center [357, 399] width 119 height 17
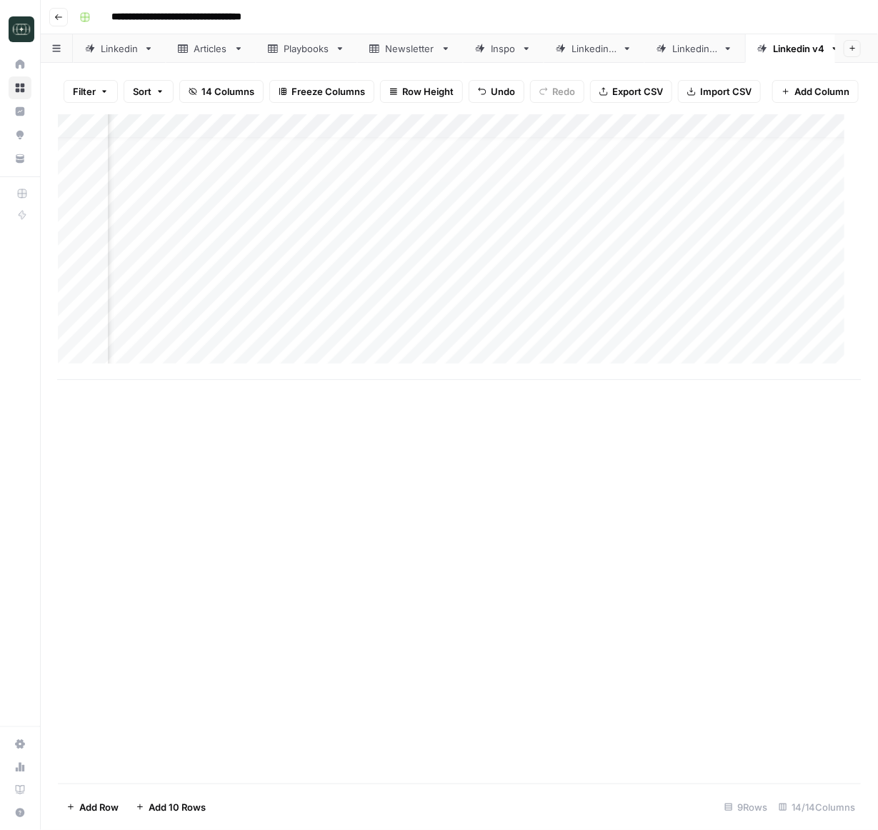
click at [465, 335] on div "Add Column" at bounding box center [459, 247] width 803 height 266
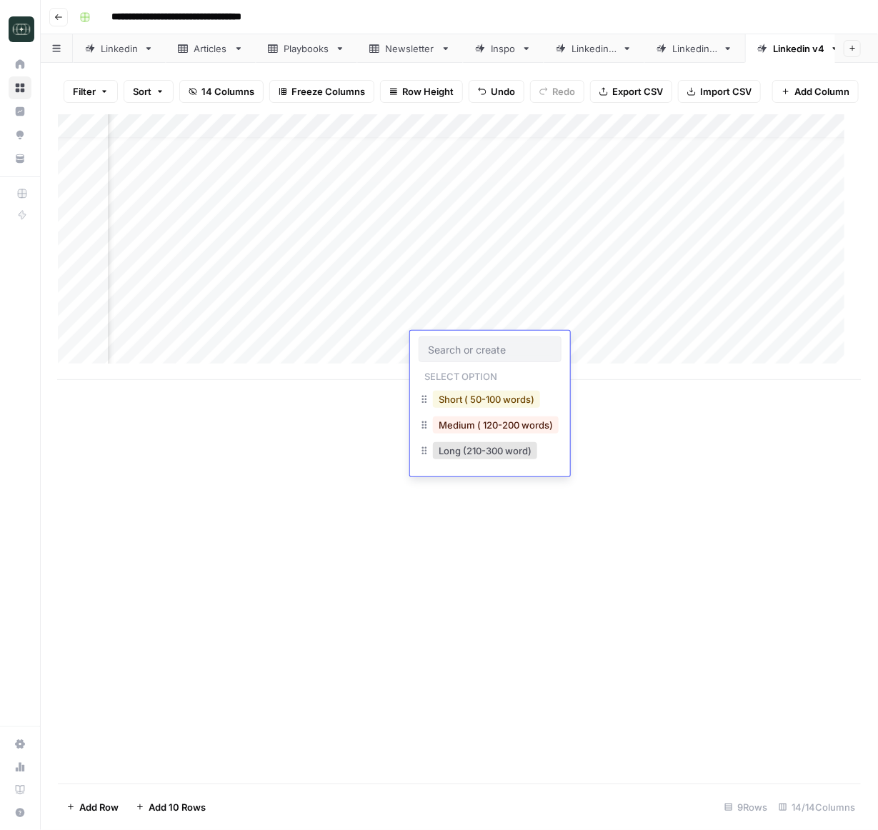
click at [502, 396] on button "Short ( 50-100 words)" at bounding box center [486, 399] width 107 height 17
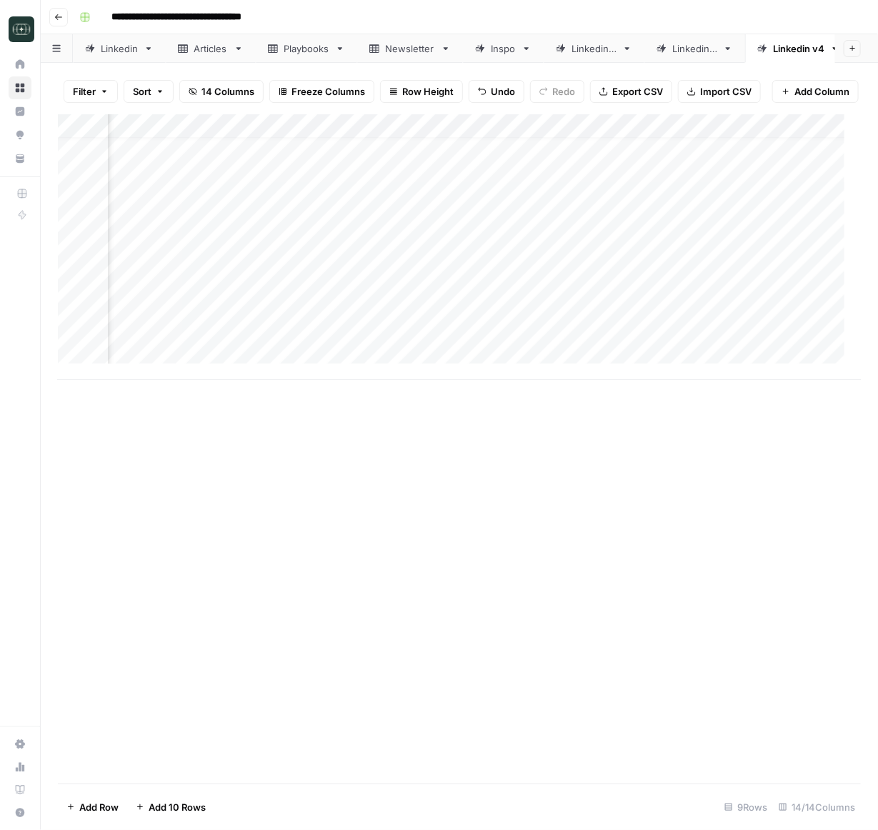
scroll to position [16, 575]
click at [333, 348] on div "Add Column" at bounding box center [459, 247] width 803 height 266
click at [512, 495] on div "Add Column" at bounding box center [459, 449] width 803 height 670
click at [352, 342] on div "Add Column" at bounding box center [459, 247] width 803 height 266
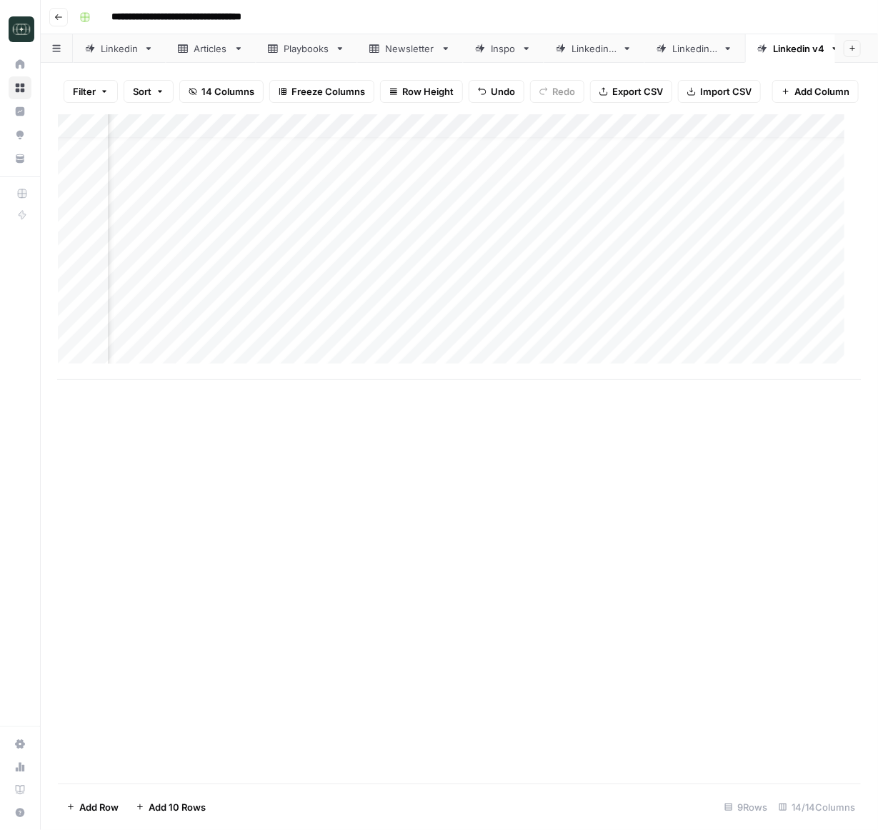
click at [352, 342] on div "Add Column" at bounding box center [459, 247] width 803 height 266
click at [625, 487] on div "Add Column" at bounding box center [459, 449] width 803 height 670
click at [317, 339] on div "Add Column" at bounding box center [459, 247] width 803 height 266
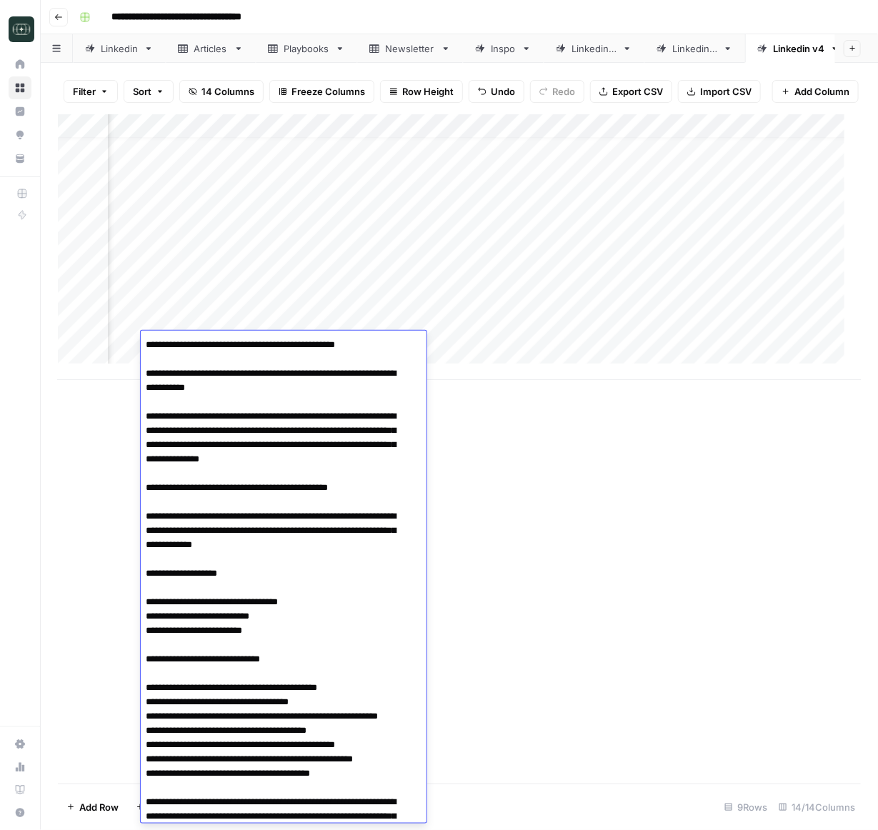
scroll to position [232, 0]
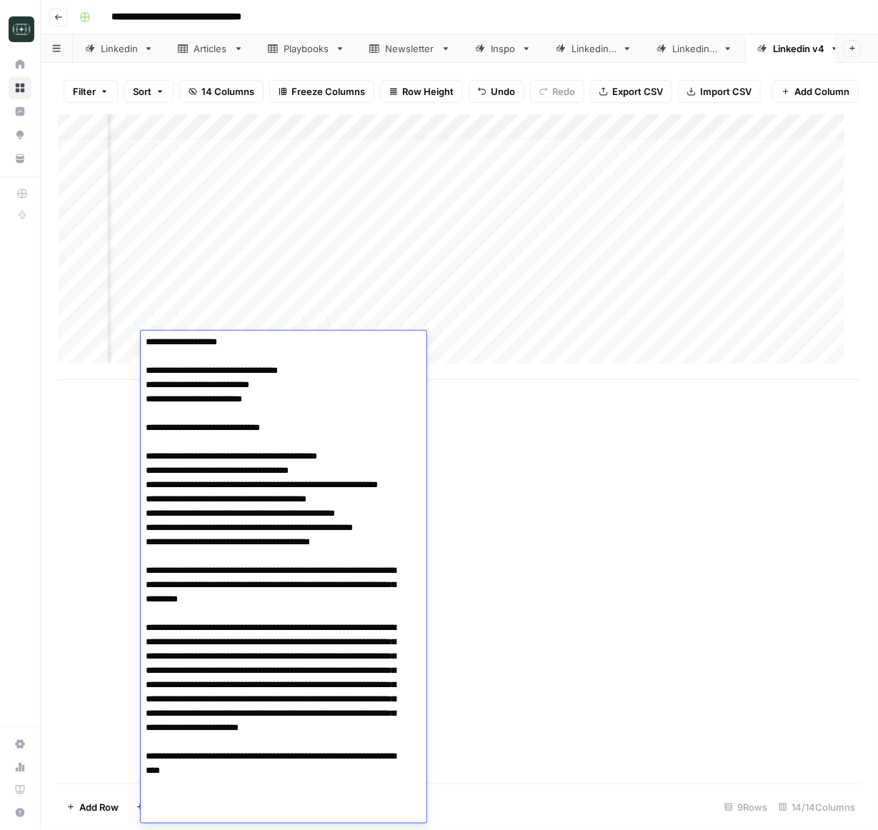
click at [274, 420] on textarea at bounding box center [275, 464] width 269 height 720
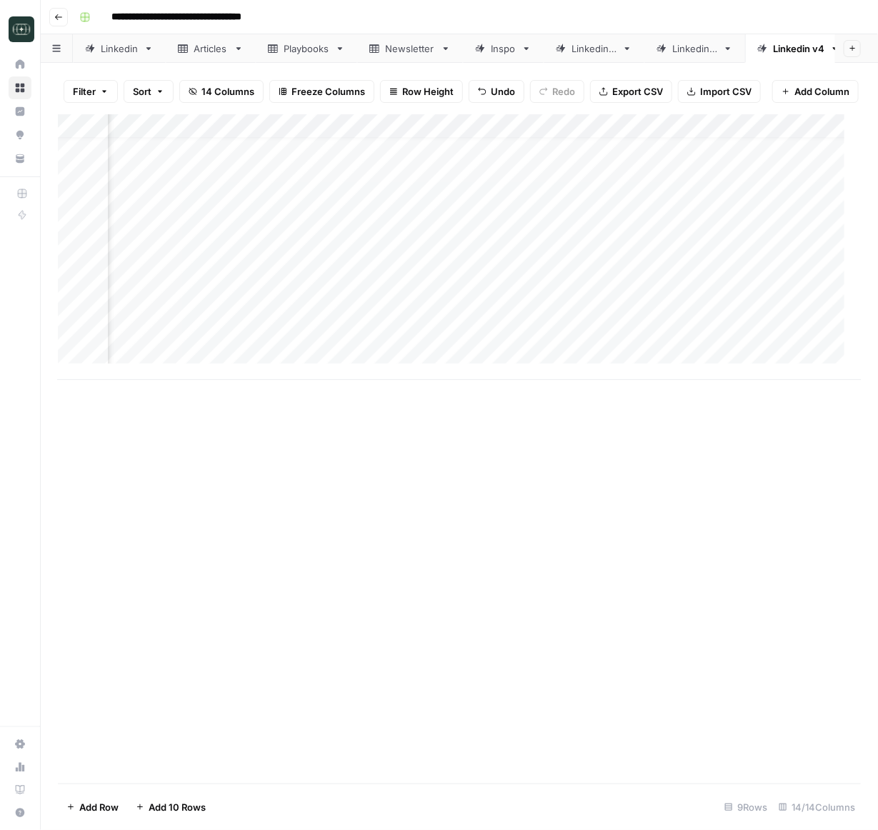
click at [528, 498] on div "Add Column" at bounding box center [459, 449] width 803 height 670
click at [217, 359] on div "Add Column" at bounding box center [459, 247] width 803 height 266
click at [222, 362] on div "Add Column" at bounding box center [459, 247] width 803 height 266
type textarea "**********"
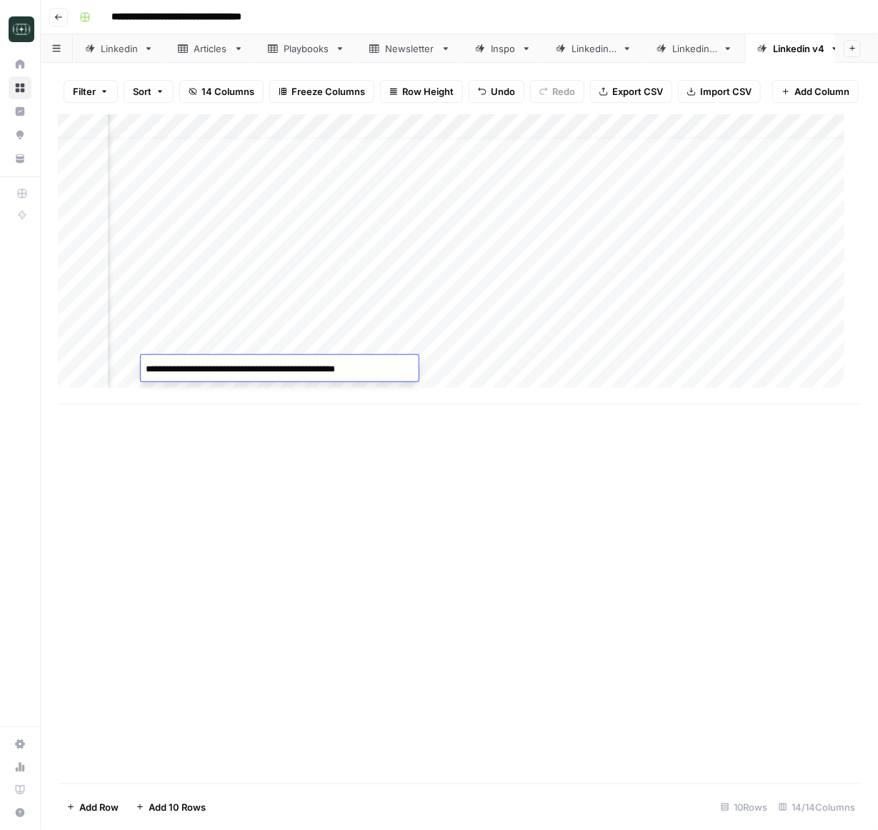
scroll to position [251, 0]
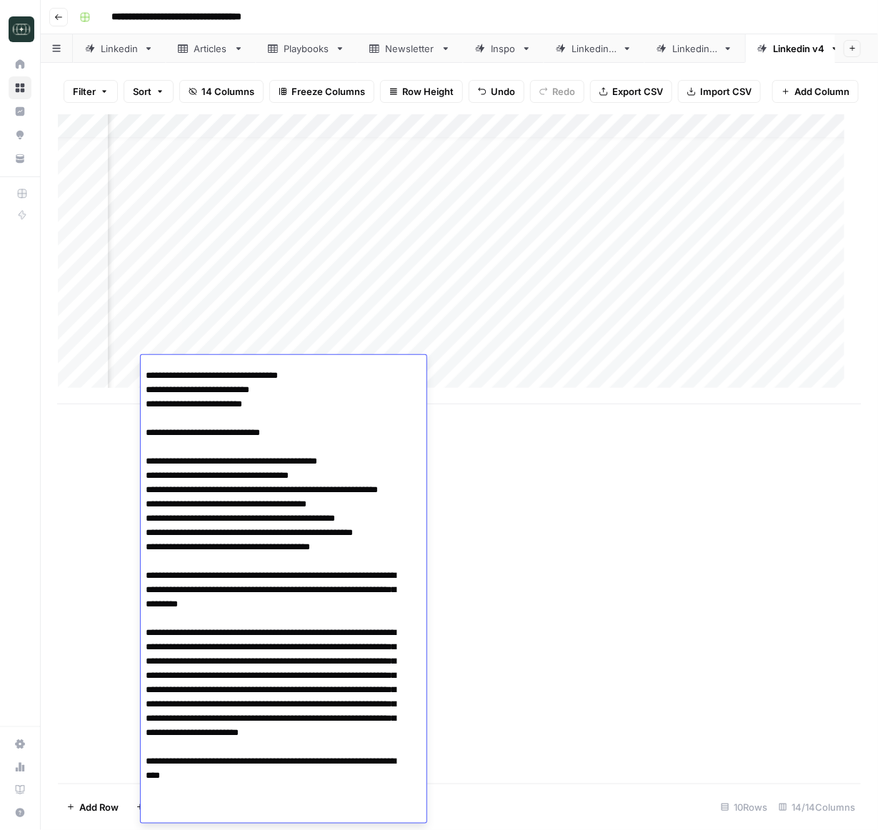
click at [492, 502] on div "Add Column" at bounding box center [459, 449] width 803 height 670
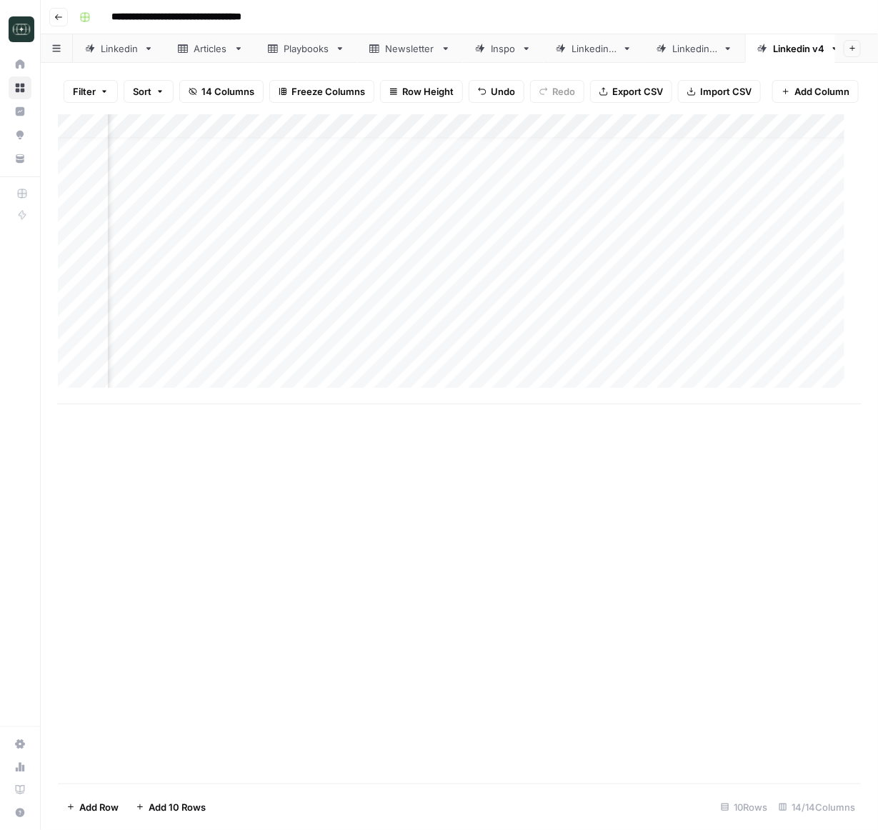
click at [458, 355] on div "Add Column" at bounding box center [459, 259] width 803 height 290
click at [454, 367] on div "Add Column" at bounding box center [459, 259] width 803 height 290
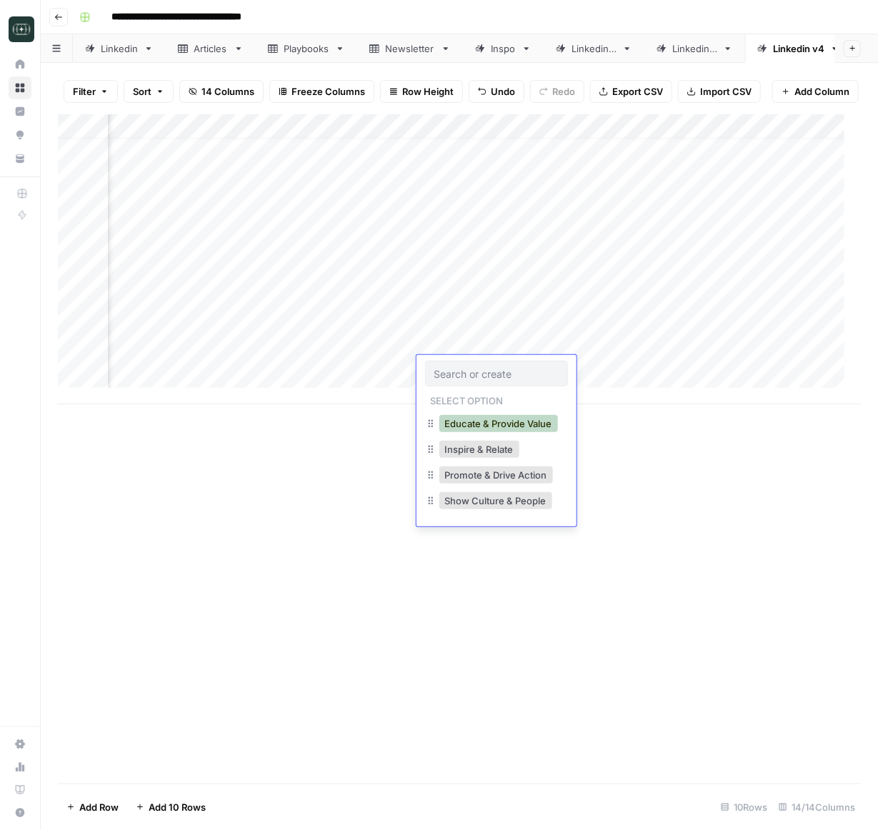
click at [452, 432] on button "Educate & Provide Value" at bounding box center [499, 423] width 119 height 17
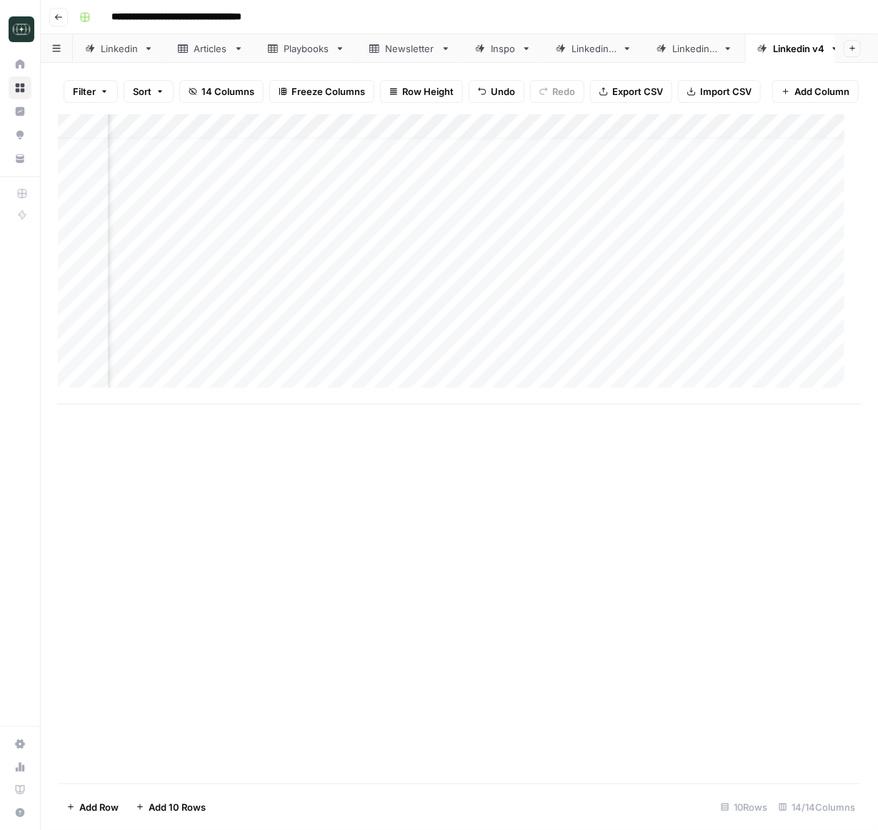
click at [596, 367] on div "Add Column" at bounding box center [459, 259] width 803 height 290
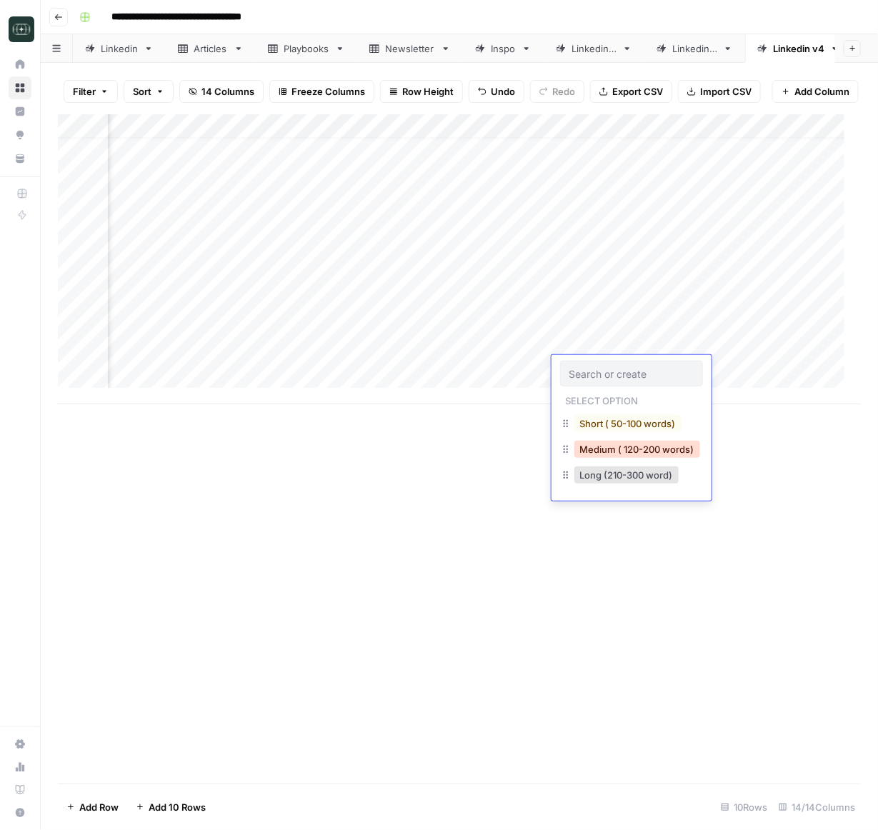
click at [589, 455] on button "Medium ( 120-200 words)" at bounding box center [638, 449] width 126 height 17
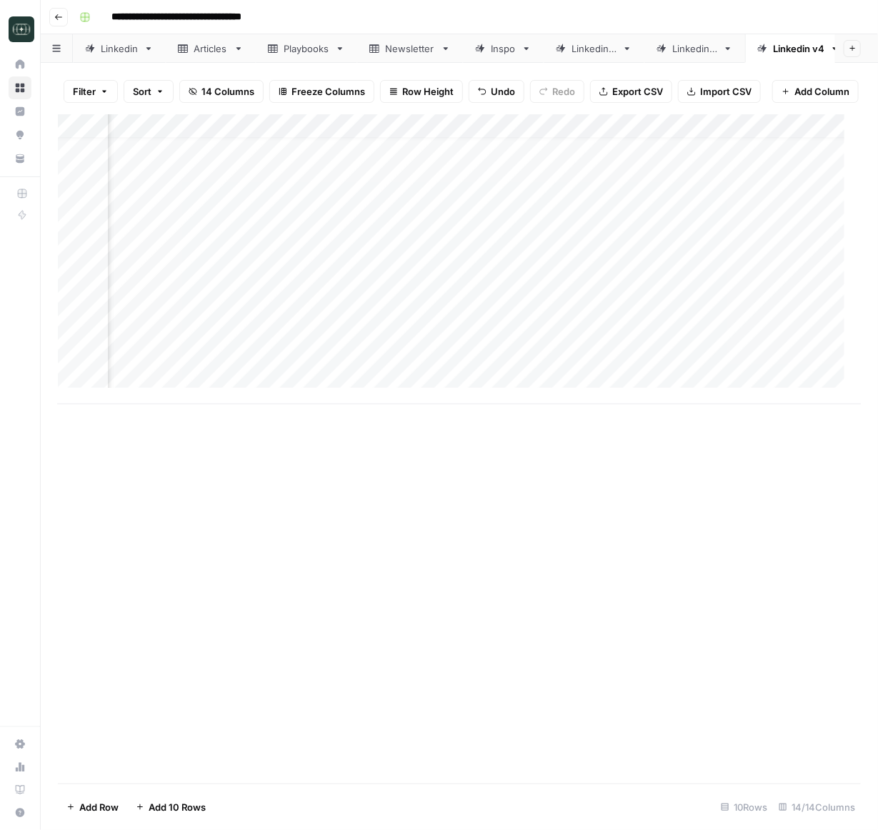
scroll to position [16, 580]
click at [288, 373] on div "Add Column" at bounding box center [459, 259] width 803 height 290
click at [505, 371] on div "Add Column" at bounding box center [459, 259] width 803 height 290
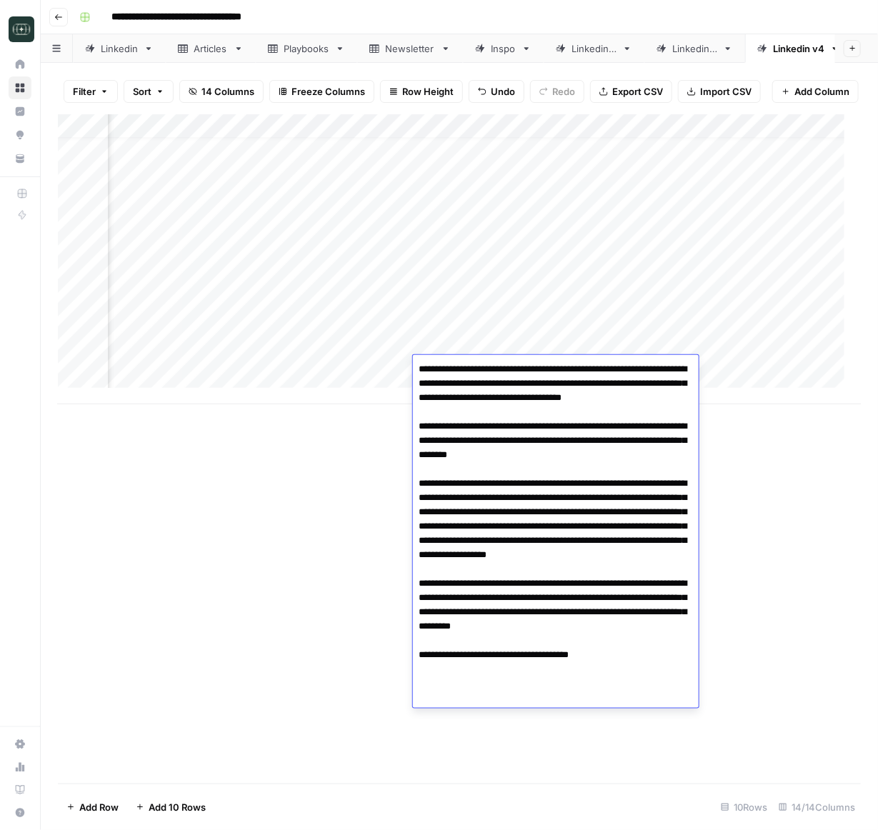
click at [600, 461] on textarea at bounding box center [556, 526] width 286 height 334
click at [524, 480] on textarea at bounding box center [556, 526] width 286 height 334
click at [749, 511] on div "Add Column" at bounding box center [459, 449] width 803 height 670
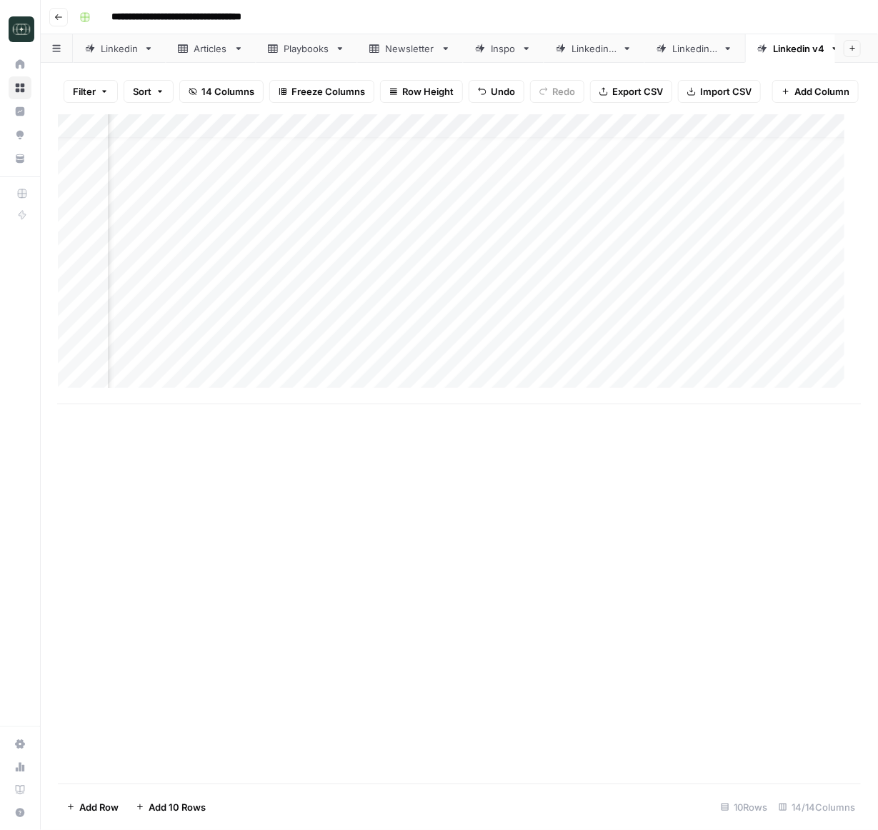
scroll to position [16, 681]
click at [367, 362] on div "Add Column" at bounding box center [459, 259] width 803 height 290
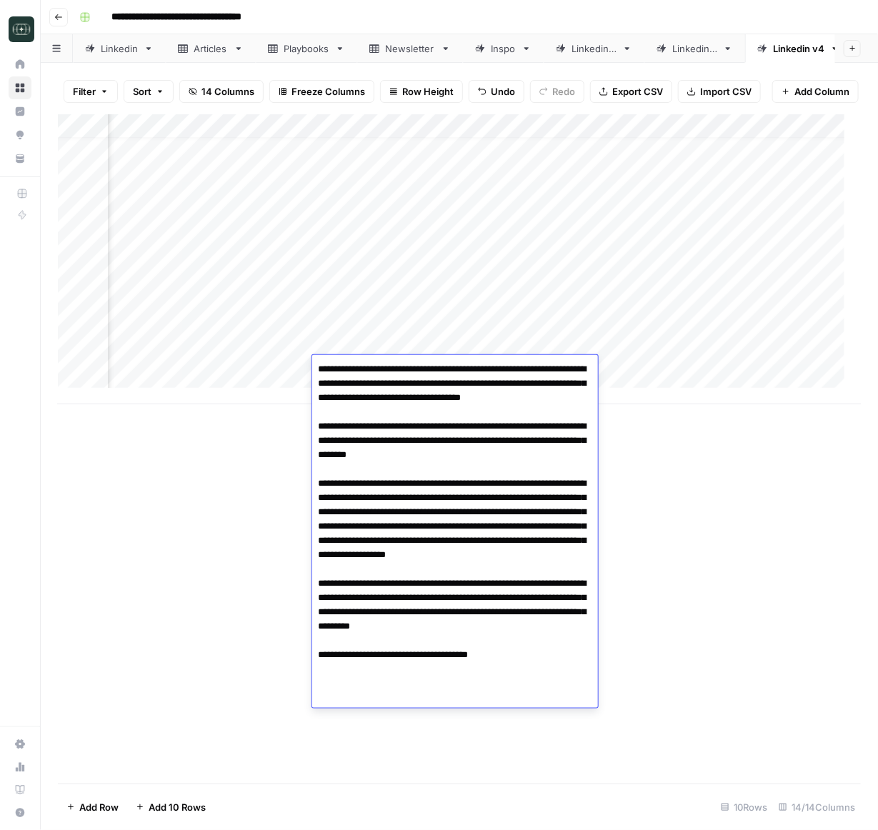
click at [367, 362] on textarea at bounding box center [455, 526] width 286 height 334
click at [415, 438] on textarea at bounding box center [455, 526] width 286 height 334
drag, startPoint x: 314, startPoint y: 499, endPoint x: 587, endPoint y: 529, distance: 274.7
click at [587, 529] on textarea at bounding box center [455, 526] width 286 height 334
